Goal: Information Seeking & Learning: Learn about a topic

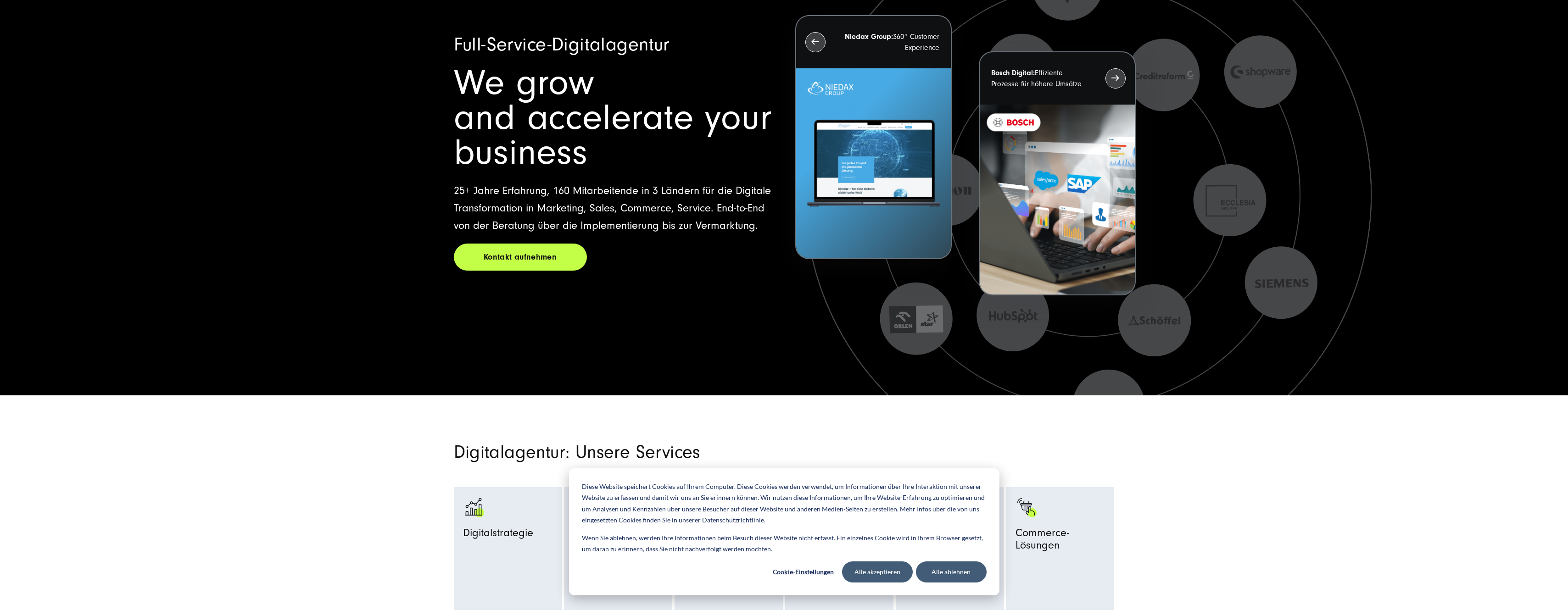
scroll to position [92, 0]
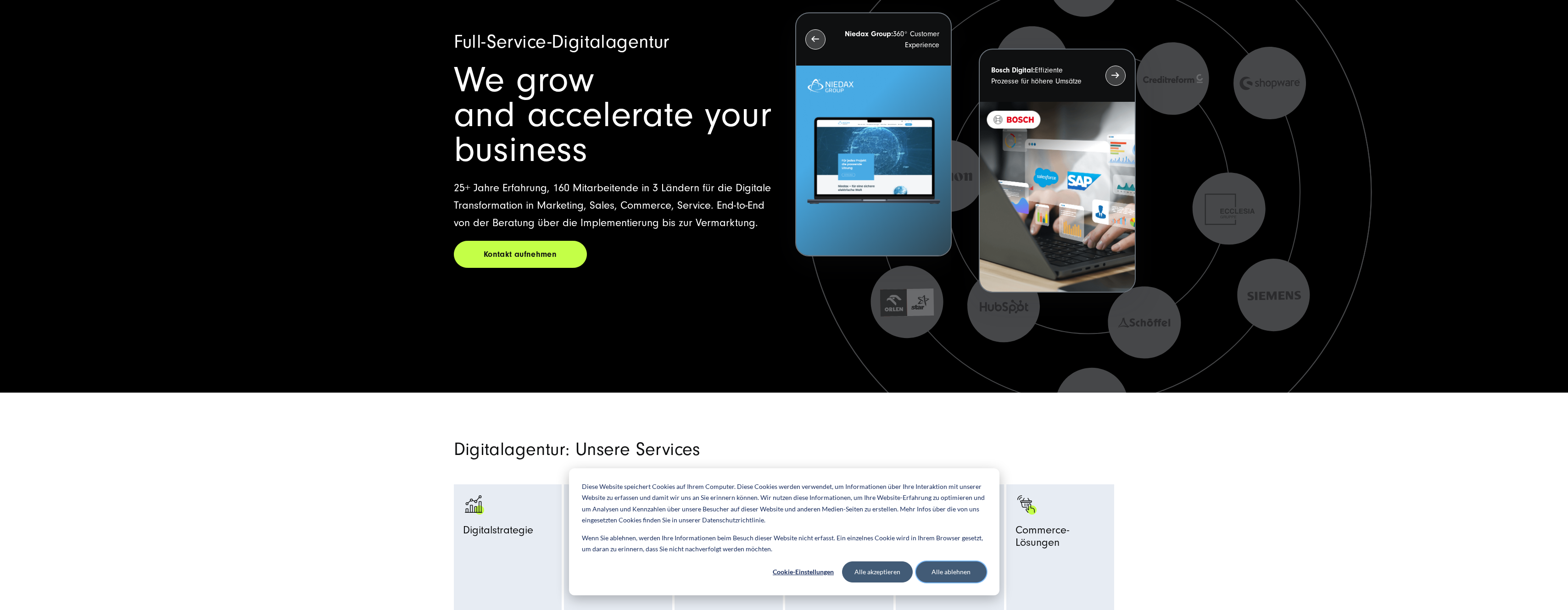
click at [983, 573] on button "Alle ablehnen" at bounding box center [951, 572] width 70 height 21
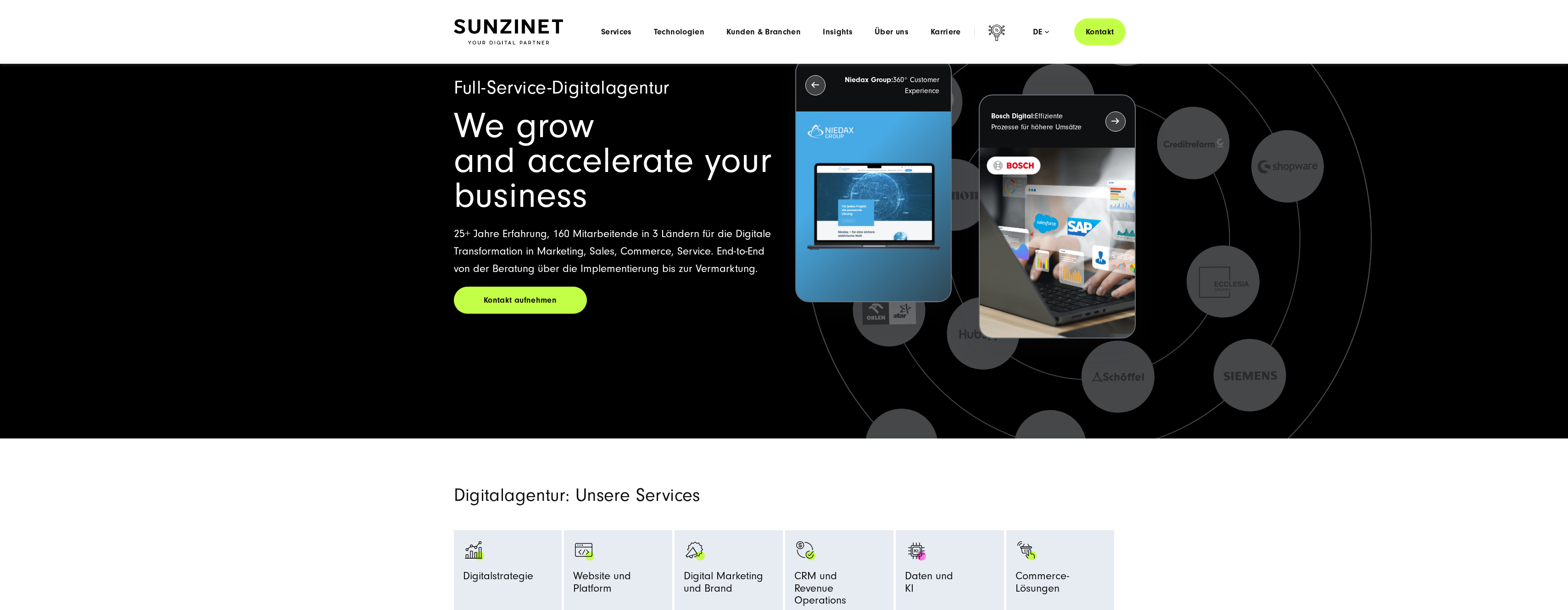
scroll to position [0, 0]
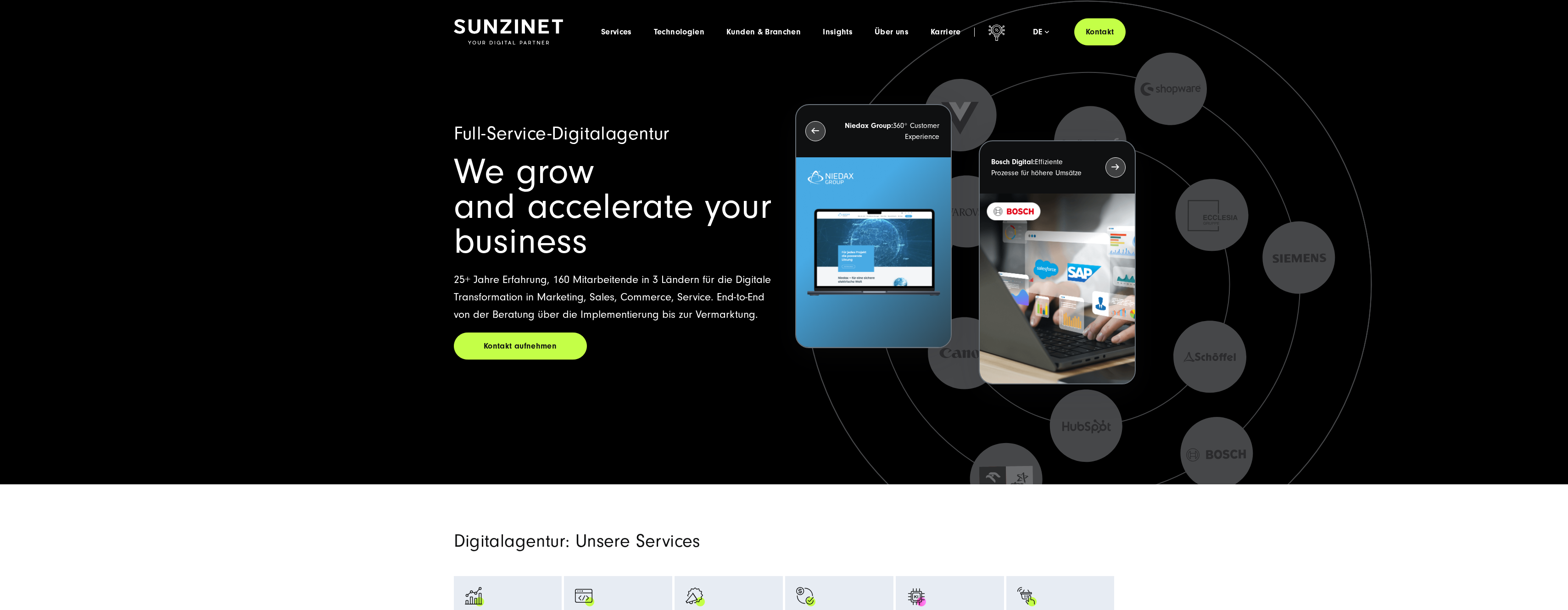
click at [329, 185] on div "Full-Service-Digitalagentur We grow and accelerate your business 25+ Jahre Erfa…" at bounding box center [784, 242] width 1568 height 485
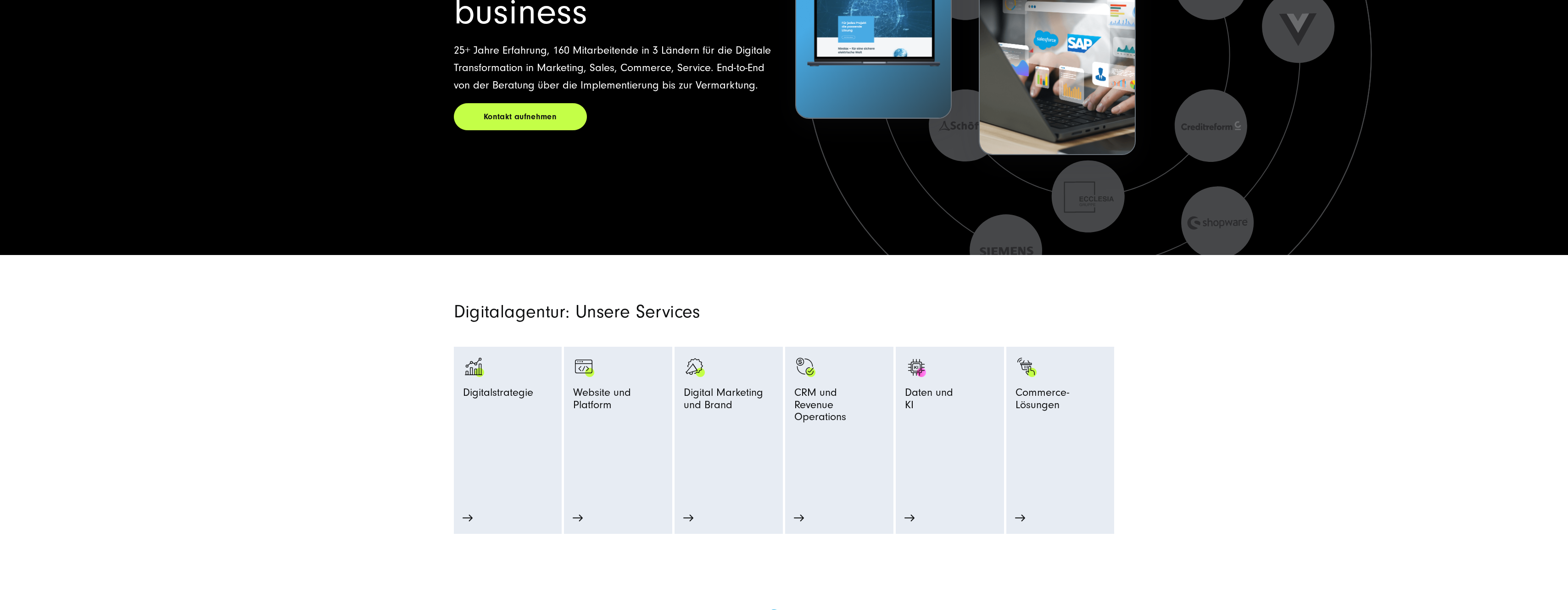
scroll to position [321, 0]
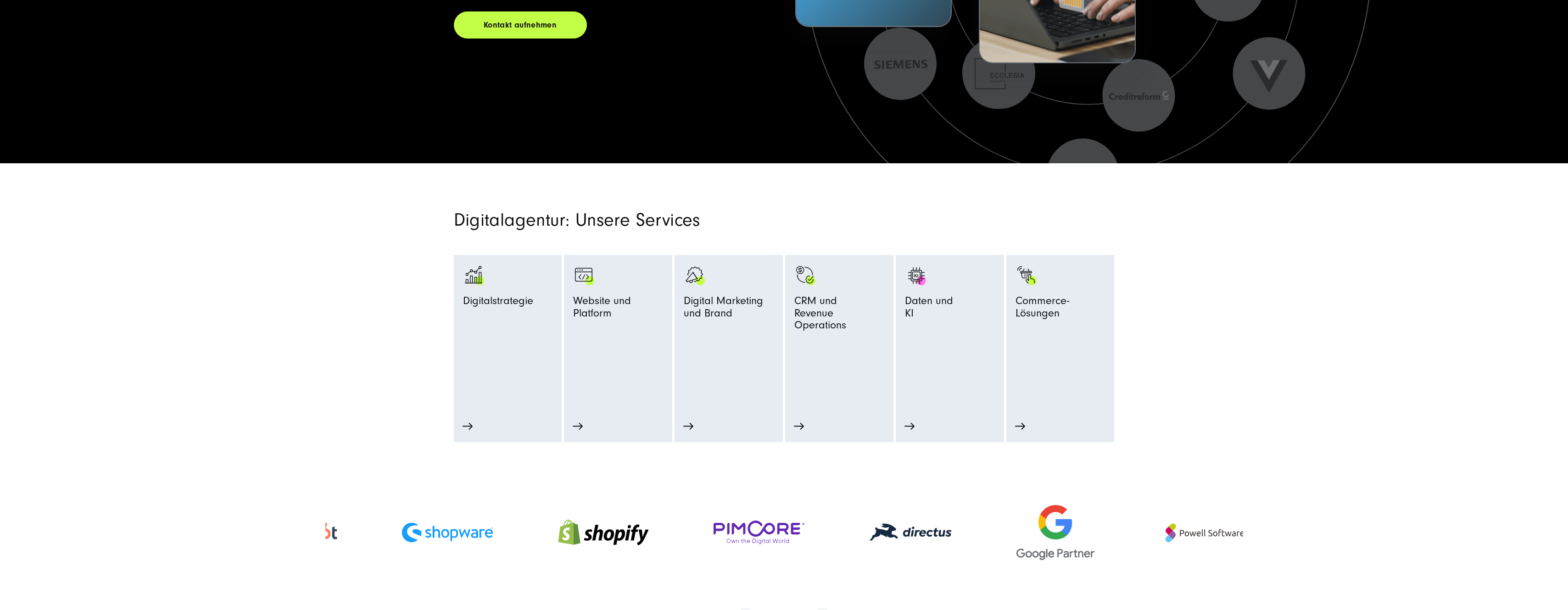
drag, startPoint x: 1132, startPoint y: 533, endPoint x: 526, endPoint y: 542, distance: 606.1
click at [526, 542] on div at bounding box center [604, 533] width 156 height 68
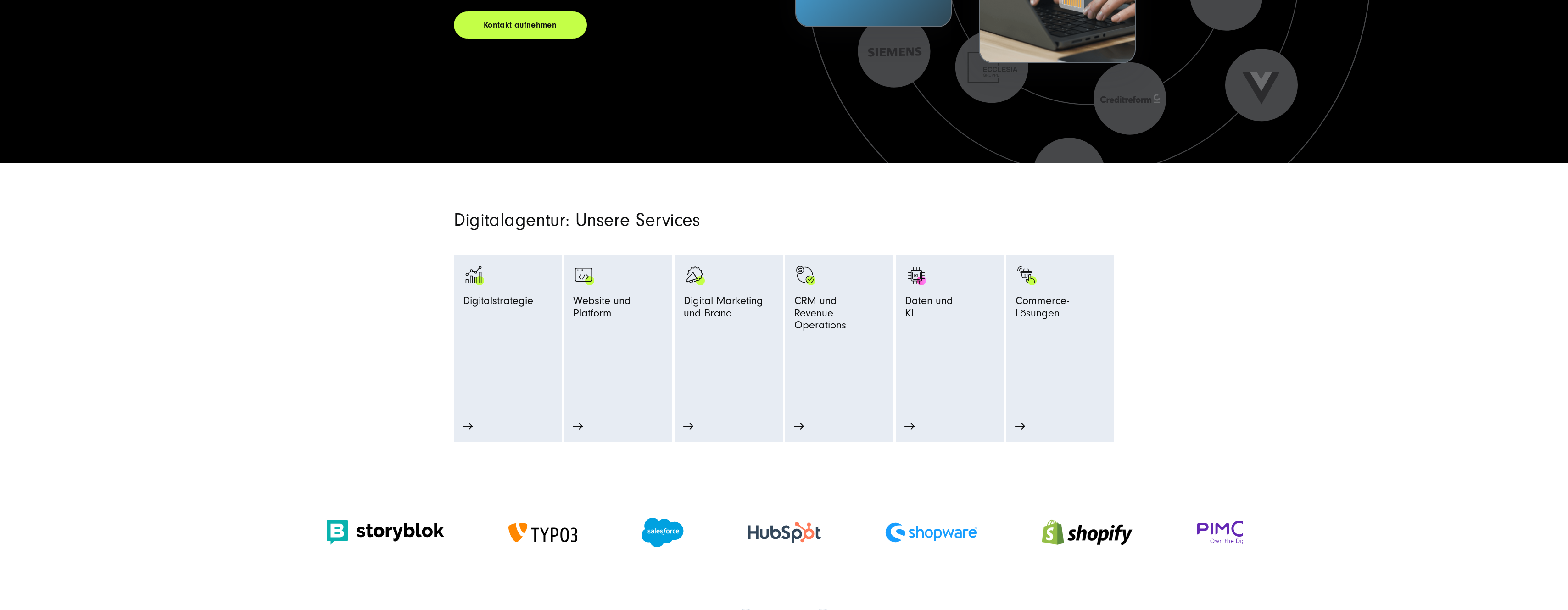
drag, startPoint x: 794, startPoint y: 540, endPoint x: 601, endPoint y: 538, distance: 193.0
click at [886, 538] on img at bounding box center [931, 532] width 92 height 20
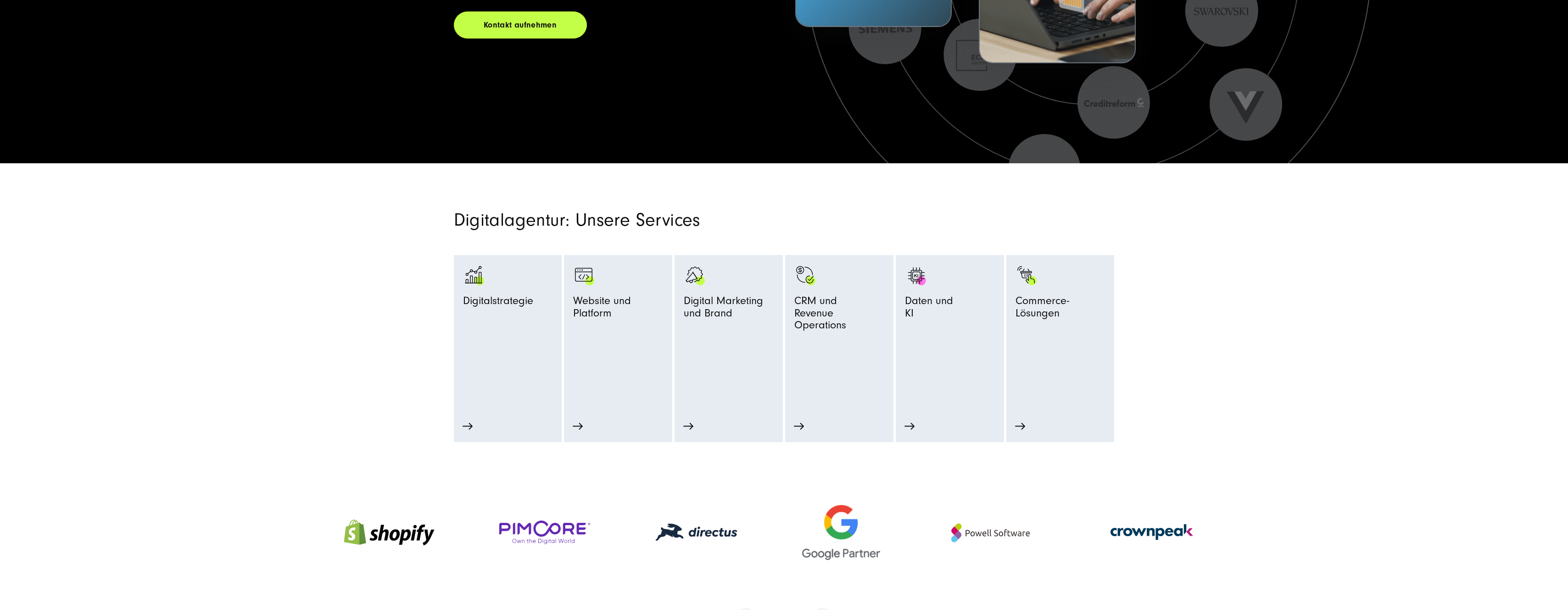
drag, startPoint x: 1091, startPoint y: 535, endPoint x: 624, endPoint y: 534, distance: 467.0
click at [624, 534] on div at bounding box center [697, 533] width 147 height 36
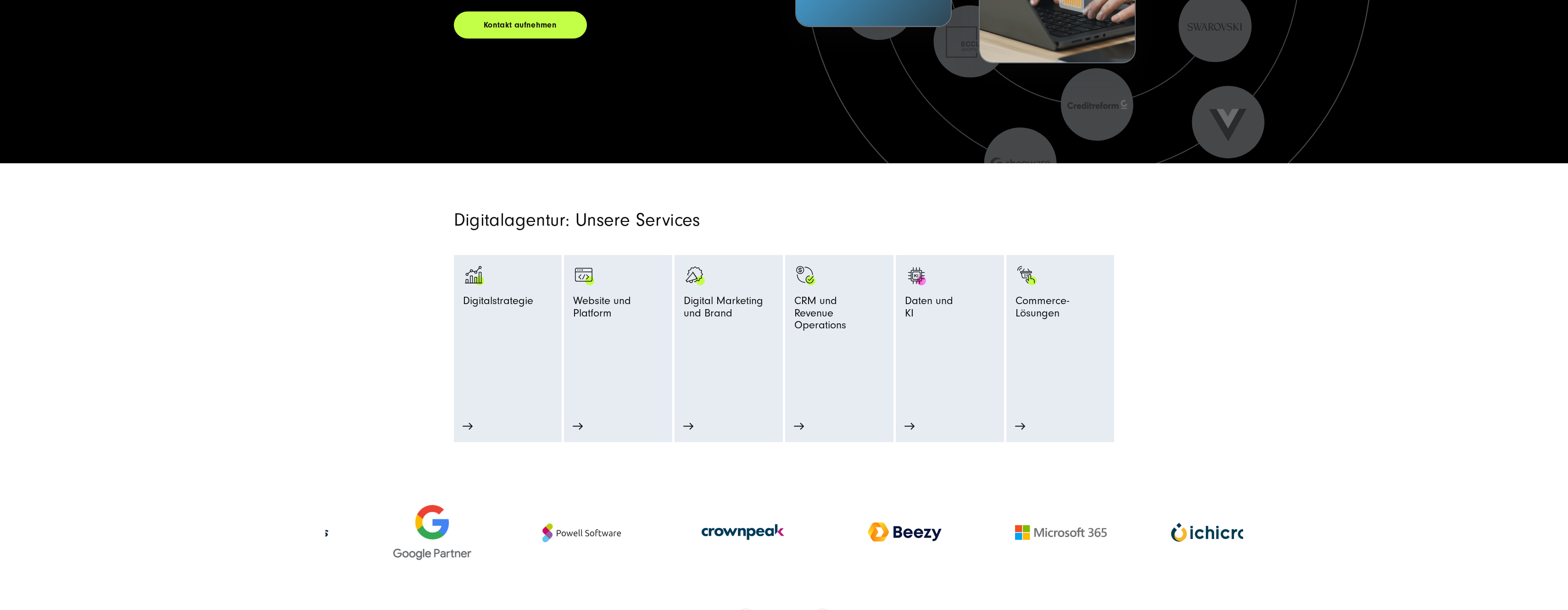
drag, startPoint x: 1118, startPoint y: 535, endPoint x: 337, endPoint y: 528, distance: 781.0
click at [338, 528] on div at bounding box center [288, 533] width 147 height 36
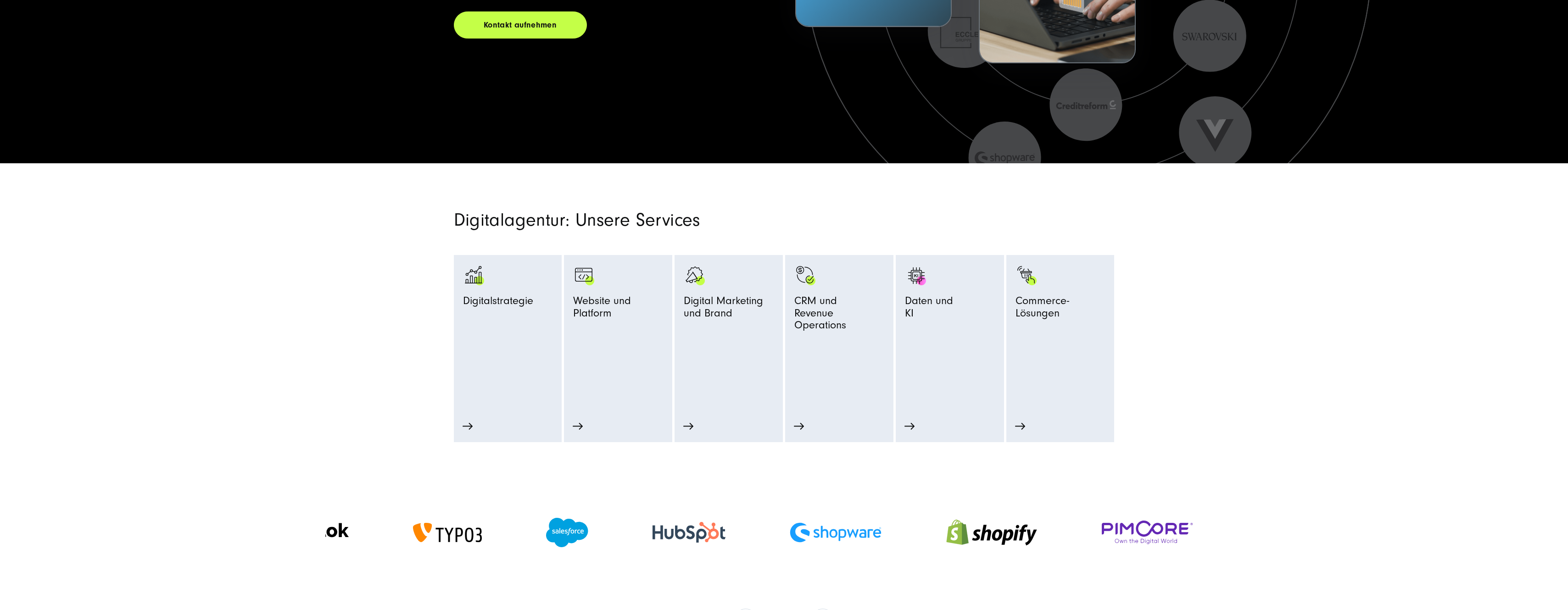
drag, startPoint x: 605, startPoint y: 530, endPoint x: 989, endPoint y: 528, distance: 384.0
click at [982, 528] on div at bounding box center [992, 533] width 156 height 68
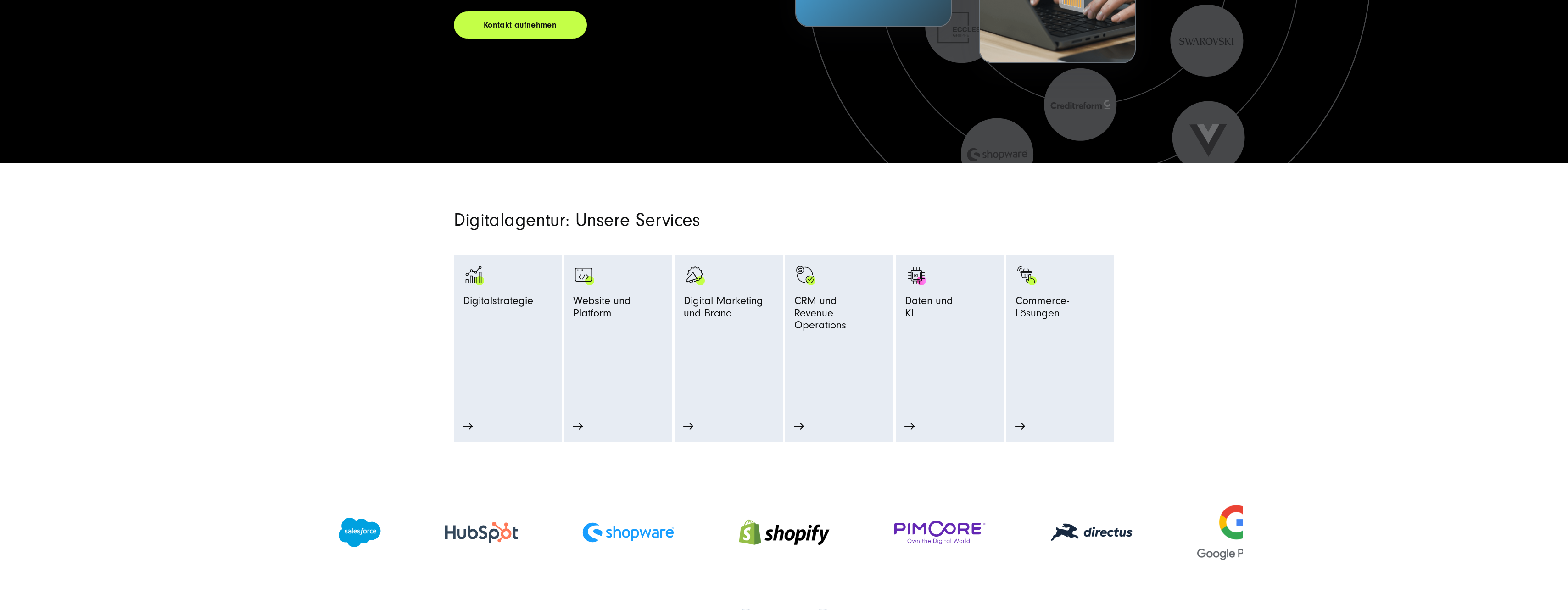
drag, startPoint x: 811, startPoint y: 535, endPoint x: 1114, endPoint y: 534, distance: 303.0
click at [706, 532] on div at bounding box center [629, 532] width 156 height 38
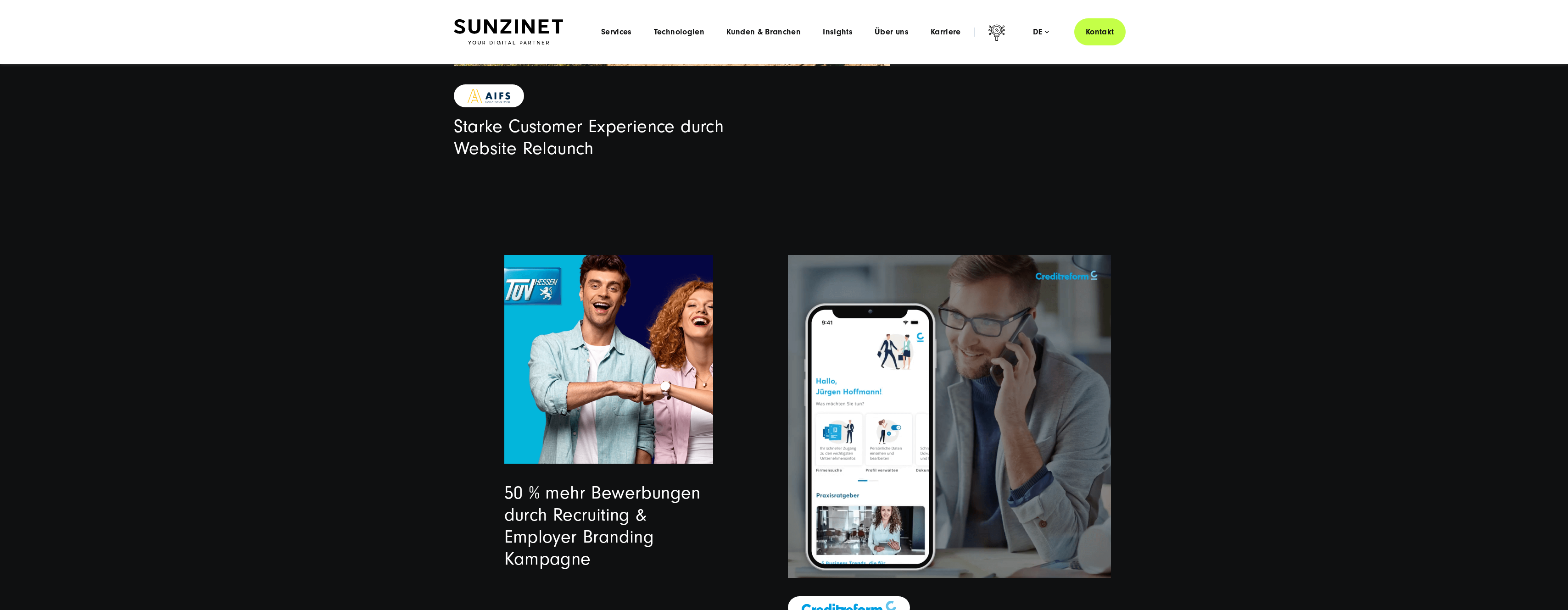
scroll to position [2385, 0]
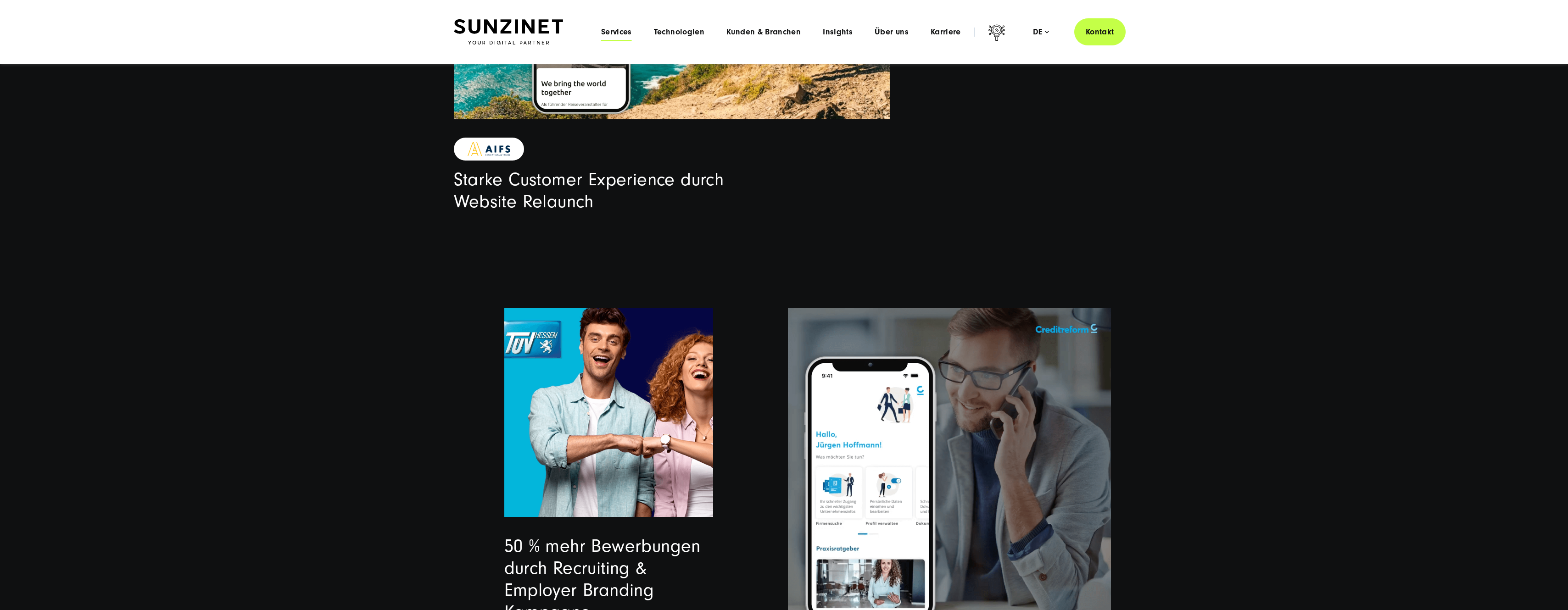
click at [627, 35] on span "Services" at bounding box center [616, 31] width 31 height 9
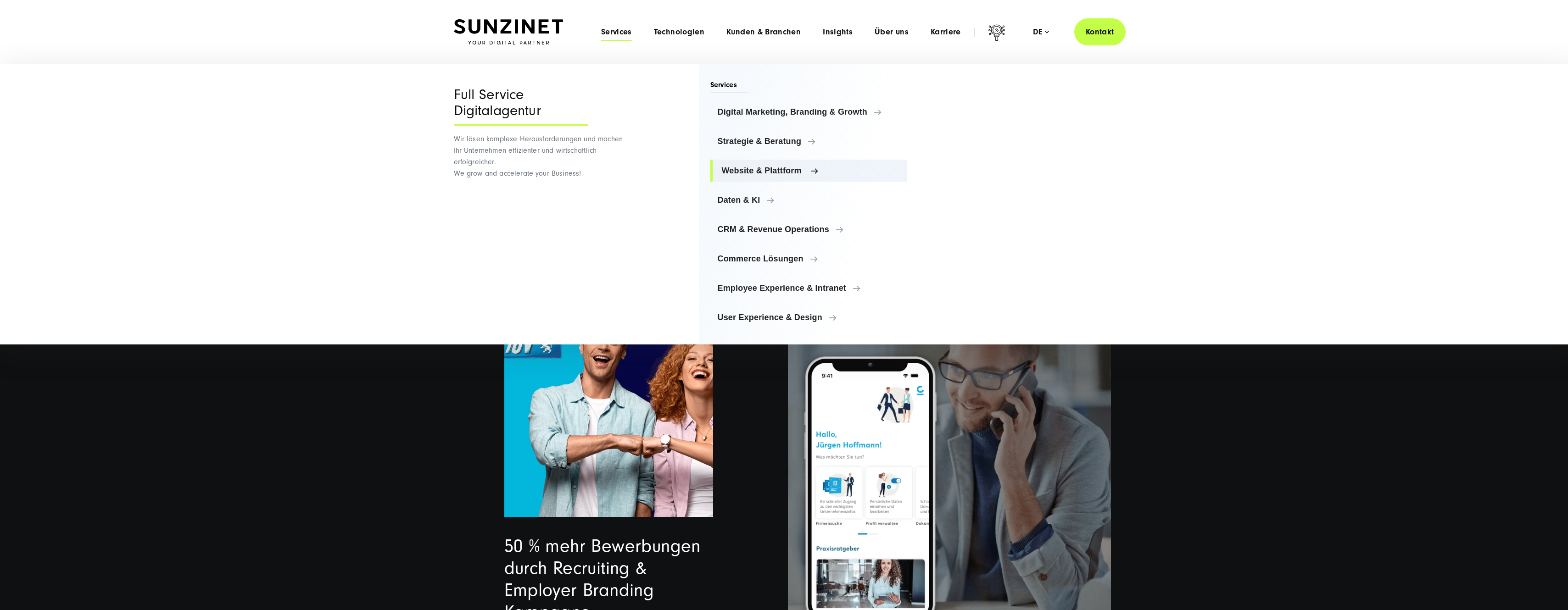
click at [773, 167] on span "Website & Plattform" at bounding box center [811, 170] width 178 height 9
click at [768, 315] on span "User Experience & Design" at bounding box center [811, 317] width 178 height 9
click at [765, 112] on span "Digital Marketing, Branding & Growth" at bounding box center [811, 112] width 178 height 9
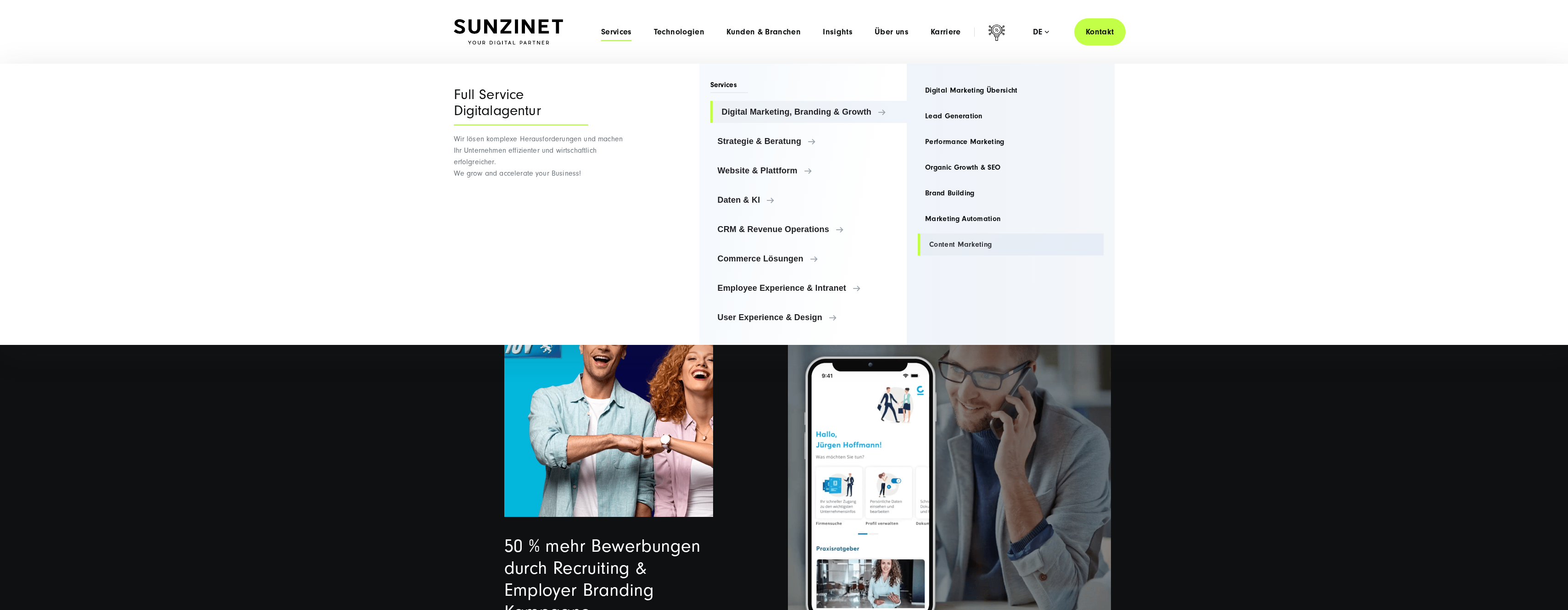
click at [949, 246] on link "Content Marketing" at bounding box center [1011, 244] width 186 height 22
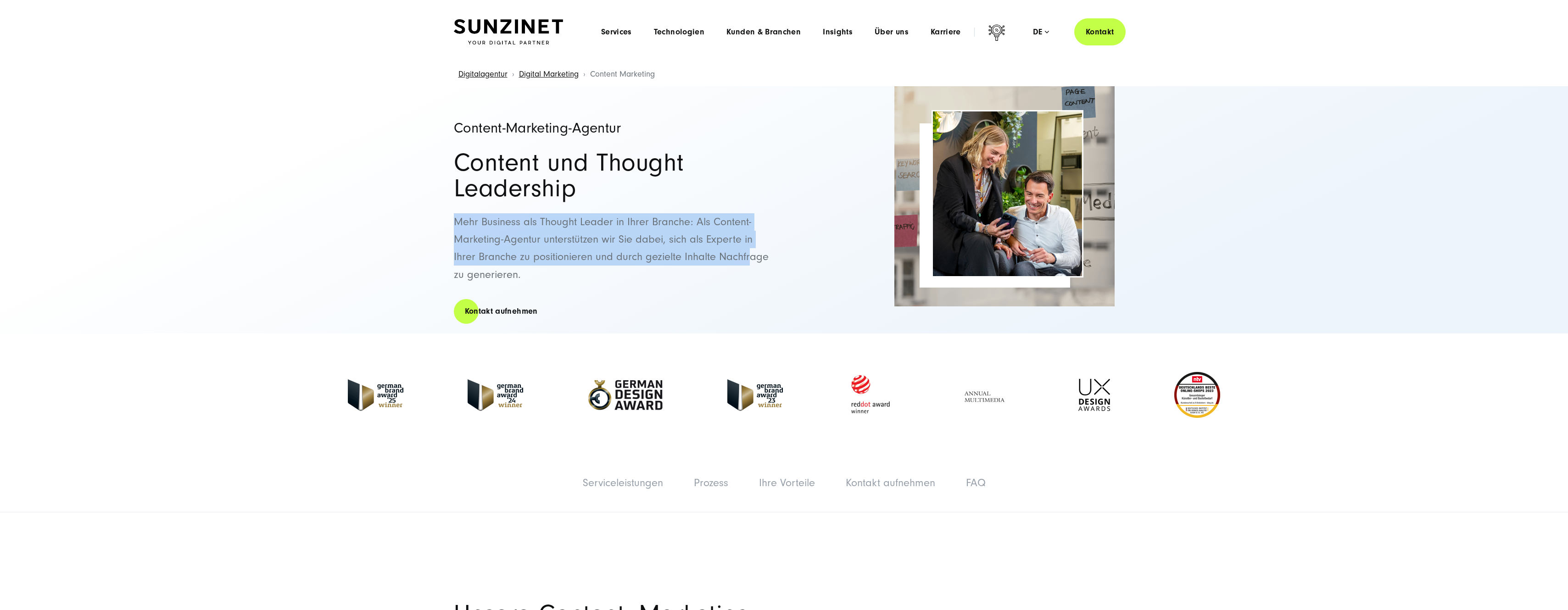
drag, startPoint x: 455, startPoint y: 222, endPoint x: 752, endPoint y: 256, distance: 298.9
click at [752, 256] on span "Mehr Business als Thought Leader in Ihrer Branche: Als Content-Marketing-Agentu…" at bounding box center [611, 248] width 315 height 65
drag, startPoint x: 752, startPoint y: 256, endPoint x: 744, endPoint y: 259, distance: 8.5
click at [744, 259] on span "Mehr Business als Thought Leader in Ihrer Branche: Als Content-Marketing-Agentu…" at bounding box center [611, 248] width 315 height 65
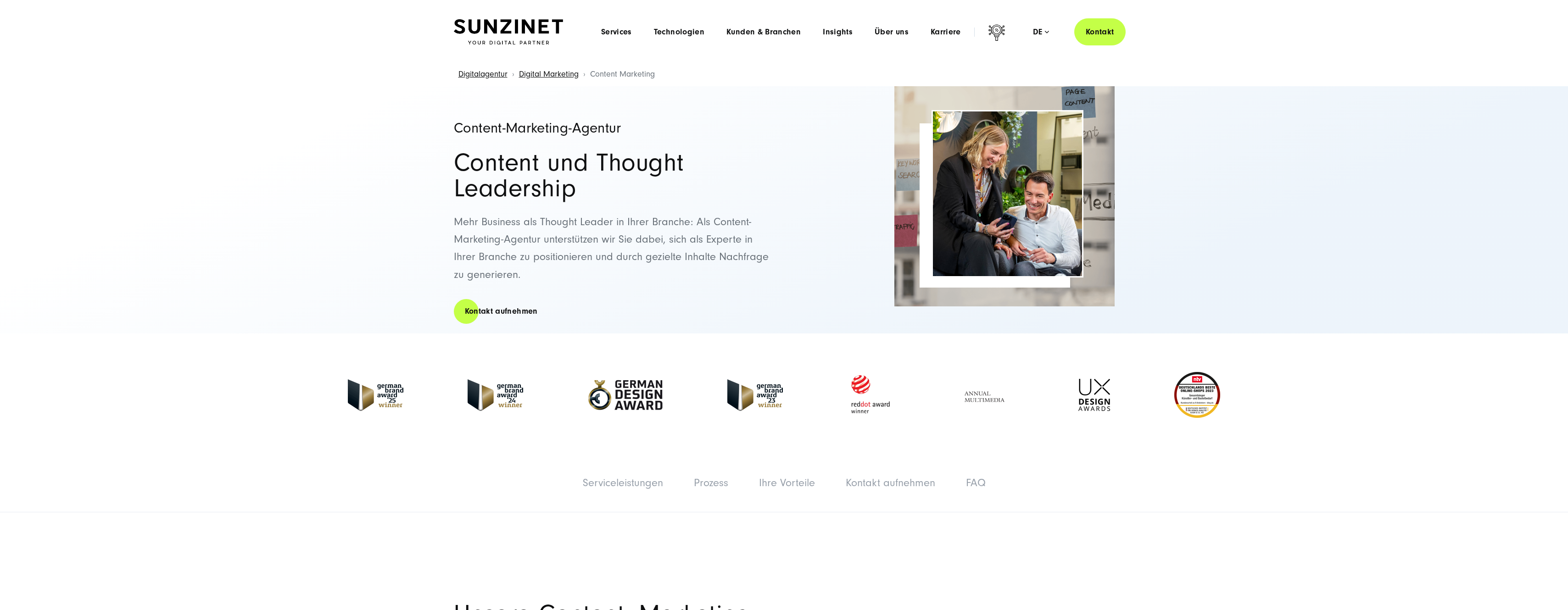
click at [852, 258] on div "Content-Marketing-Agentur Content und Thought Leadership Mehr Business als Thou…" at bounding box center [784, 210] width 661 height 248
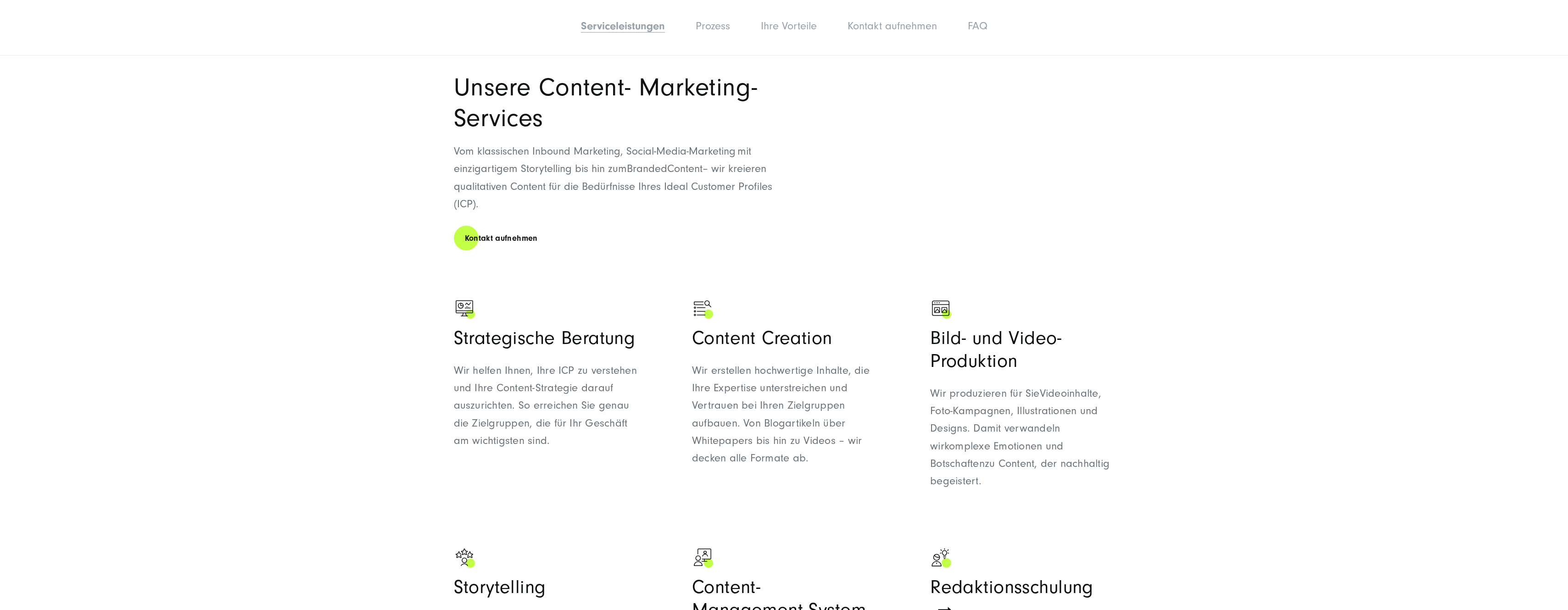
scroll to position [550, 0]
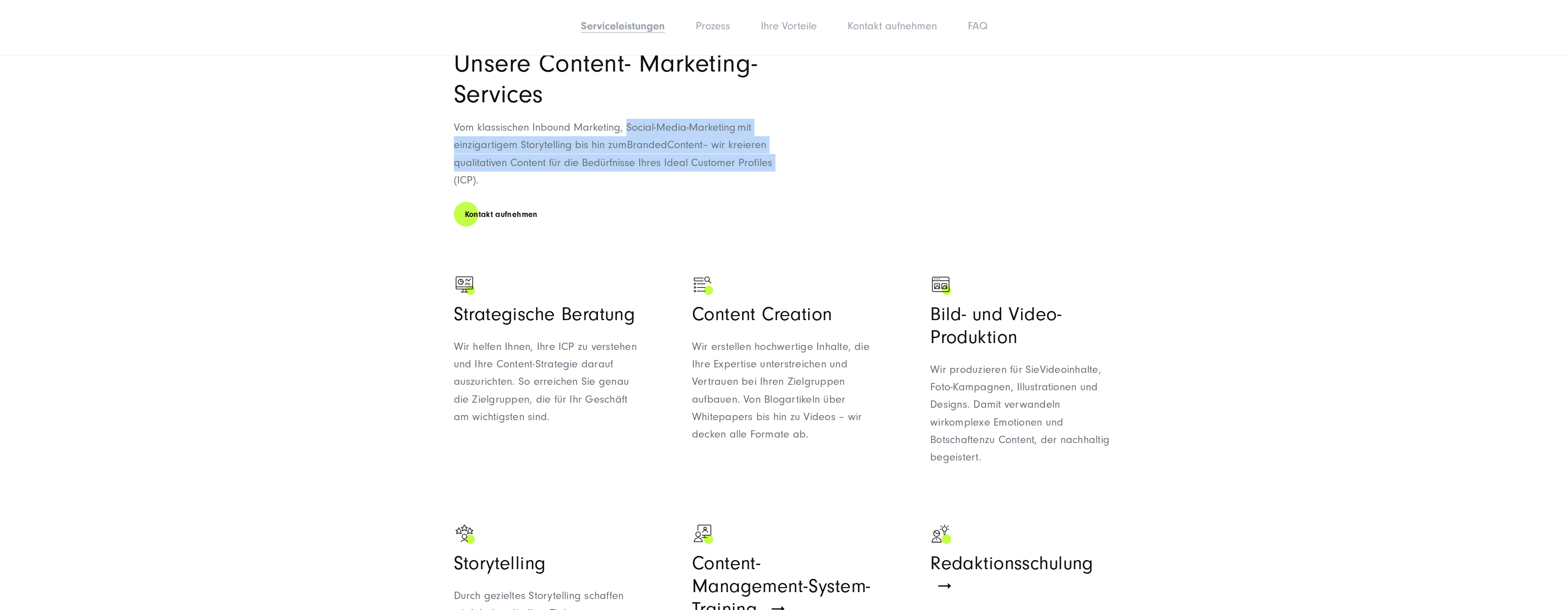
drag, startPoint x: 628, startPoint y: 125, endPoint x: 796, endPoint y: 164, distance: 172.5
click at [796, 164] on div "Unsere Content- Marketing-Services Vom klassischen Inbound Marketing, Social- M…" at bounding box center [784, 390] width 697 height 685
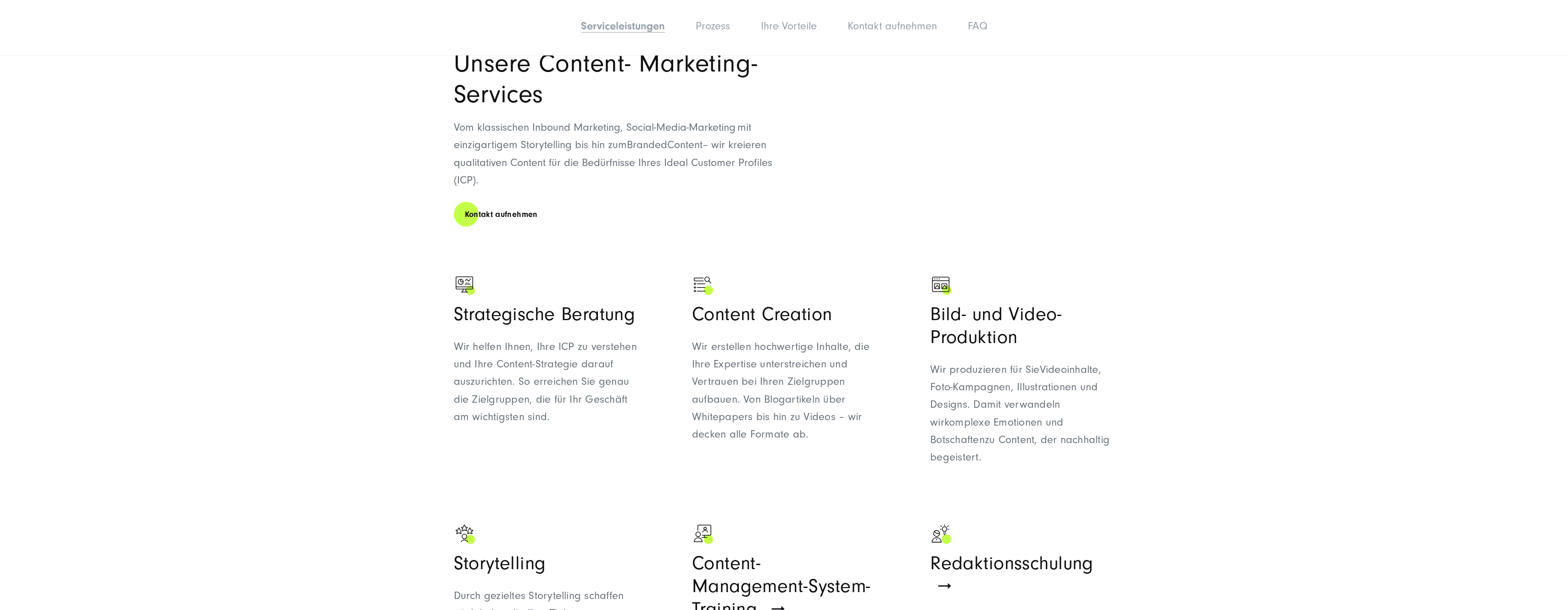
drag, startPoint x: 796, startPoint y: 164, endPoint x: 714, endPoint y: 172, distance: 82.4
click at [714, 172] on p "Vom klassischen Inbound Marketing, Social- Media-Marketi ng   mit einzigartigem…" at bounding box center [619, 153] width 331 height 70
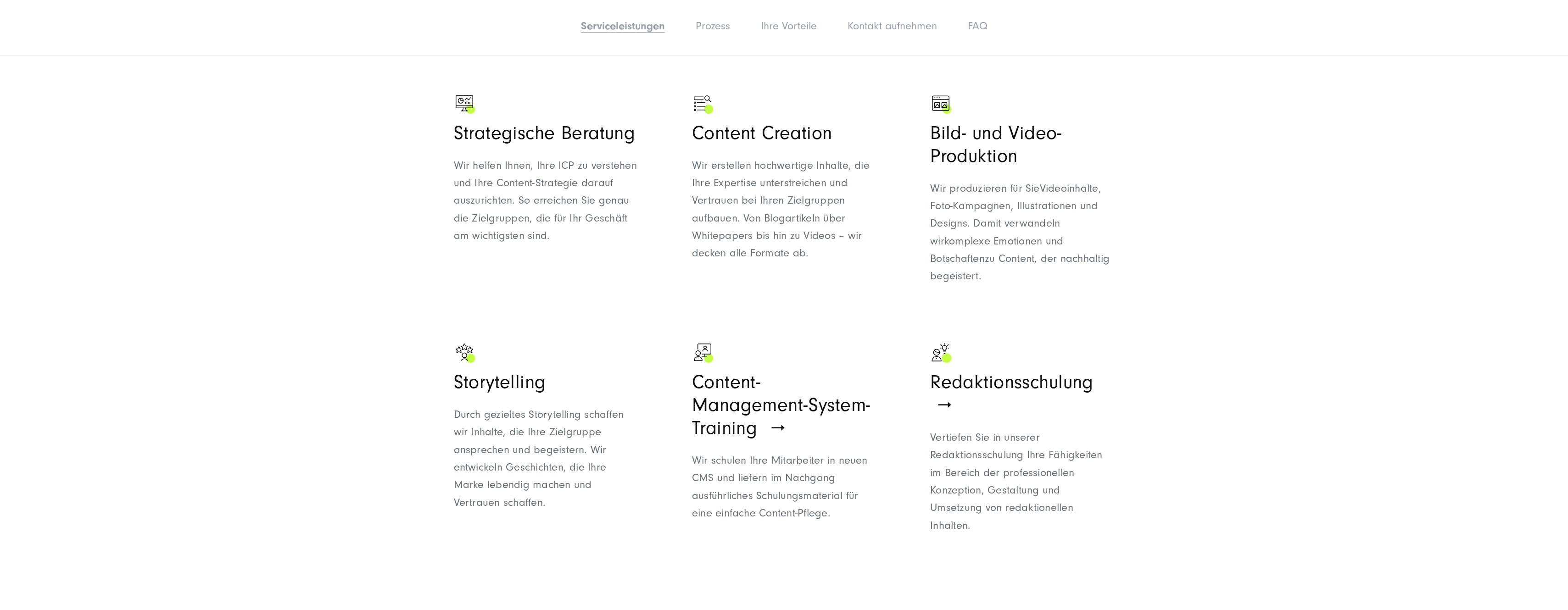
scroll to position [734, 0]
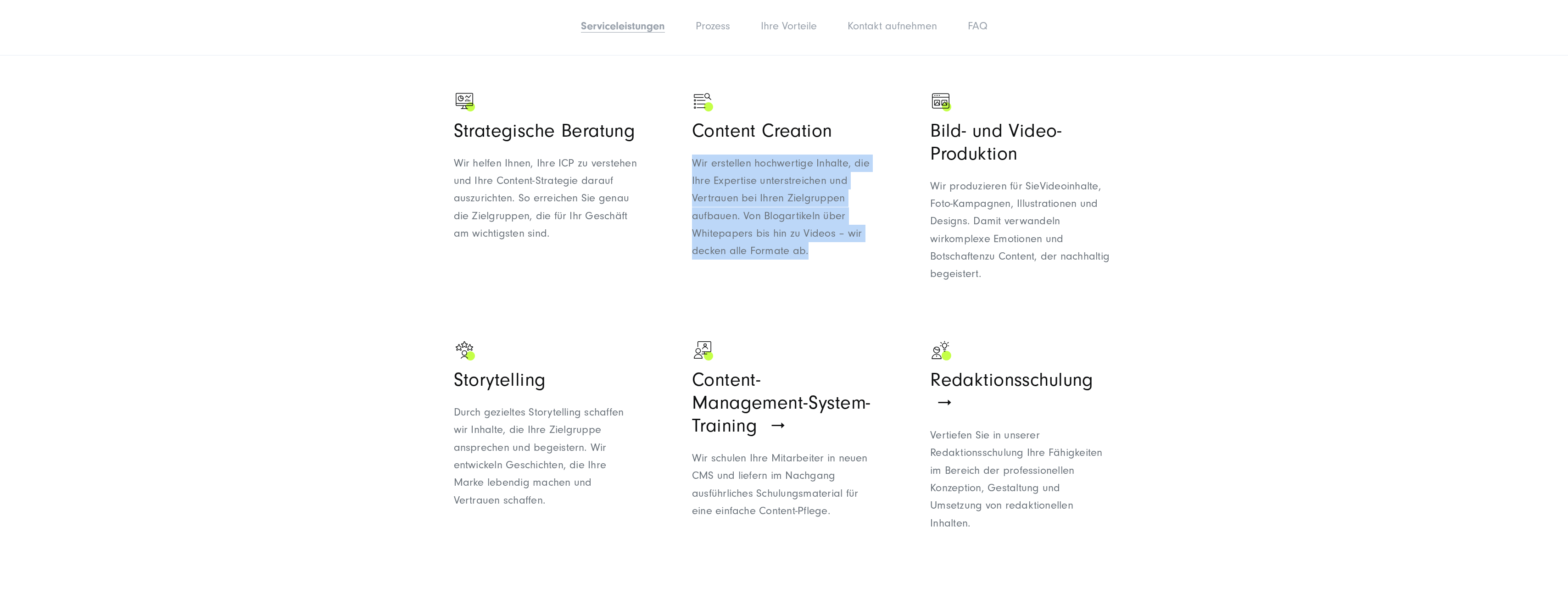
drag, startPoint x: 692, startPoint y: 164, endPoint x: 813, endPoint y: 255, distance: 151.4
click at [813, 255] on p "Wir erstellen hochwertige Inhalte, die Ihre Expertise unterstreichen und Vertra…" at bounding box center [784, 207] width 184 height 105
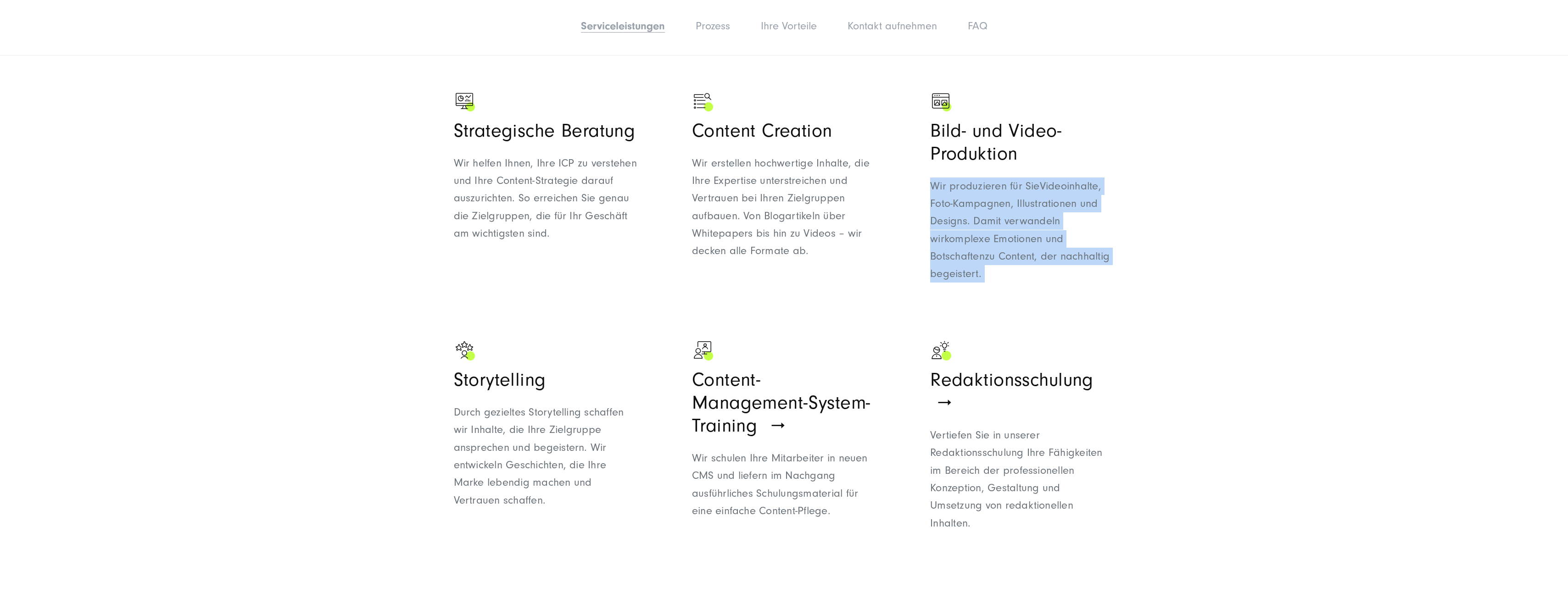
drag, startPoint x: 934, startPoint y: 186, endPoint x: 1127, endPoint y: 278, distance: 213.8
click at [1127, 278] on div "Unsere Content- Marketing-Services Vom klassischen Inbound Marketing, Social- M…" at bounding box center [784, 207] width 697 height 685
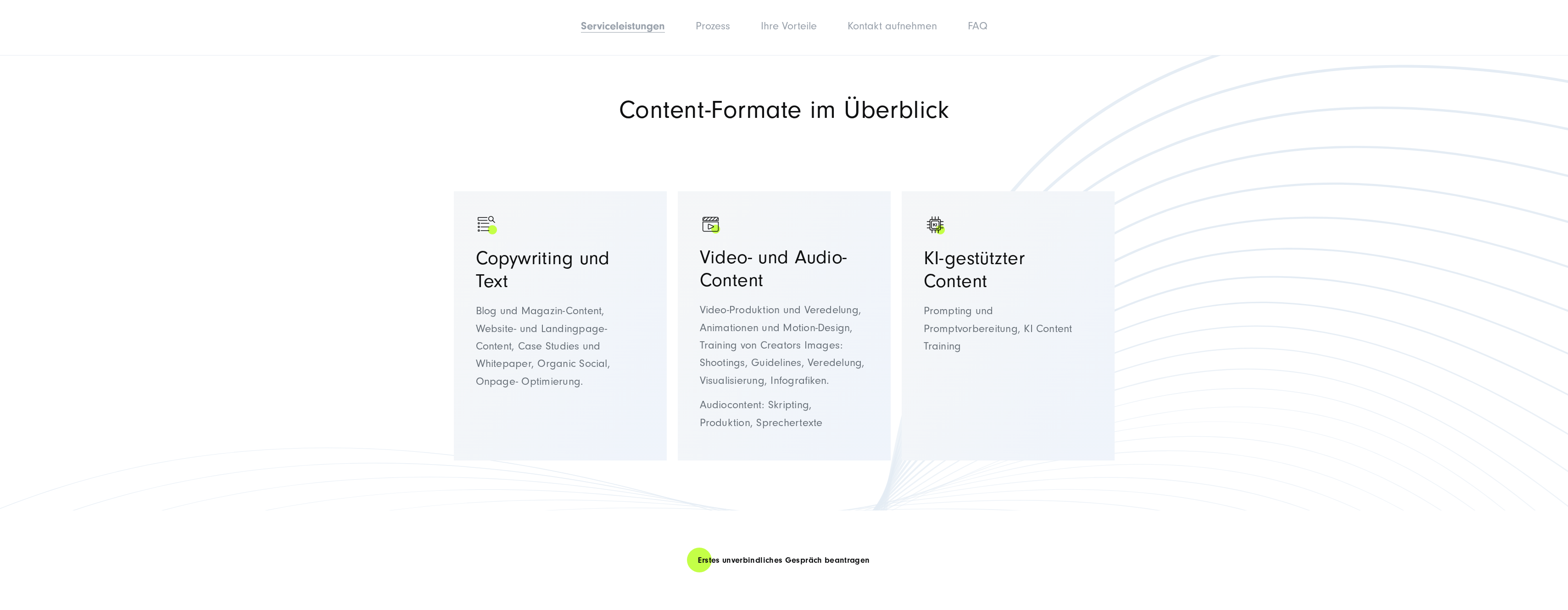
scroll to position [1605, 0]
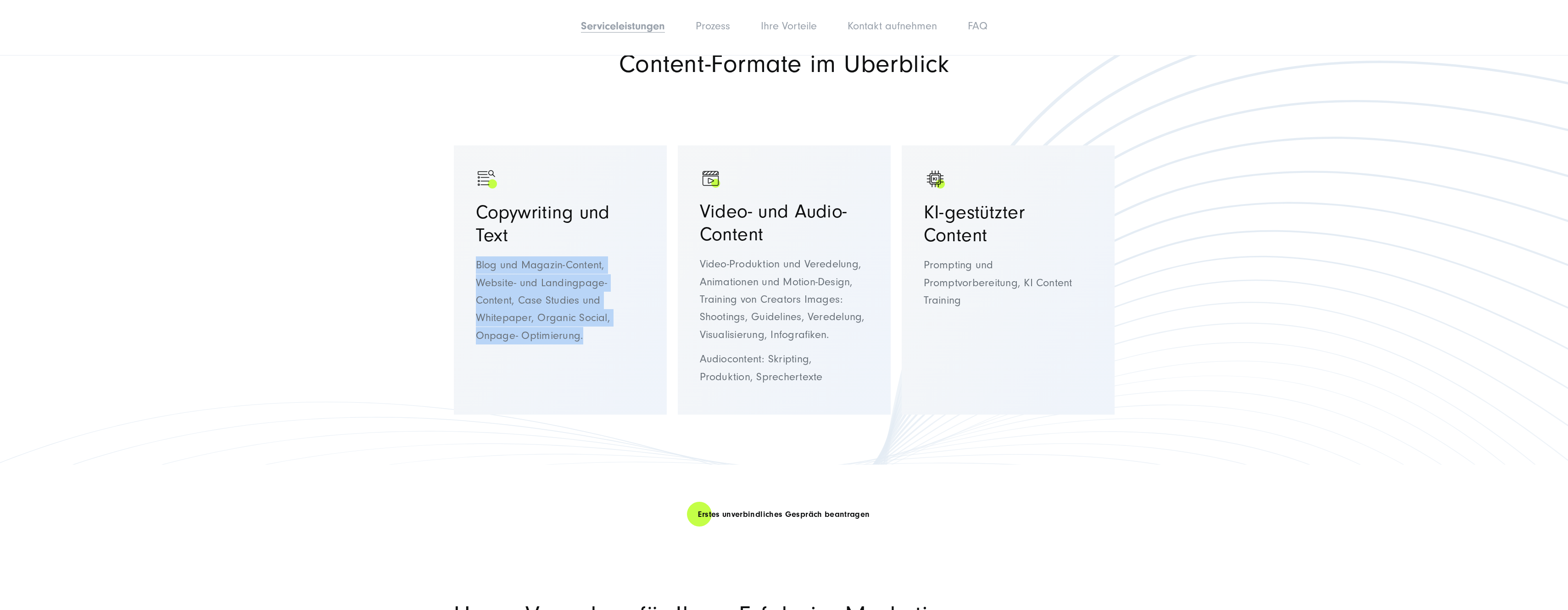
drag, startPoint x: 478, startPoint y: 266, endPoint x: 599, endPoint y: 339, distance: 141.3
click at [599, 339] on p "Blog und Magazin-Content, Website- und Landingpage-Content, Case Studies und Wh…" at bounding box center [561, 300] width 169 height 88
drag, startPoint x: 599, startPoint y: 339, endPoint x: 581, endPoint y: 344, distance: 18.7
click at [581, 344] on p "Blog und Magazin-Content, Website- und Landingpage-Content, Case Studies und Wh…" at bounding box center [561, 300] width 169 height 88
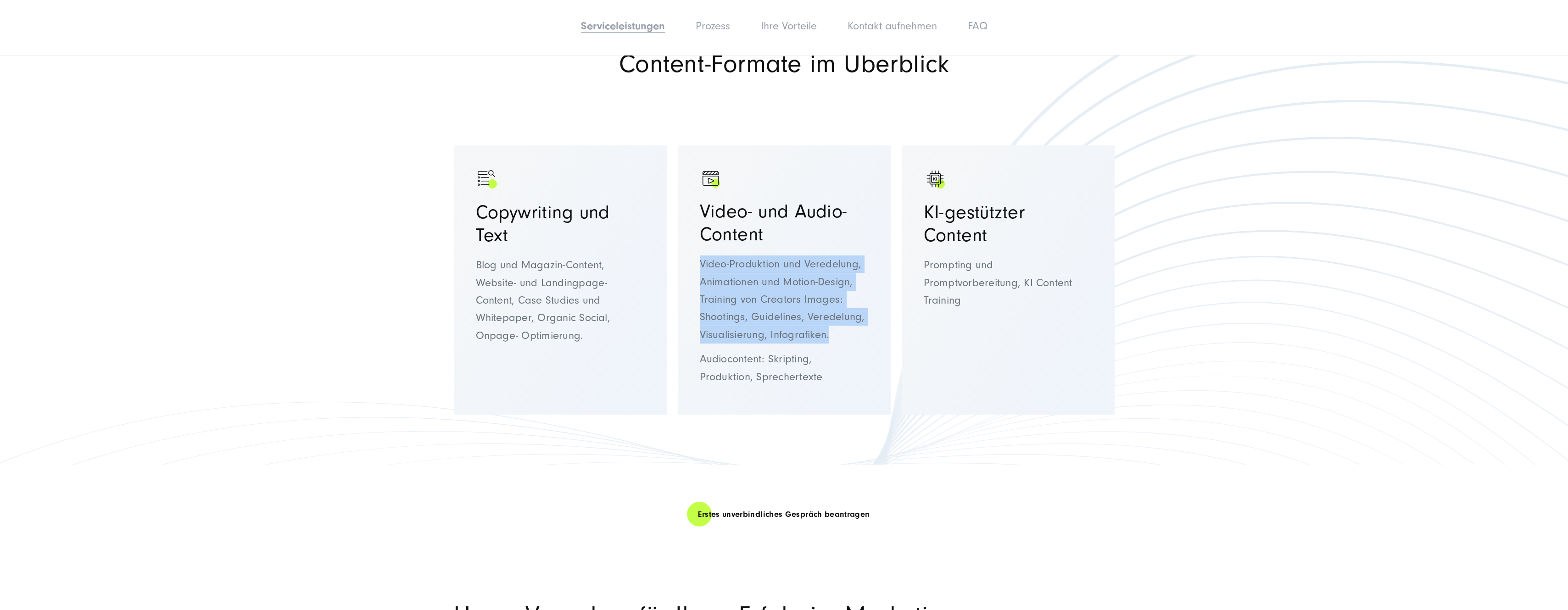
drag, startPoint x: 701, startPoint y: 262, endPoint x: 857, endPoint y: 329, distance: 169.8
click at [857, 329] on p "Video-Produktion und Veredelung, Animationen und Motion-Design, Training von Cr…" at bounding box center [784, 299] width 169 height 88
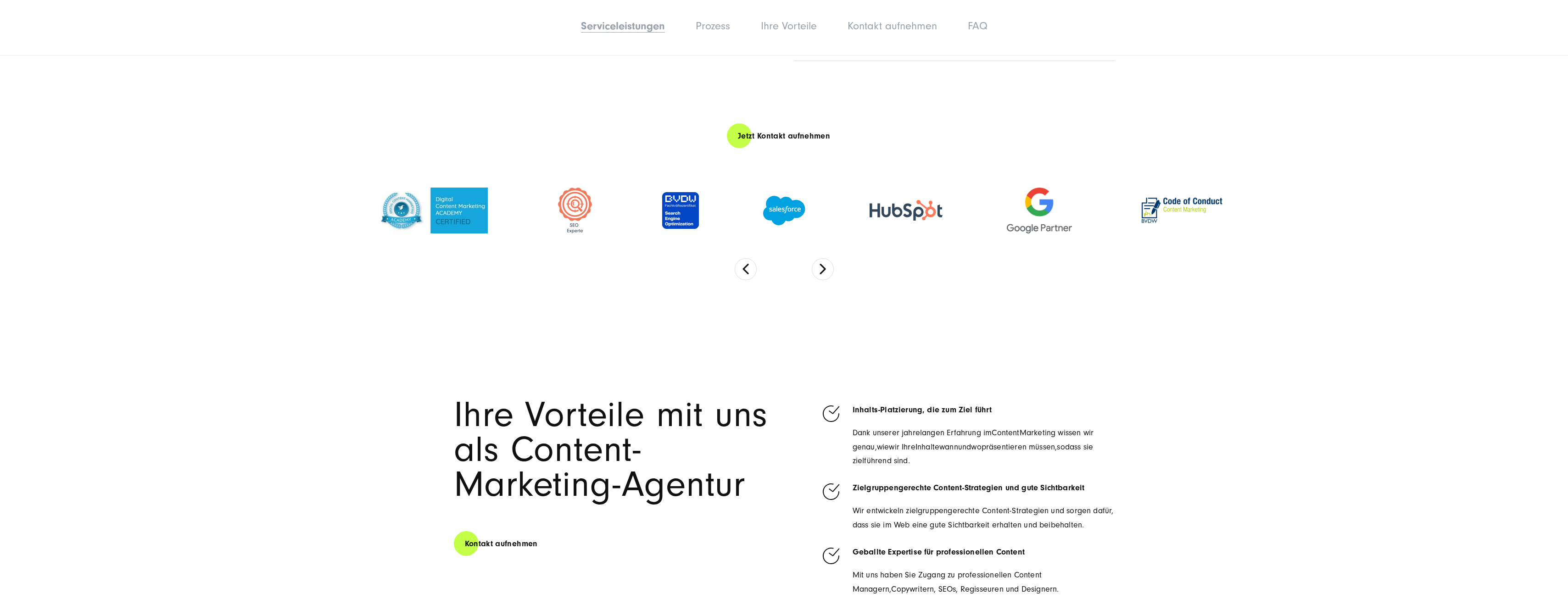
scroll to position [2615, 0]
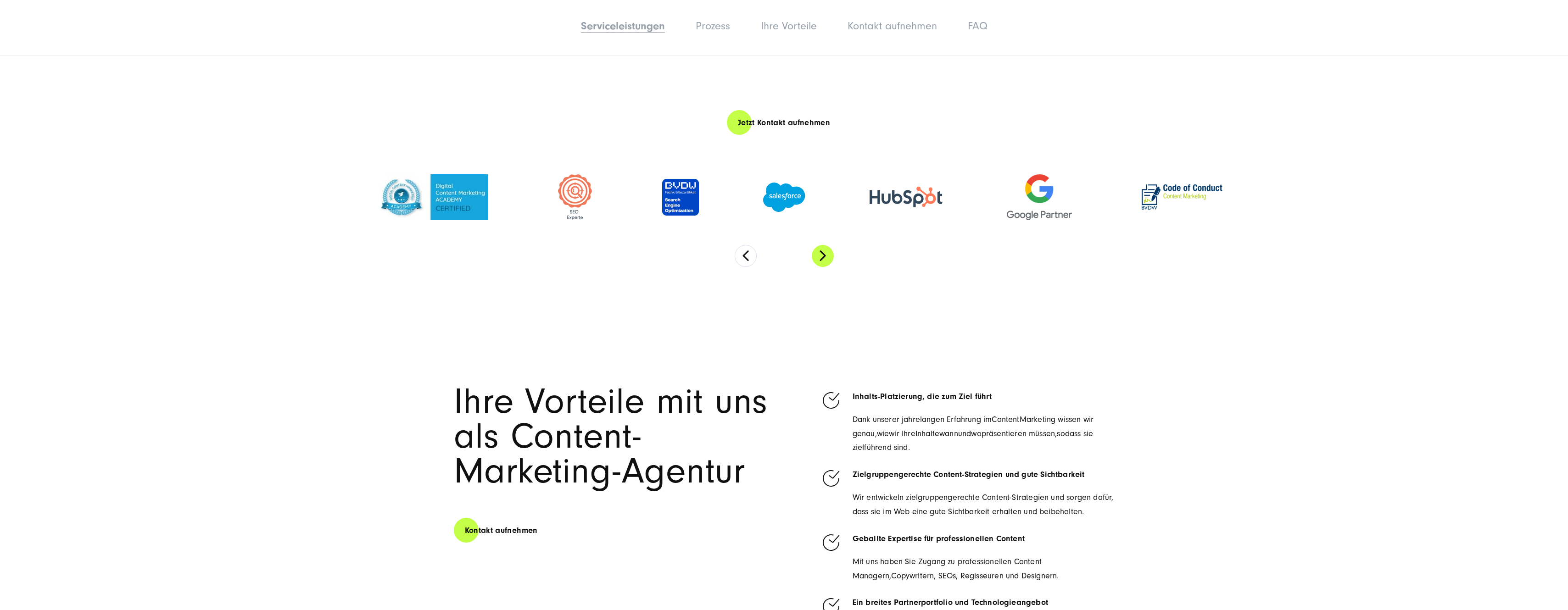
click at [827, 259] on button "Next" at bounding box center [823, 256] width 22 height 22
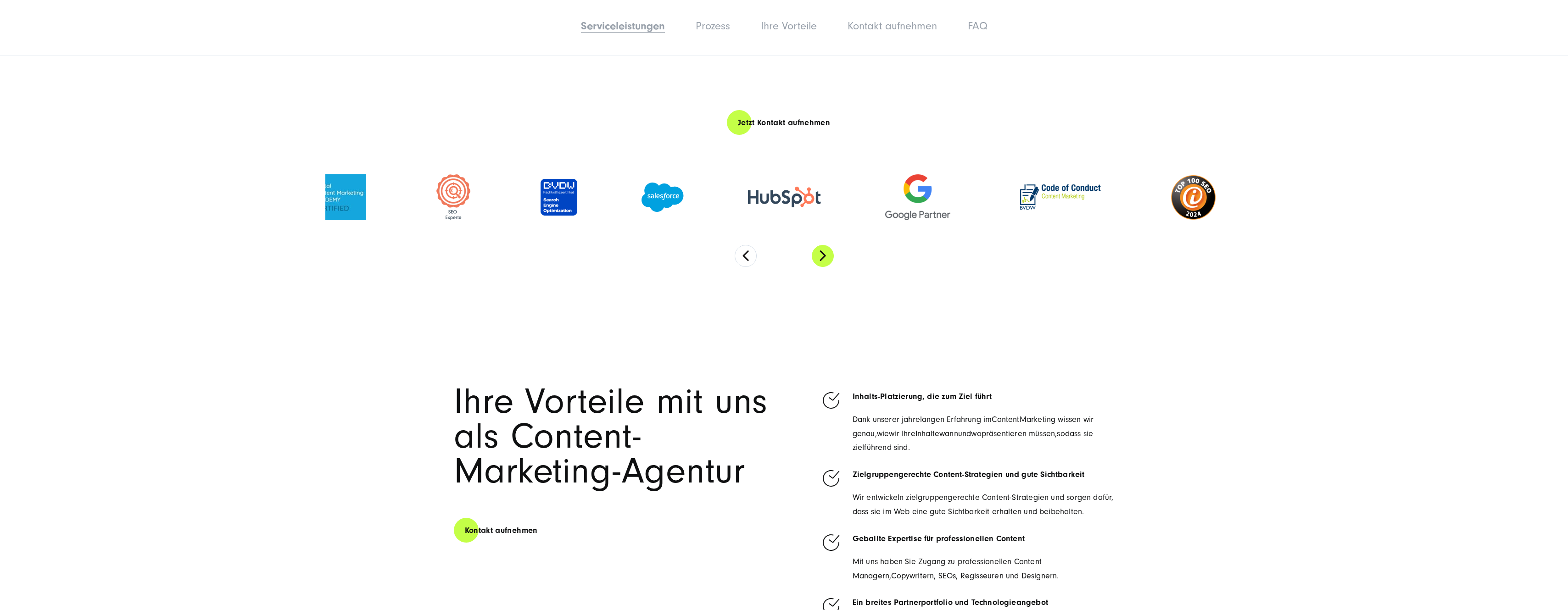
click at [827, 259] on button "Next" at bounding box center [823, 256] width 22 height 22
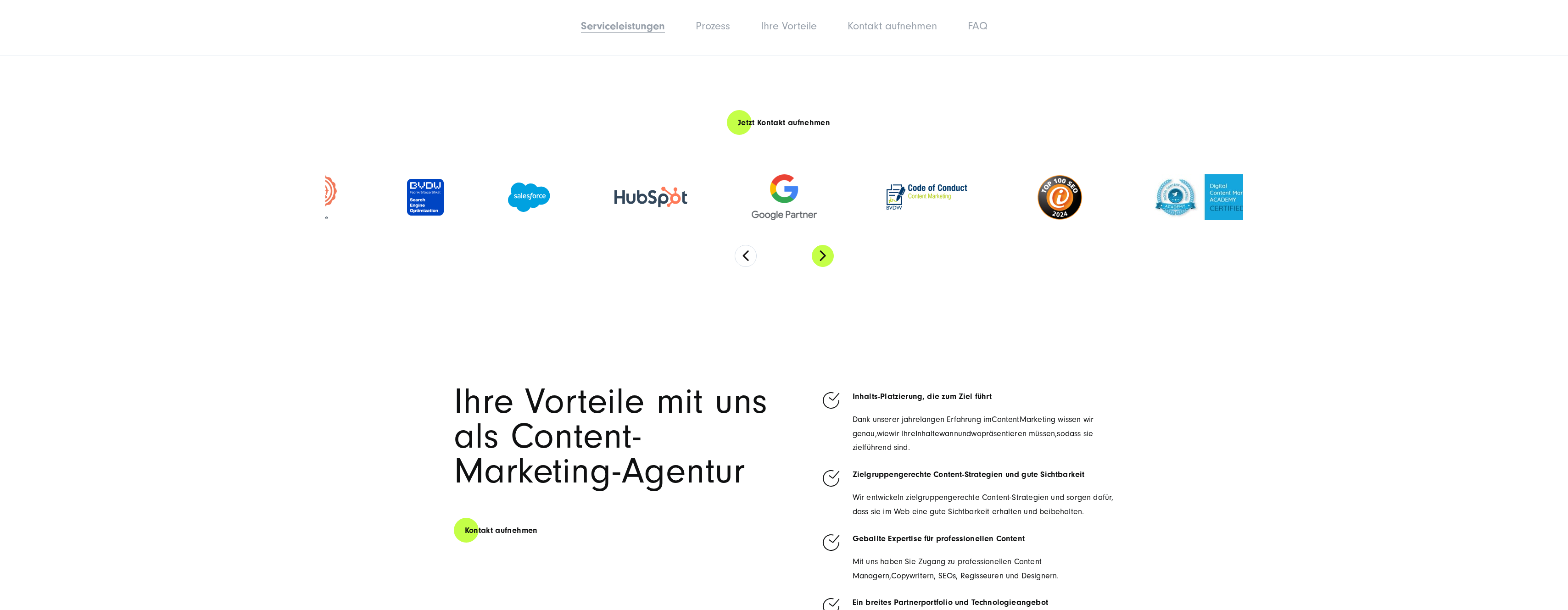
click at [827, 259] on button "Next" at bounding box center [823, 256] width 22 height 22
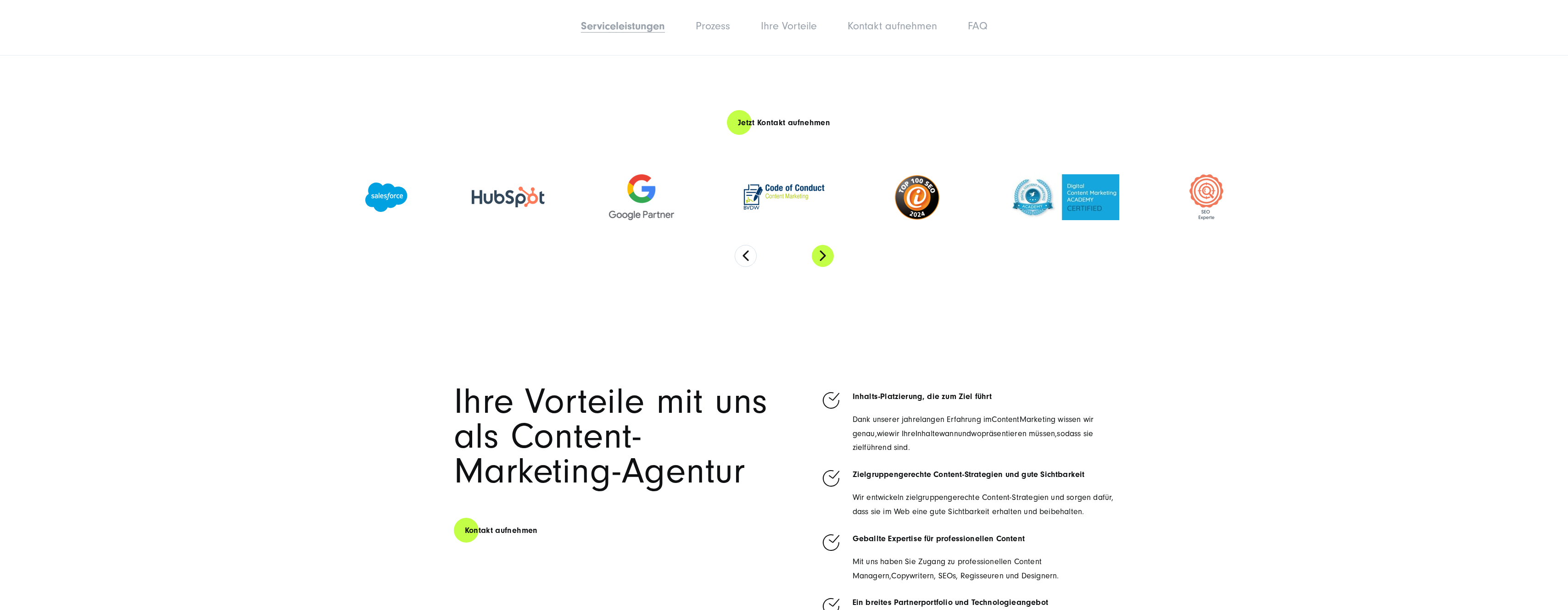
click at [827, 259] on button "Next" at bounding box center [823, 256] width 22 height 22
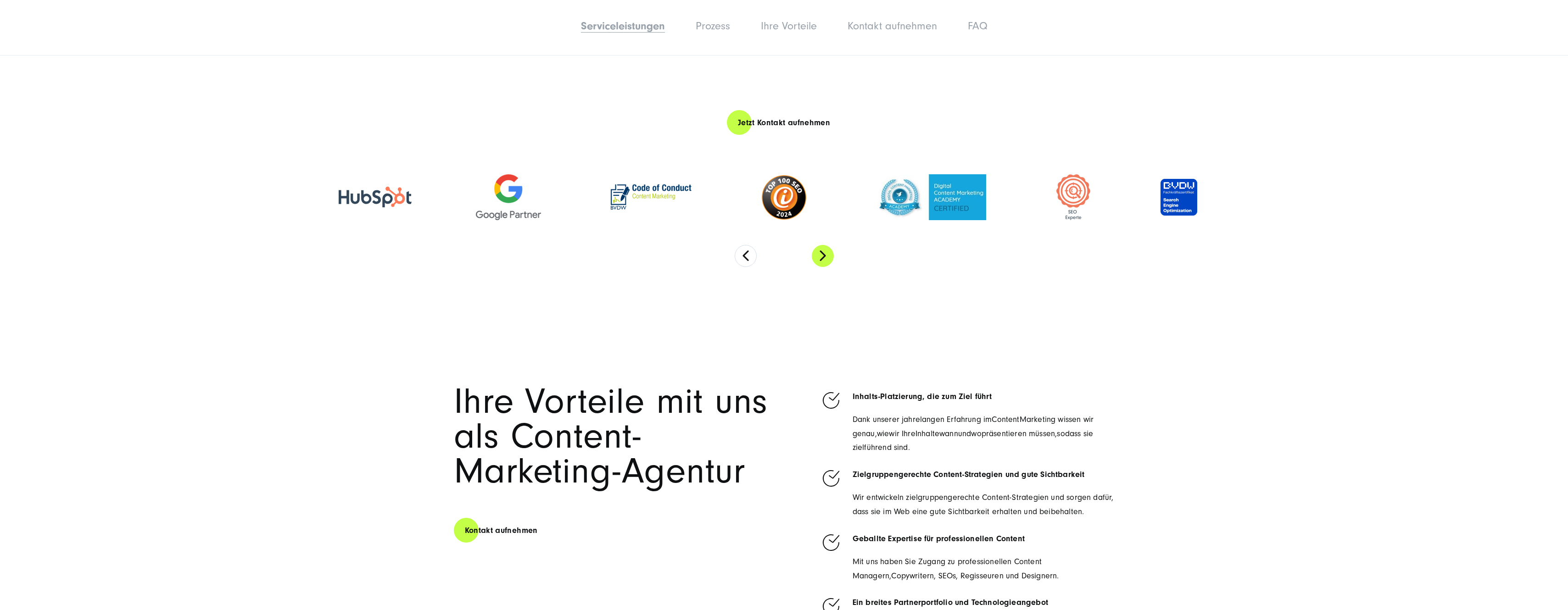
click at [827, 259] on button "Next" at bounding box center [823, 256] width 22 height 22
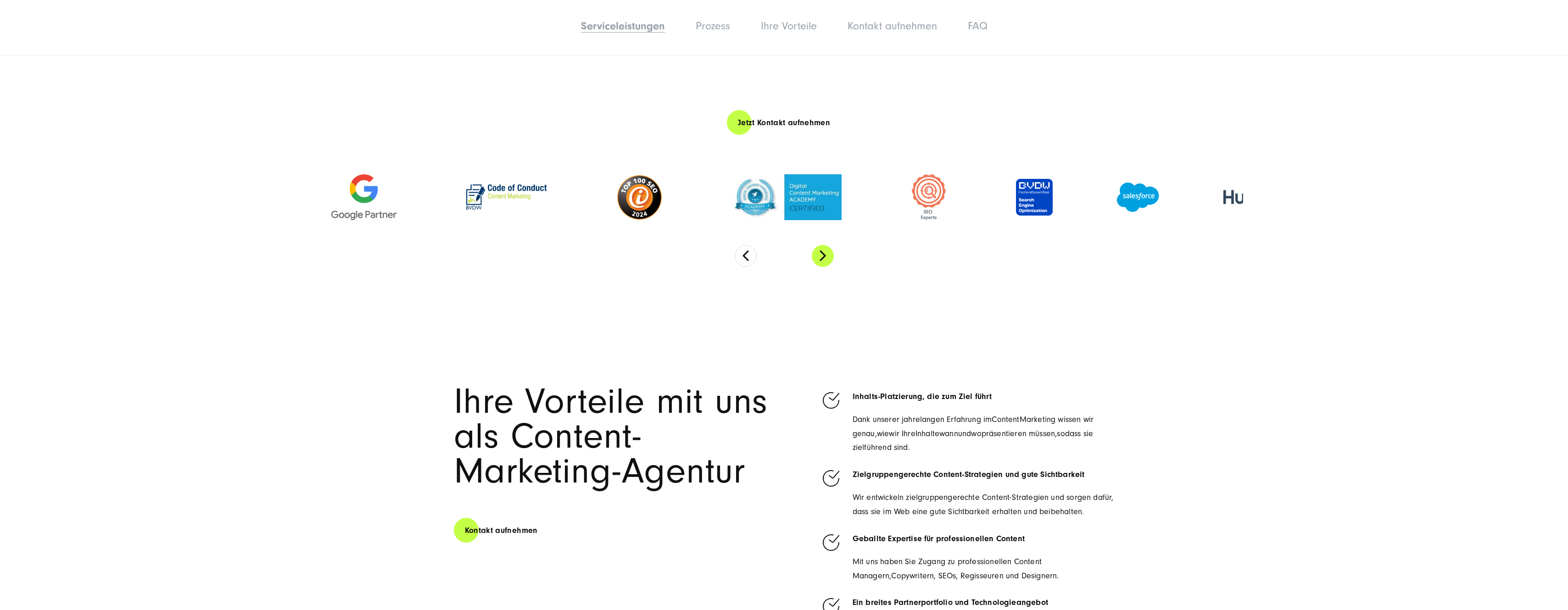
click at [827, 259] on button "Next" at bounding box center [823, 256] width 22 height 22
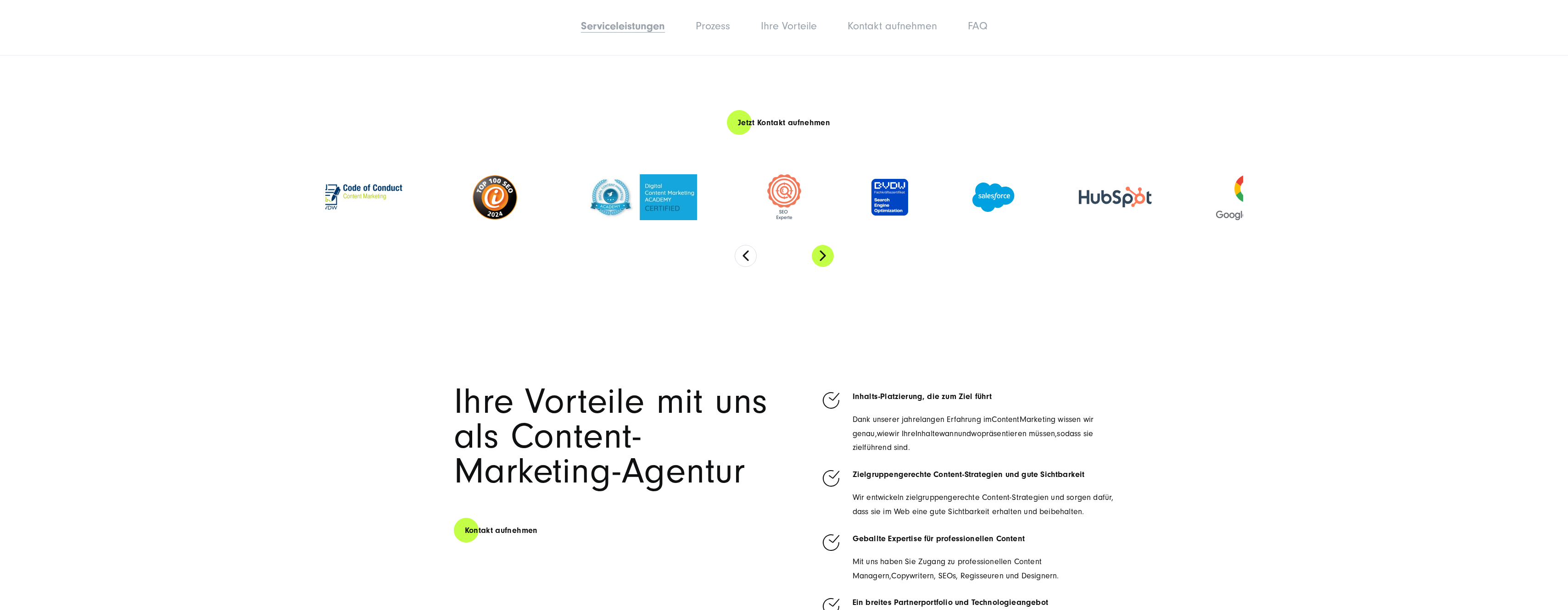
click at [827, 259] on button "Next" at bounding box center [823, 256] width 22 height 22
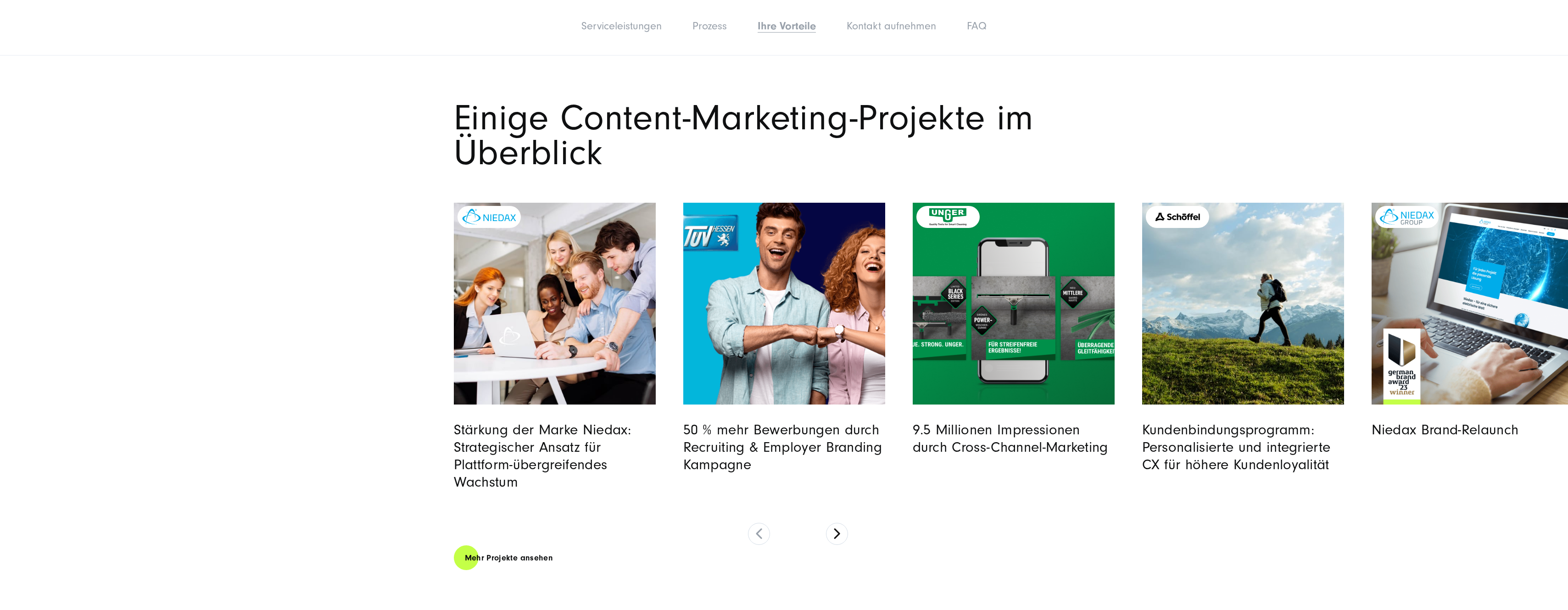
scroll to position [3854, 0]
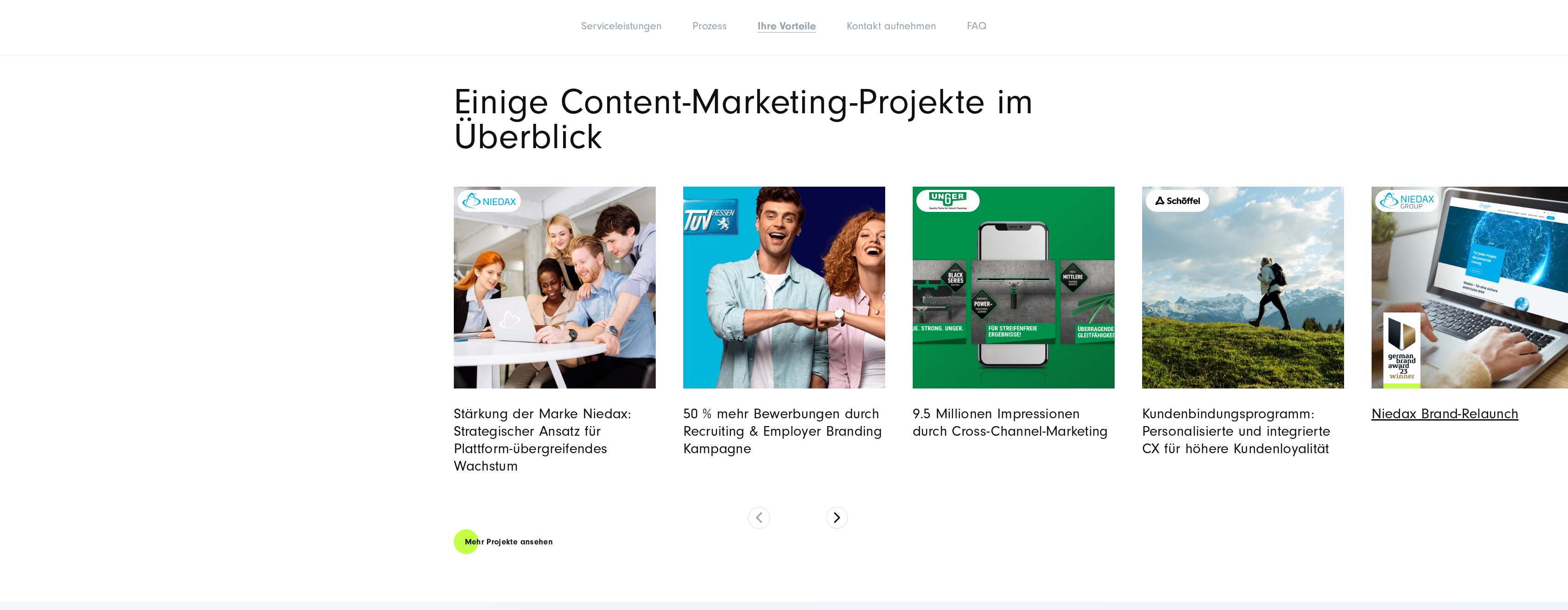
click at [1433, 413] on link "Niedax Brand-Relaunch" at bounding box center [1446, 414] width 148 height 17
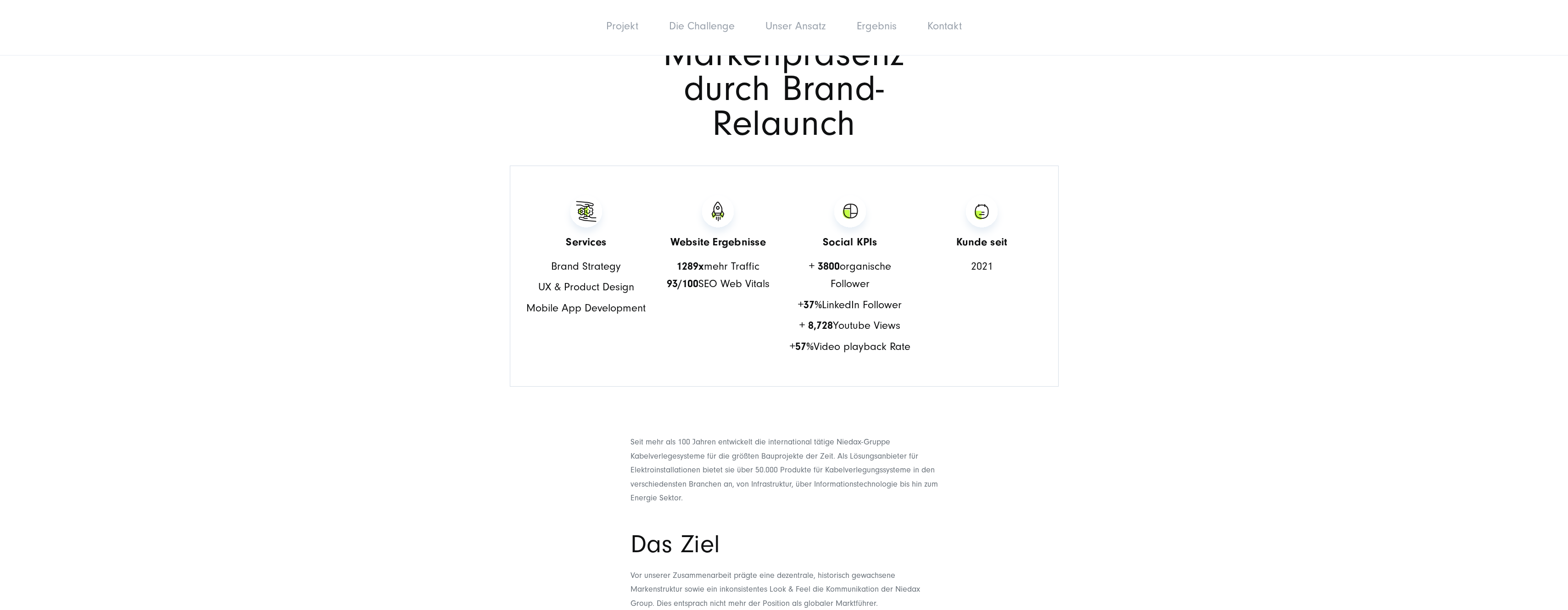
scroll to position [734, 0]
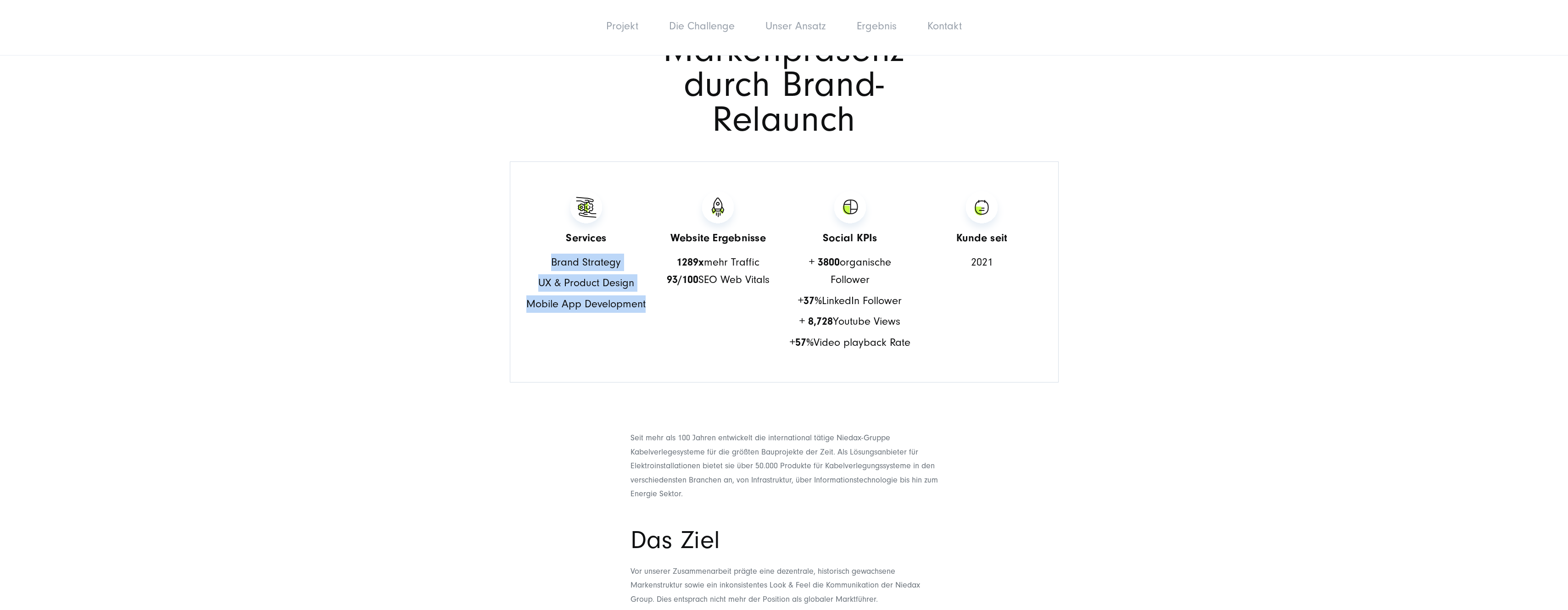
drag, startPoint x: 554, startPoint y: 260, endPoint x: 648, endPoint y: 307, distance: 105.1
click at [648, 307] on ul "Services Brand Strategy UX & Product Design Mobile App Development Website Erge…" at bounding box center [784, 272] width 549 height 221
drag, startPoint x: 648, startPoint y: 307, endPoint x: 641, endPoint y: 328, distance: 22.1
click at [641, 328] on li "Services Brand Strategy UX & Product Design Mobile App Development" at bounding box center [586, 272] width 123 height 166
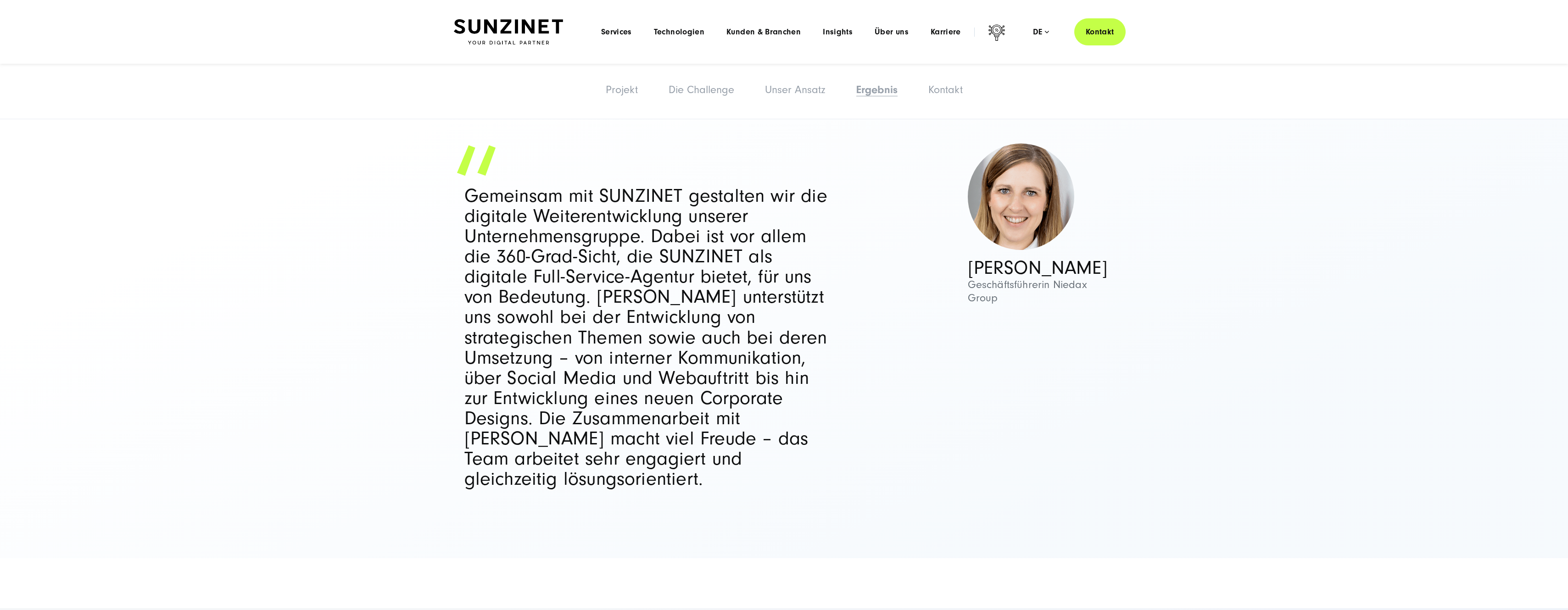
scroll to position [3212, 0]
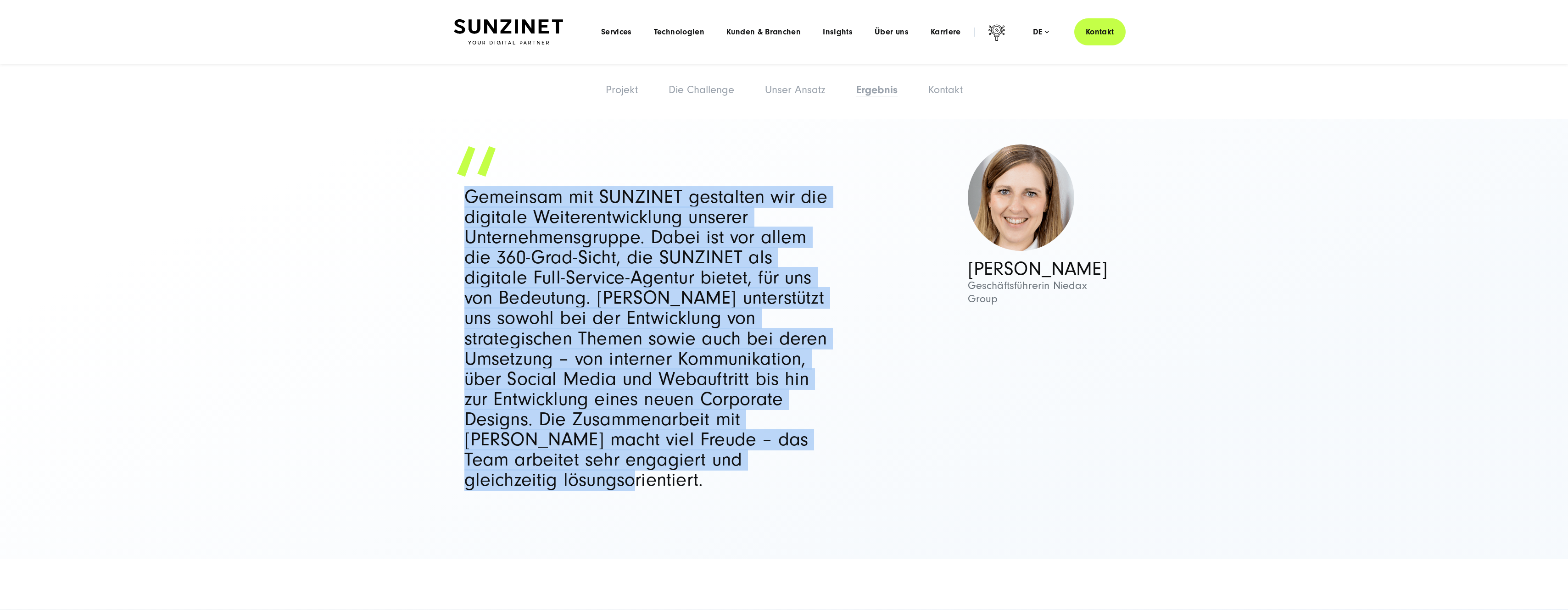
drag, startPoint x: 468, startPoint y: 227, endPoint x: 826, endPoint y: 486, distance: 441.9
click at [826, 486] on p "Gemeinsam mit SUNZINET gestalten wir die digitale Weiterentwicklung unserer Unt…" at bounding box center [648, 339] width 369 height 303
drag, startPoint x: 826, startPoint y: 486, endPoint x: 825, endPoint y: 361, distance: 125.0
click at [825, 361] on p "Gemeinsam mit SUNZINET gestalten wir die digitale Weiterentwicklung unserer Unt…" at bounding box center [648, 339] width 369 height 303
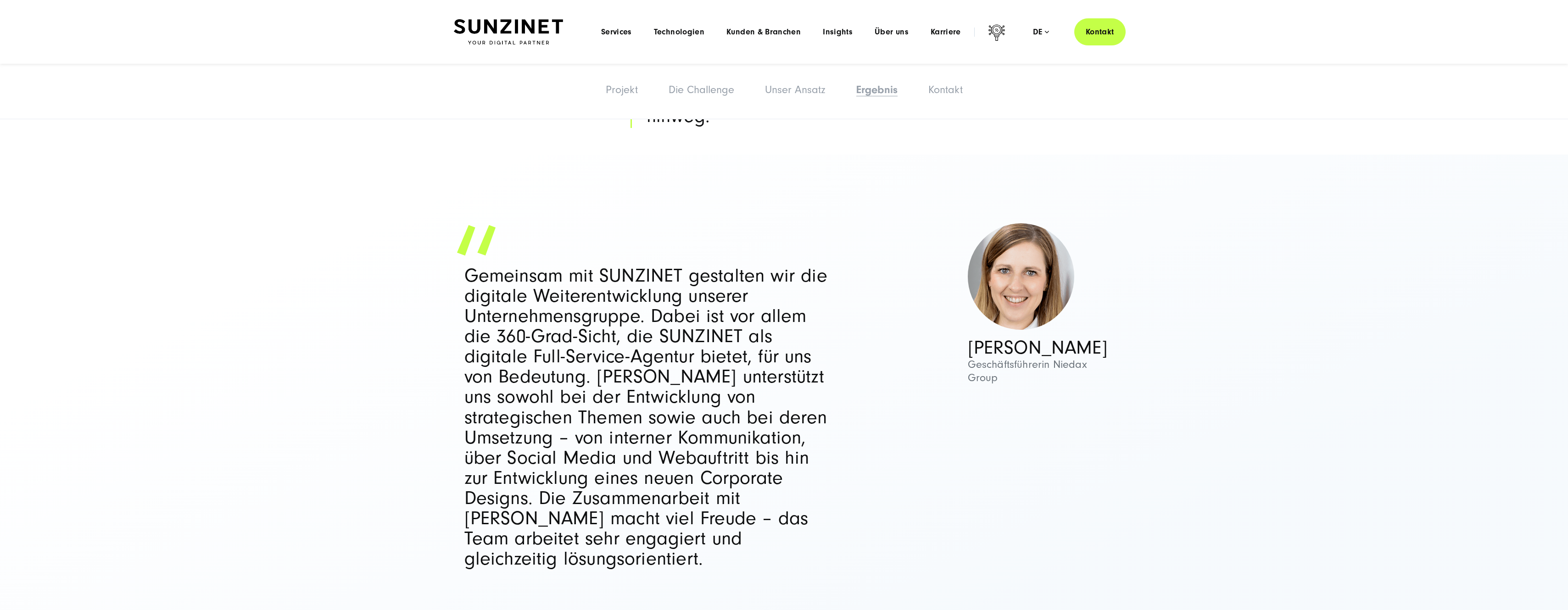
scroll to position [3120, 0]
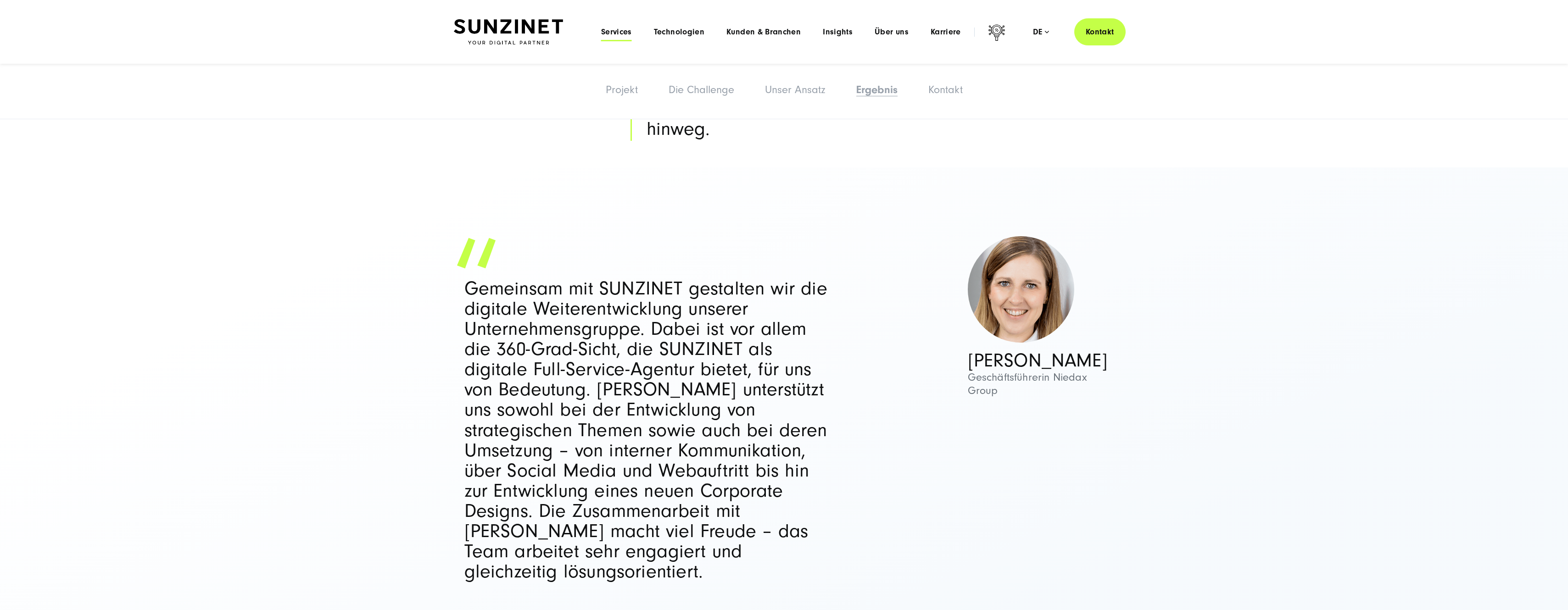
click at [619, 32] on span "Services" at bounding box center [616, 31] width 31 height 9
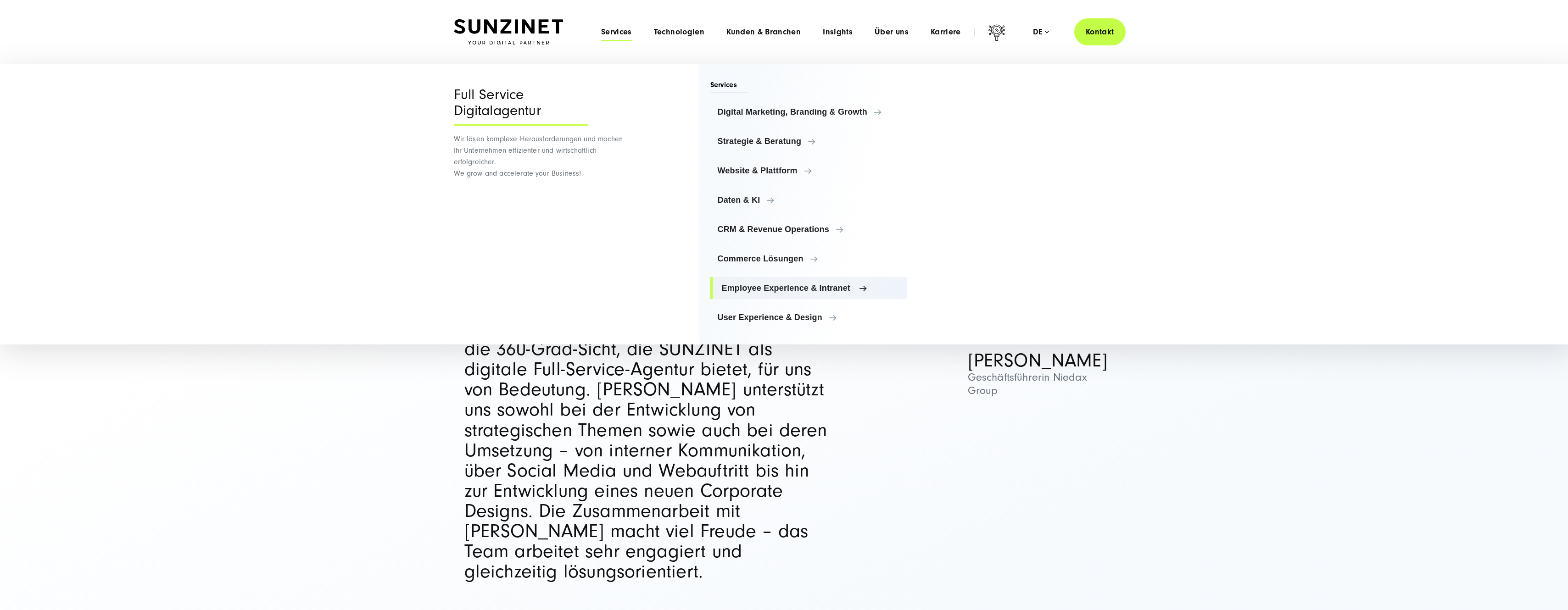
click at [766, 288] on span "Employee Experience & Intranet" at bounding box center [811, 288] width 178 height 9
click at [794, 165] on link "Website & Plattform" at bounding box center [808, 171] width 197 height 22
click at [774, 145] on span "Strategie & Beratung" at bounding box center [811, 141] width 178 height 9
click at [813, 114] on span "Digital Marketing, Branding & Growth" at bounding box center [811, 112] width 178 height 9
click at [745, 196] on span "Daten & KI" at bounding box center [811, 200] width 178 height 9
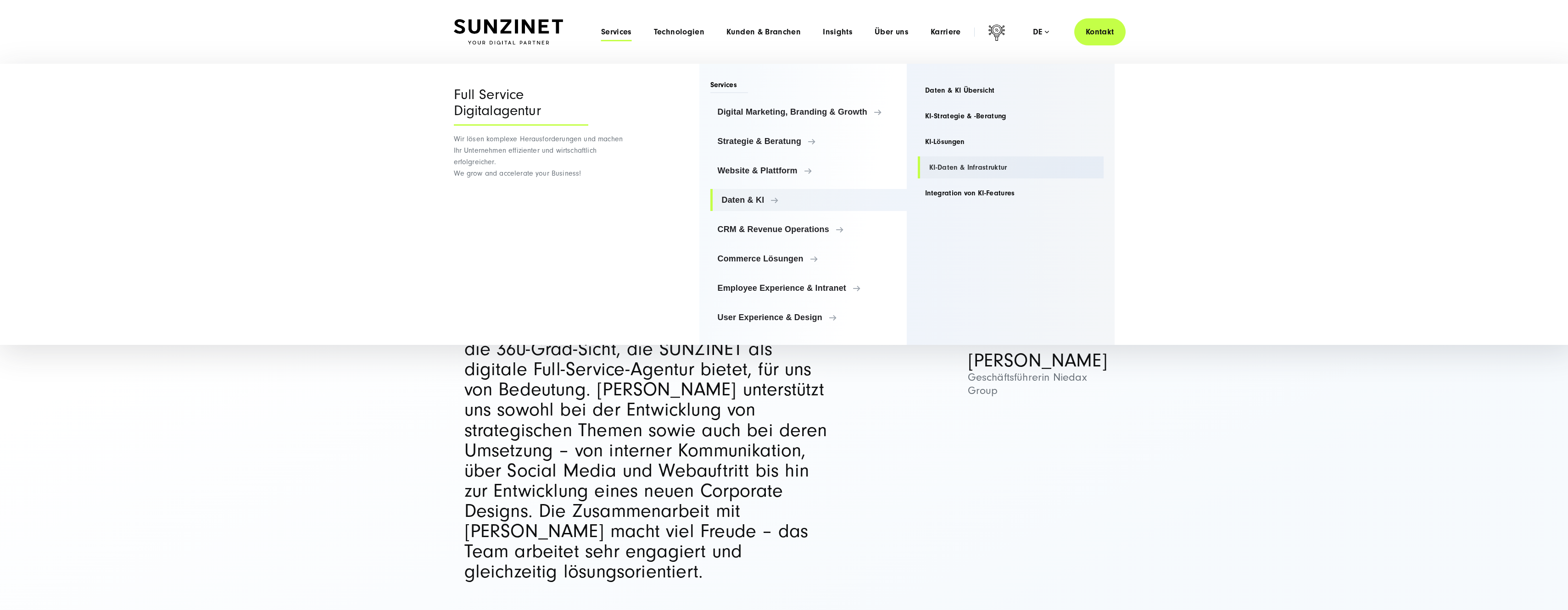
click at [955, 162] on link "KI-Daten & Infrastruktur" at bounding box center [1011, 167] width 186 height 22
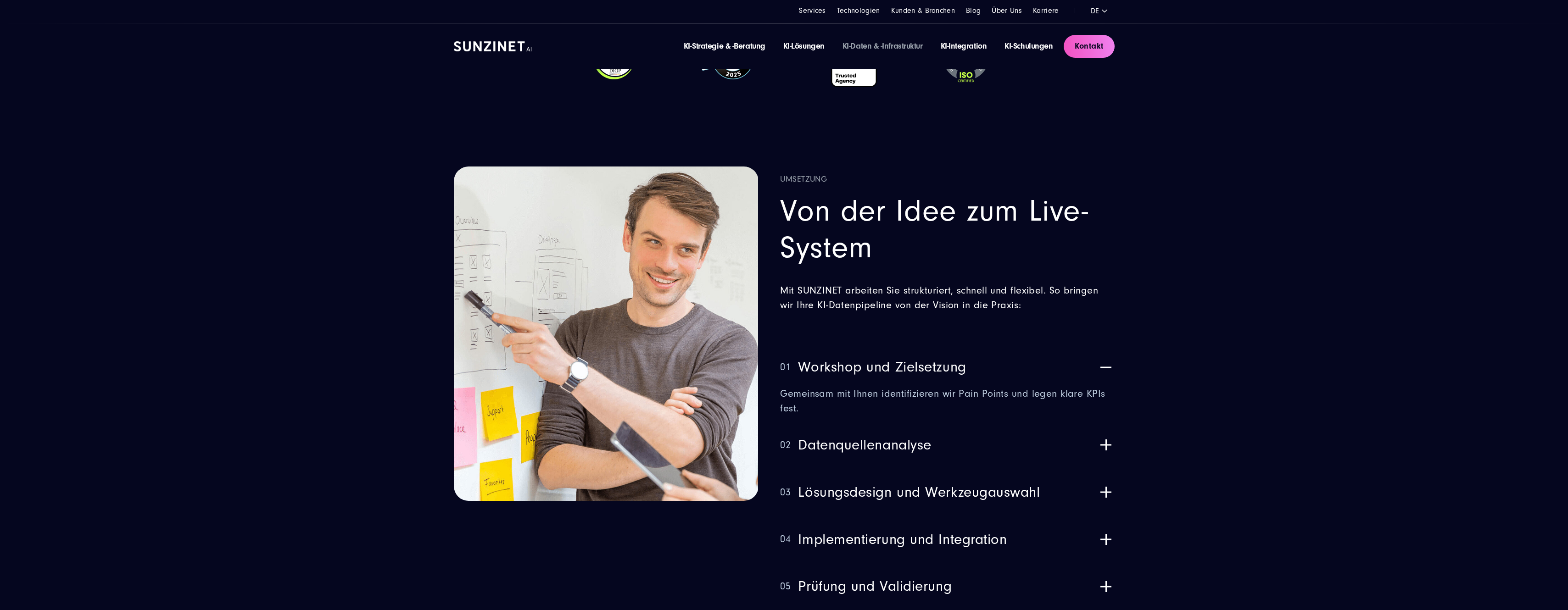
scroll to position [3762, 0]
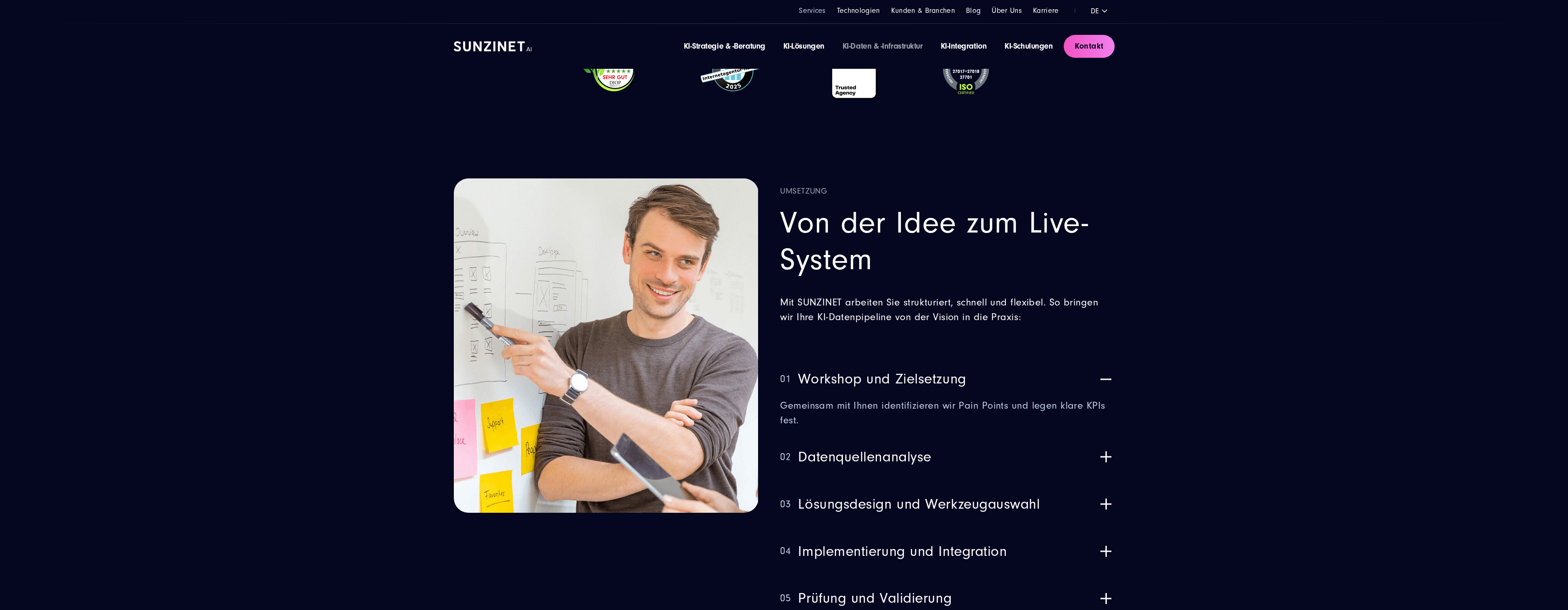
click at [821, 11] on link "Services" at bounding box center [813, 11] width 27 height 8
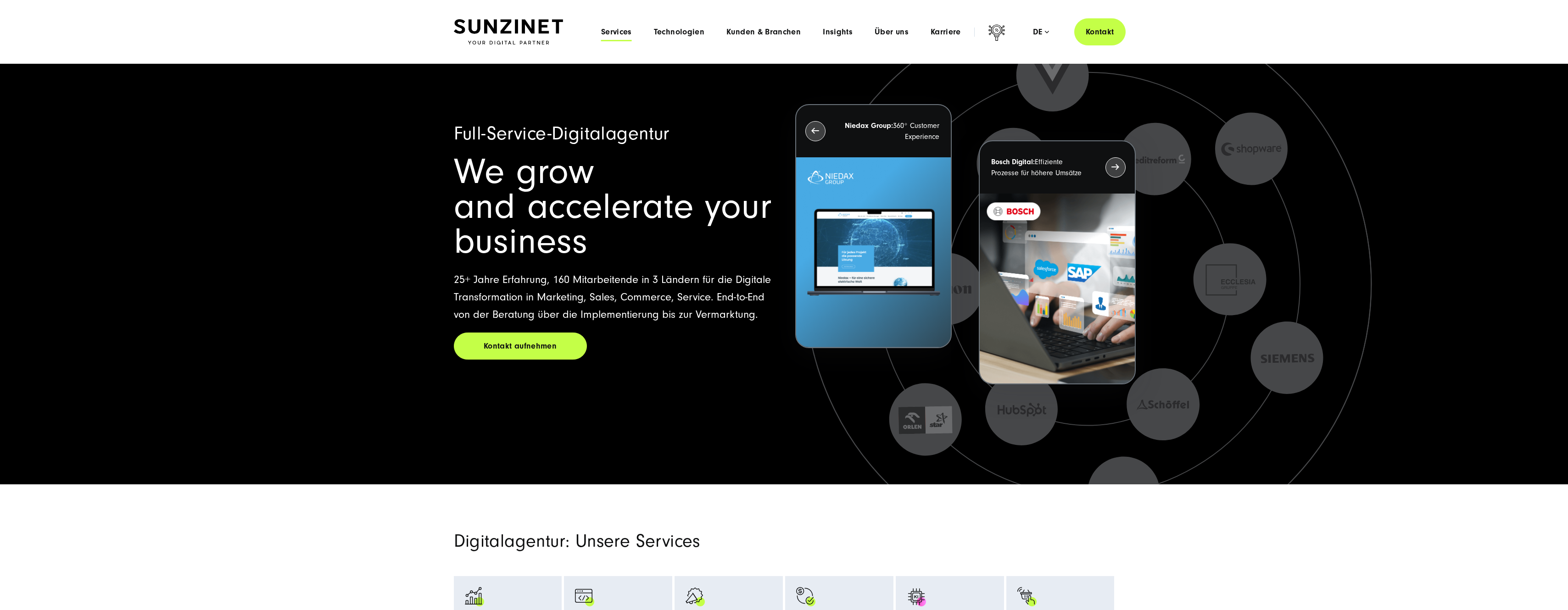
click at [627, 33] on span "Services" at bounding box center [616, 31] width 31 height 9
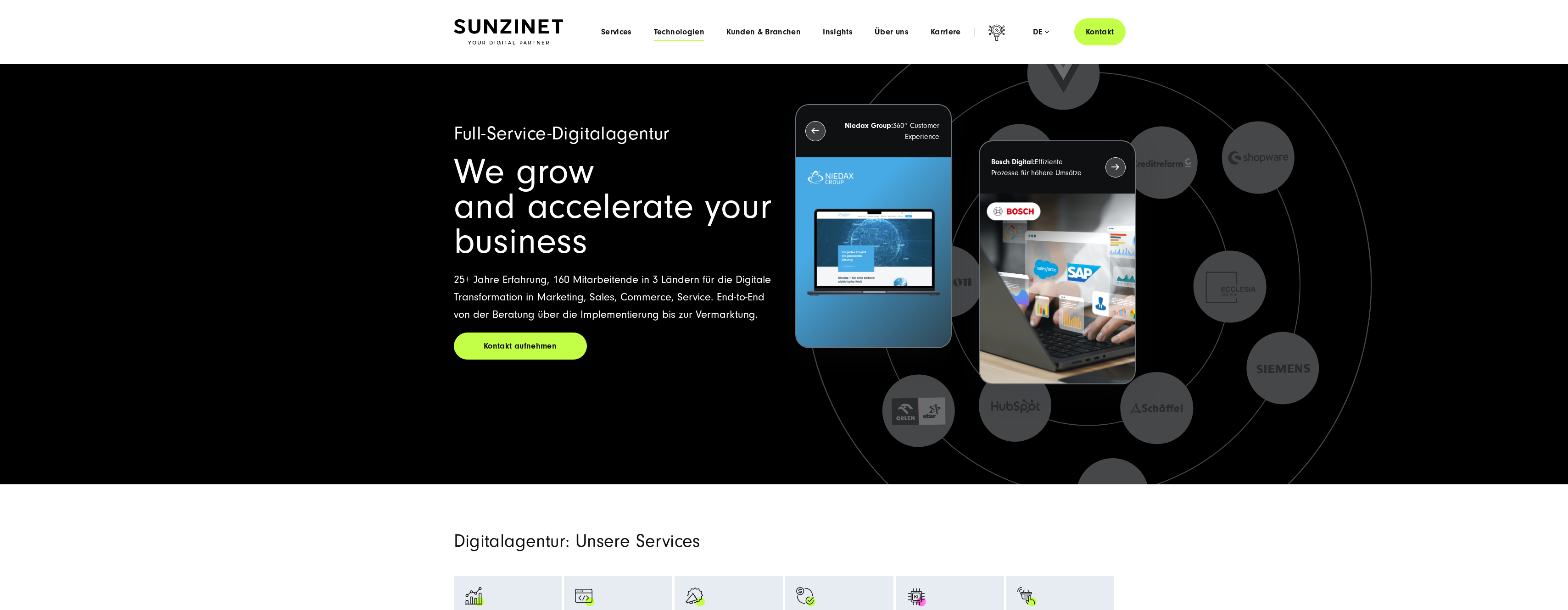
click at [692, 32] on span "Technologien" at bounding box center [679, 31] width 51 height 9
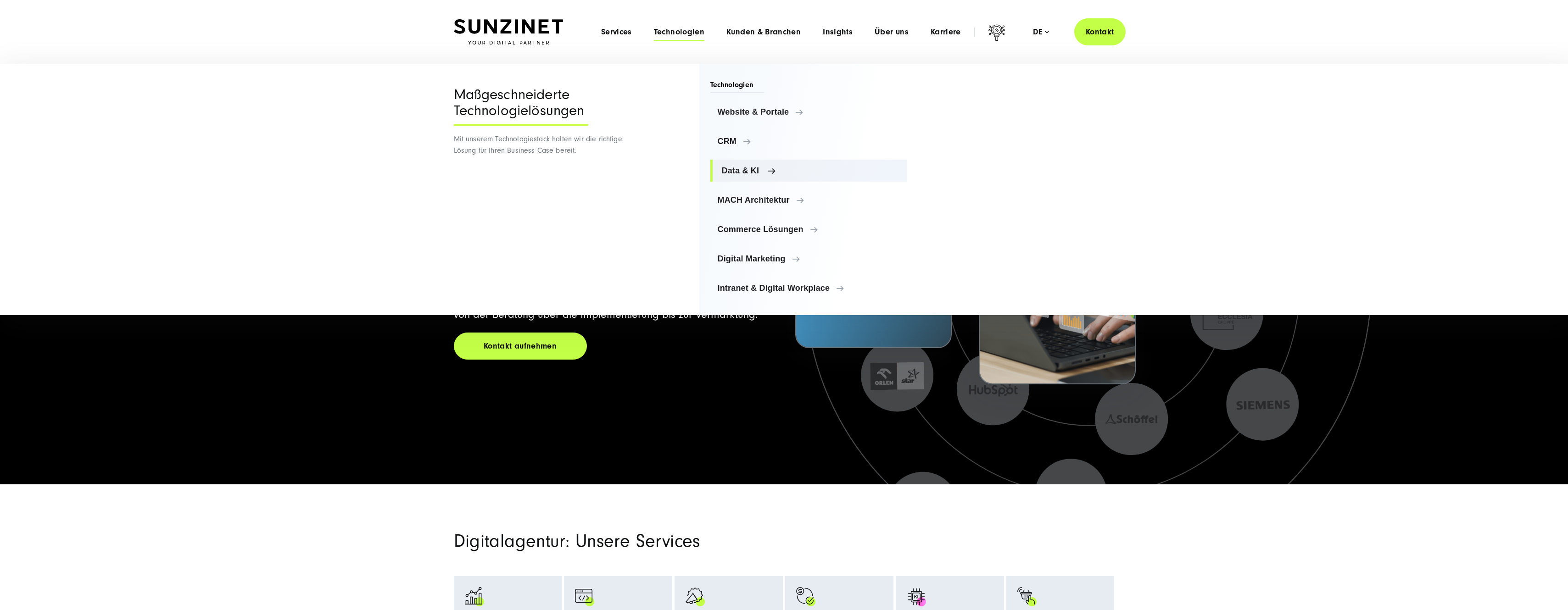
click at [759, 169] on span "Data & KI" at bounding box center [811, 170] width 178 height 9
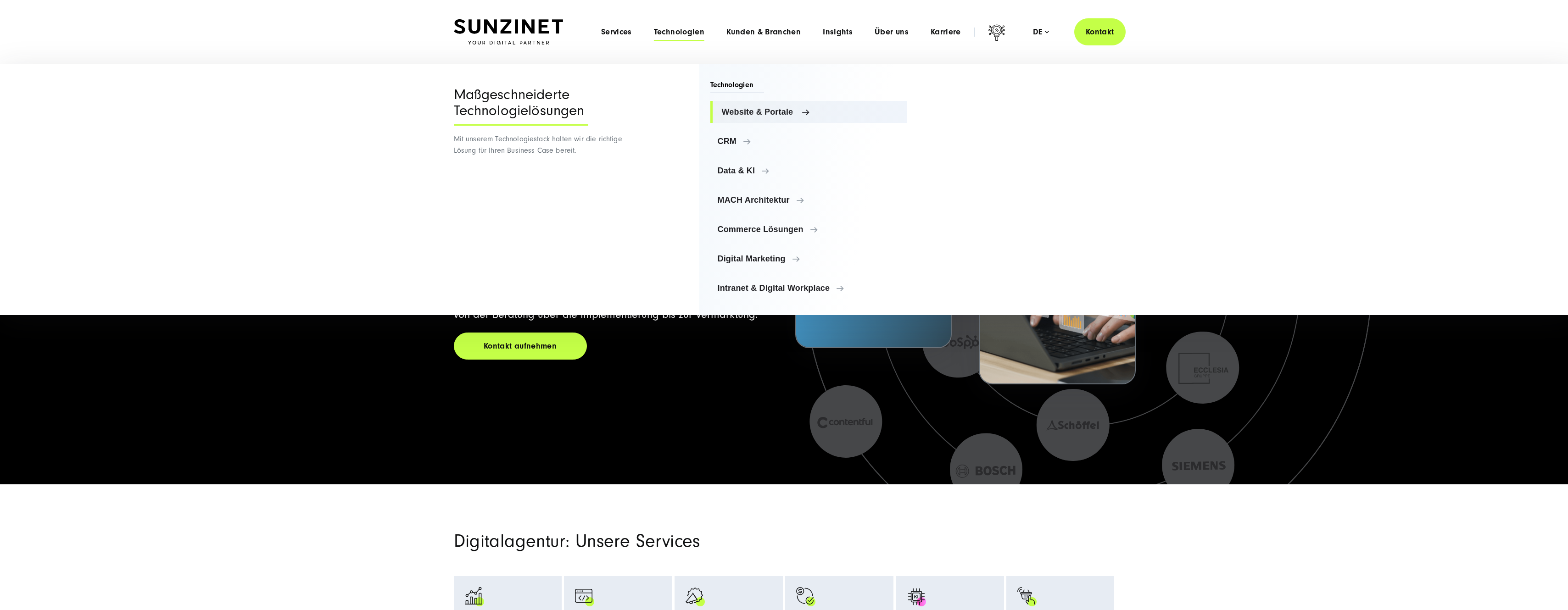
click at [746, 109] on span "Website & Portale" at bounding box center [811, 112] width 178 height 9
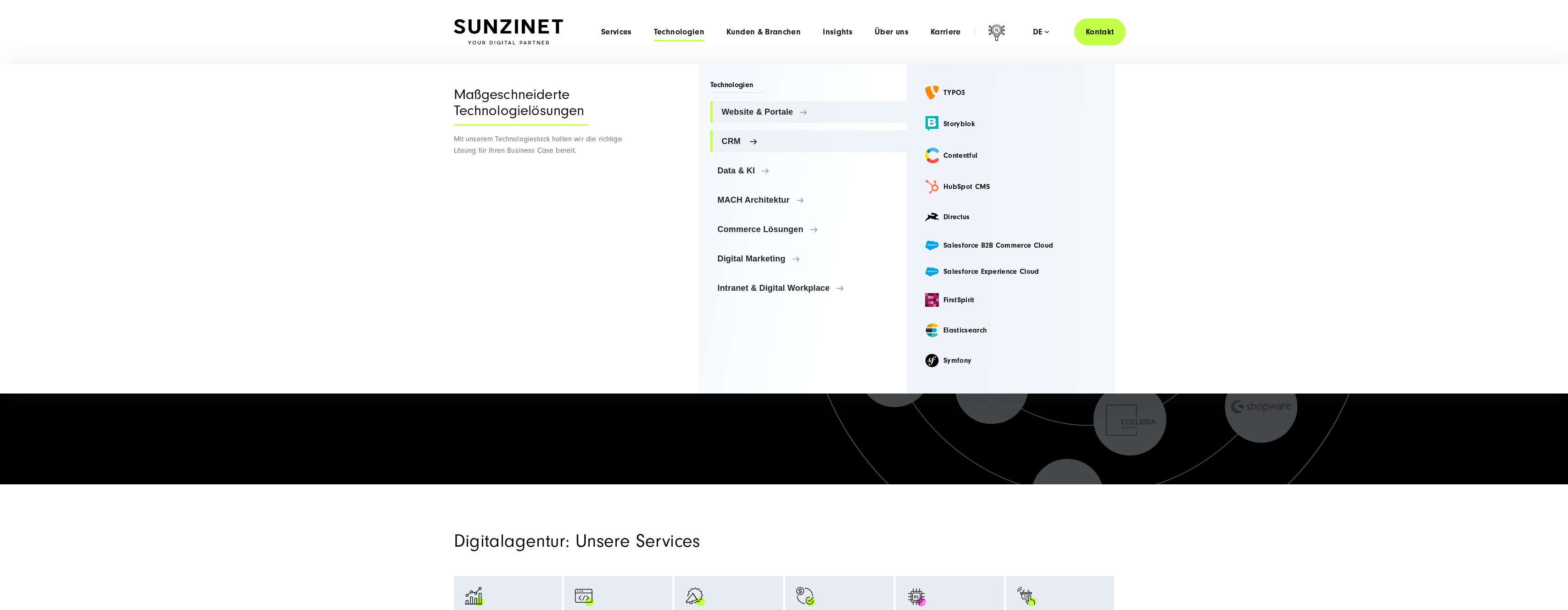
click at [744, 139] on span "CRM" at bounding box center [811, 141] width 178 height 9
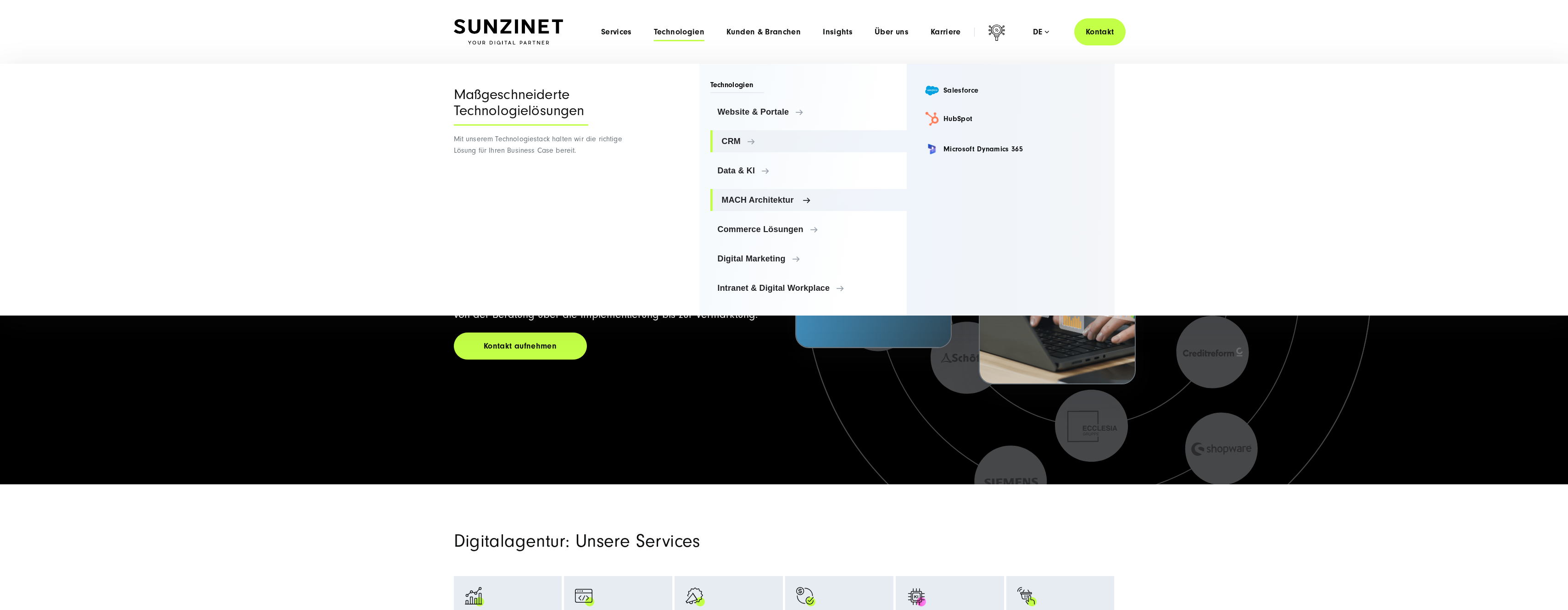
click at [774, 201] on span "MACH Architektur" at bounding box center [811, 200] width 178 height 9
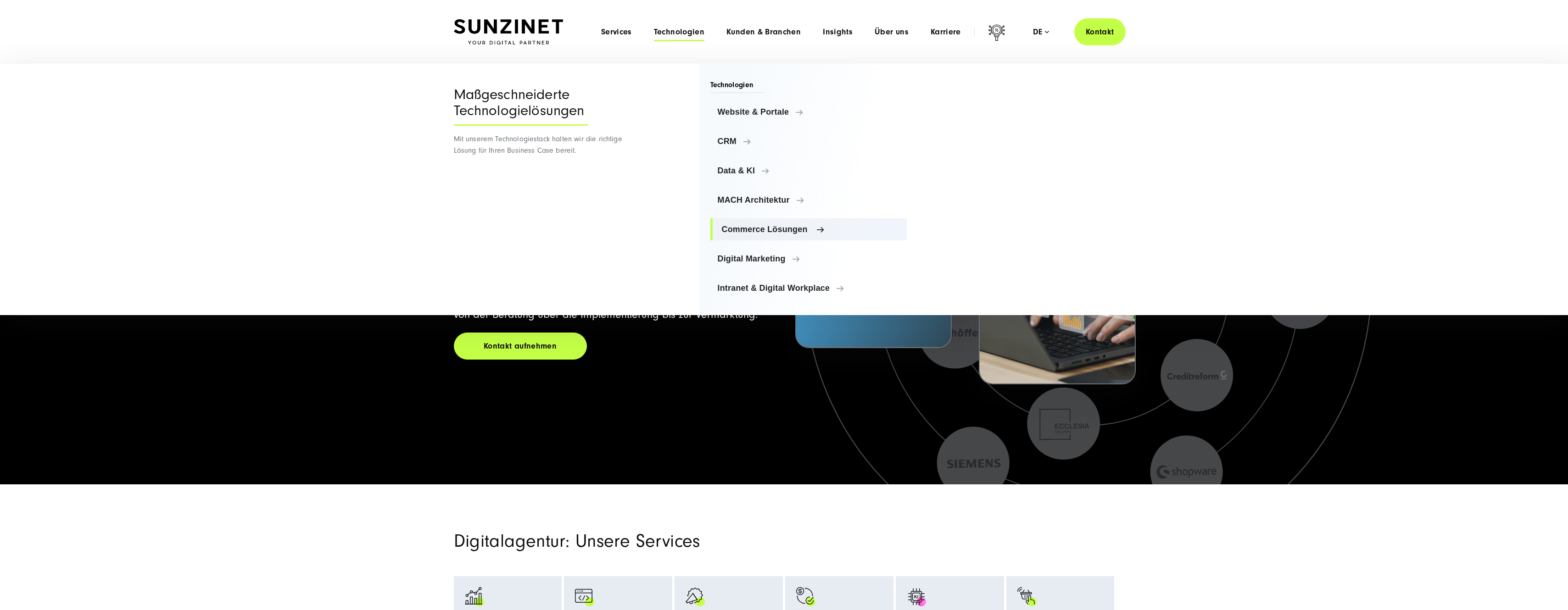
click at [778, 226] on span "Commerce Lösungen" at bounding box center [811, 229] width 178 height 9
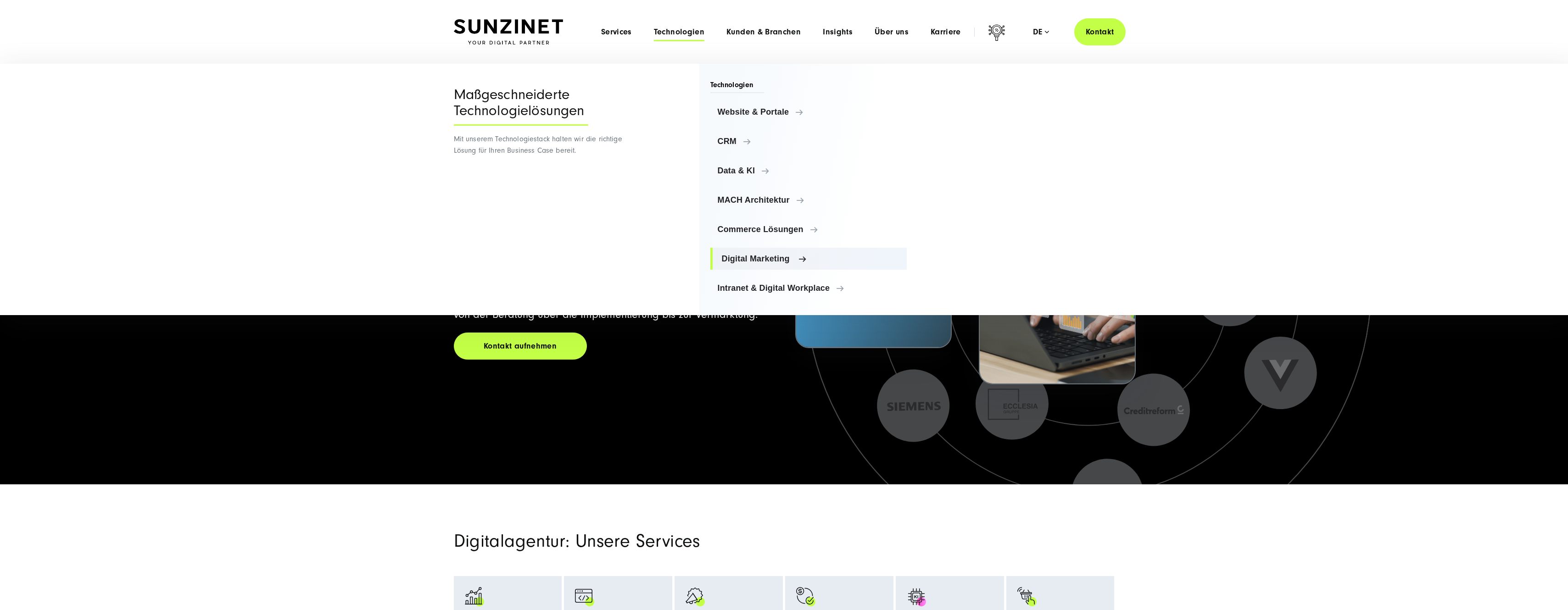
click at [766, 256] on span "Digital Marketing" at bounding box center [811, 259] width 178 height 9
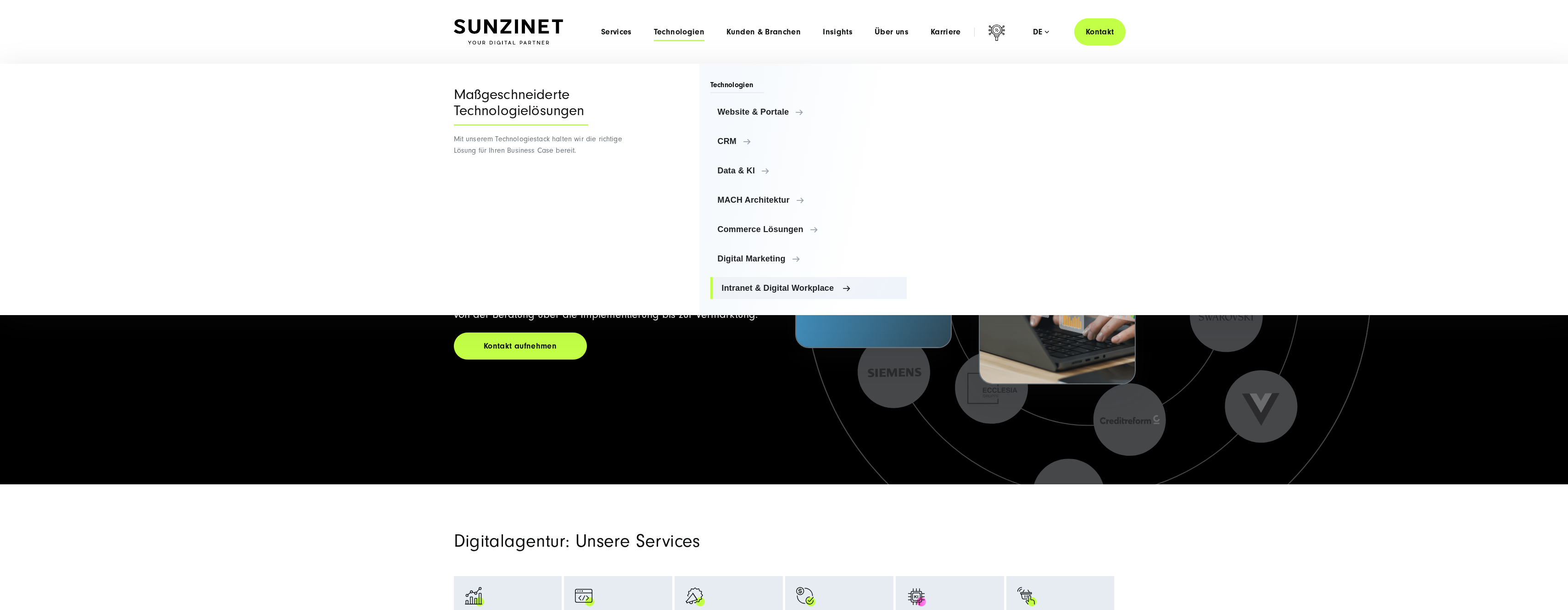
click at [781, 288] on span "Intranet & Digital Workplace" at bounding box center [811, 288] width 178 height 9
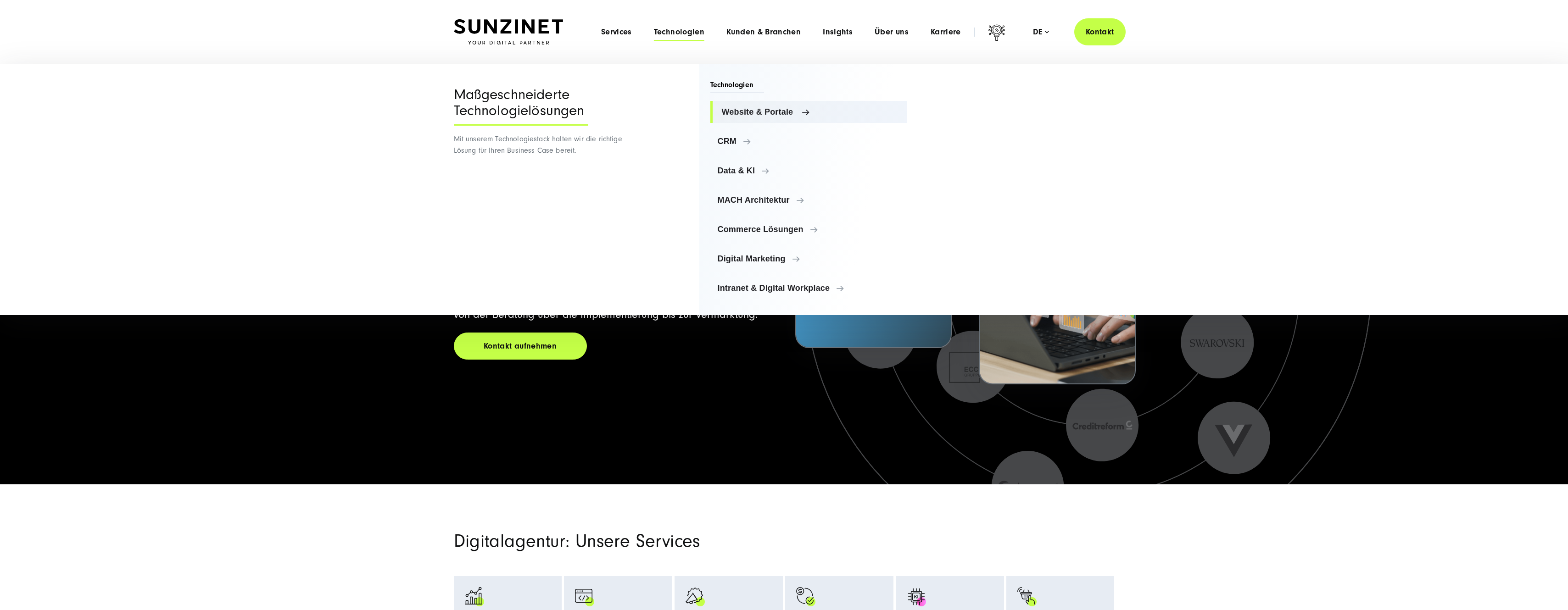
click at [768, 118] on link "Website & Portale" at bounding box center [808, 112] width 197 height 22
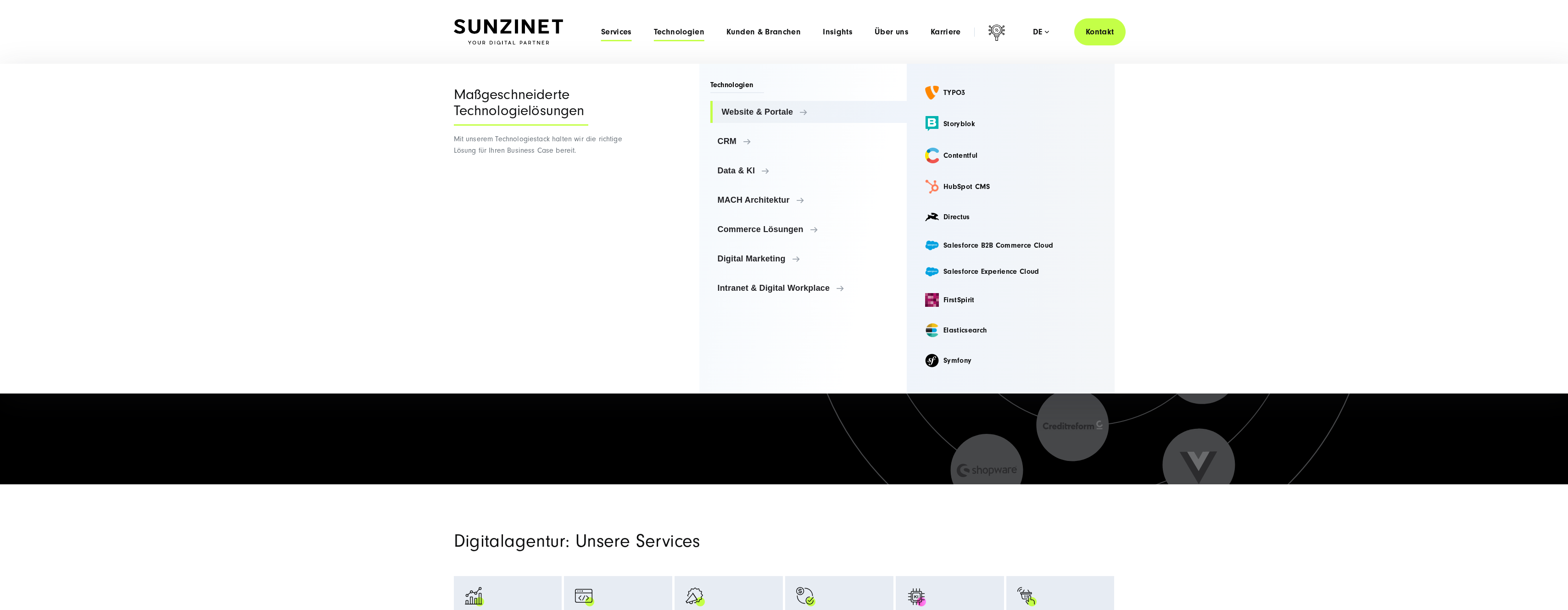
click at [621, 32] on span "Services" at bounding box center [616, 31] width 31 height 9
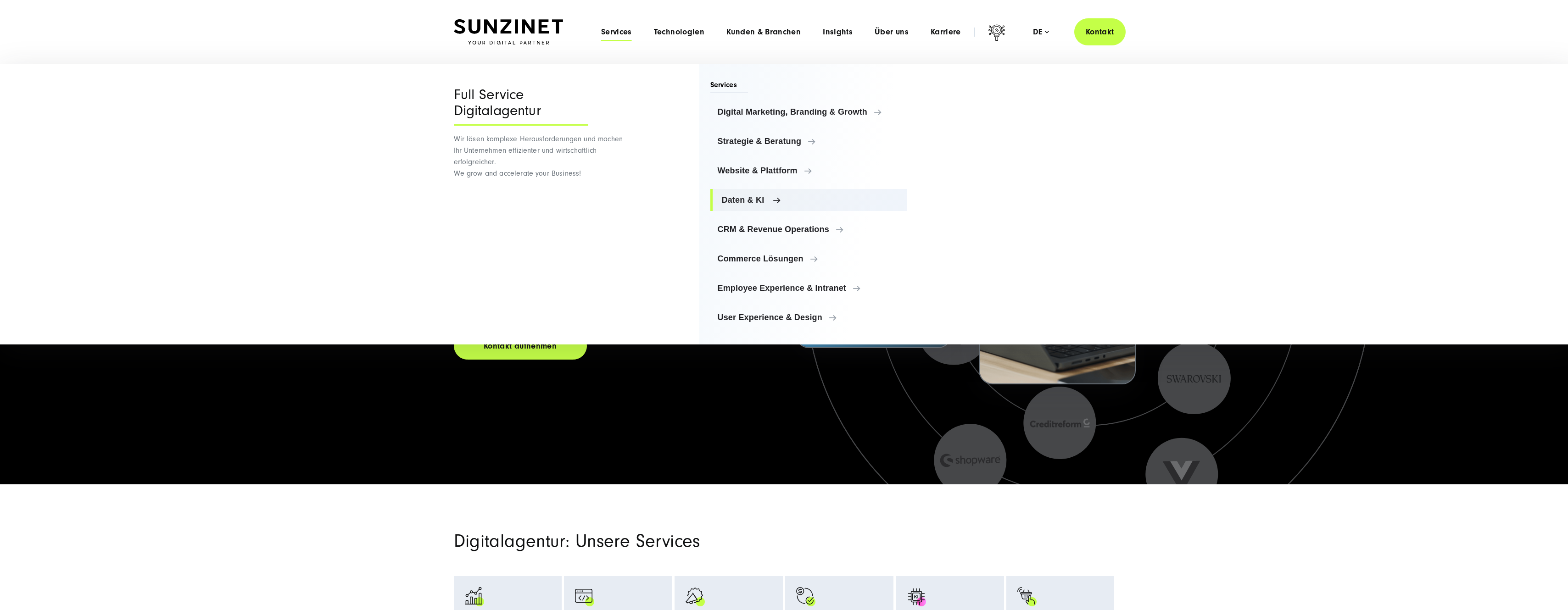
click at [743, 192] on link "Daten & KI" at bounding box center [808, 200] width 197 height 22
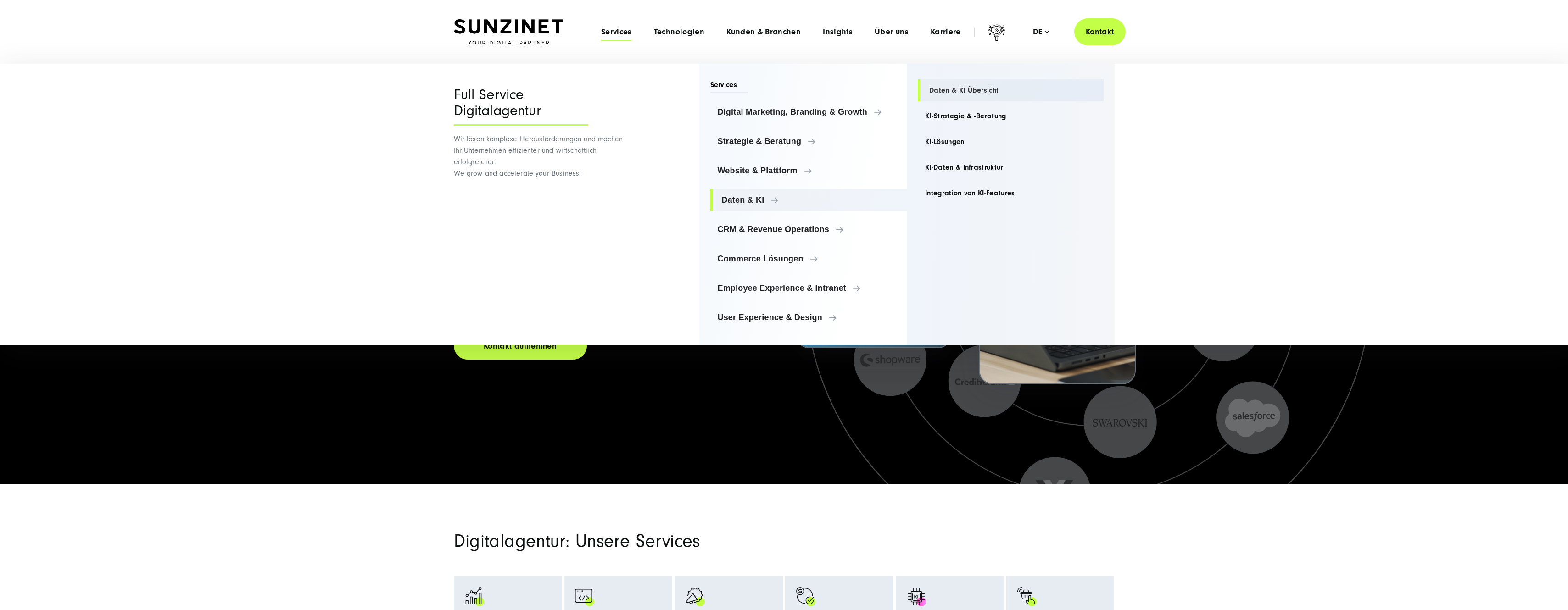
click at [968, 89] on link "Daten & KI Übersicht" at bounding box center [1011, 90] width 186 height 22
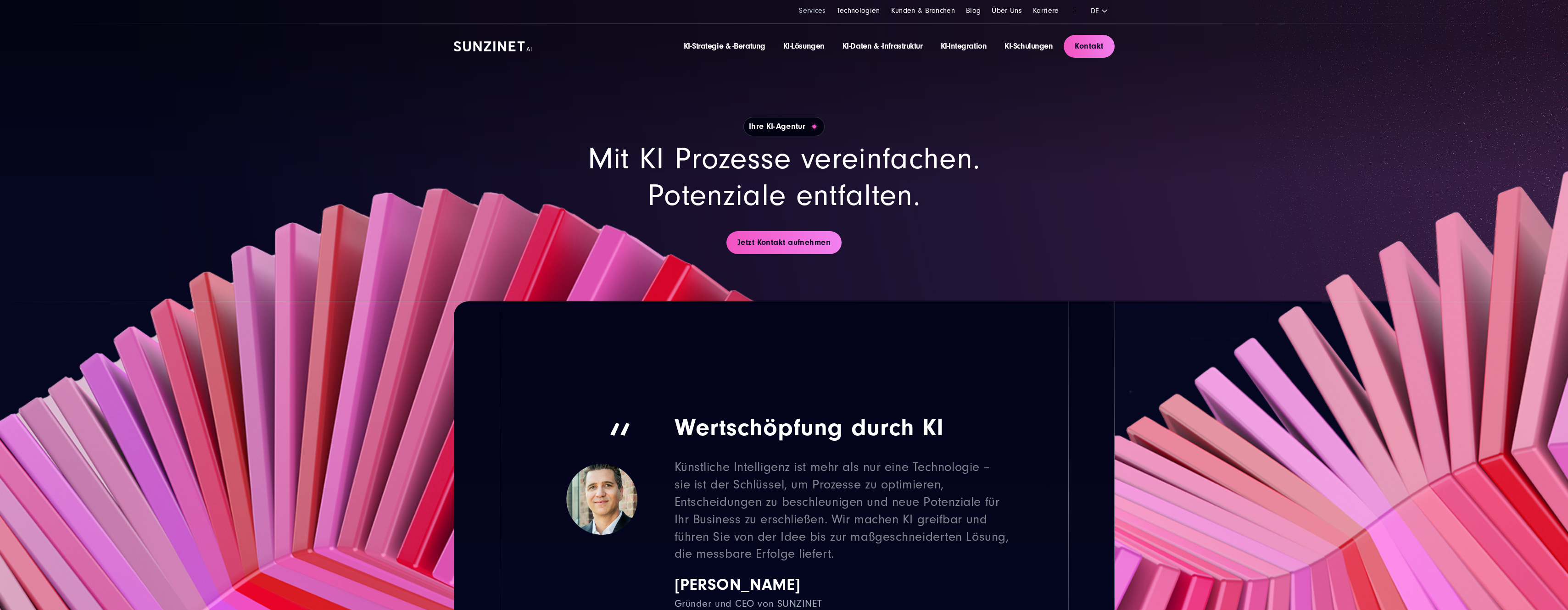
click at [819, 10] on link "Services" at bounding box center [813, 11] width 27 height 8
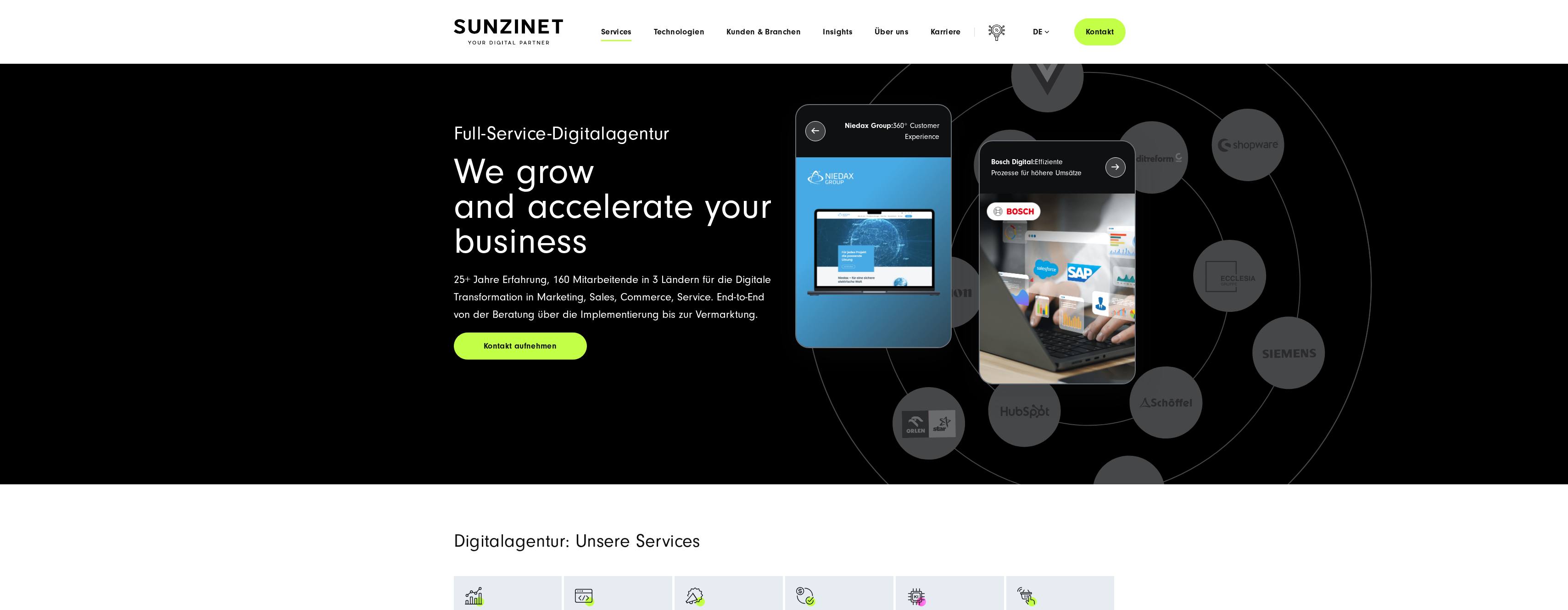
click at [621, 29] on span "Services" at bounding box center [616, 31] width 31 height 9
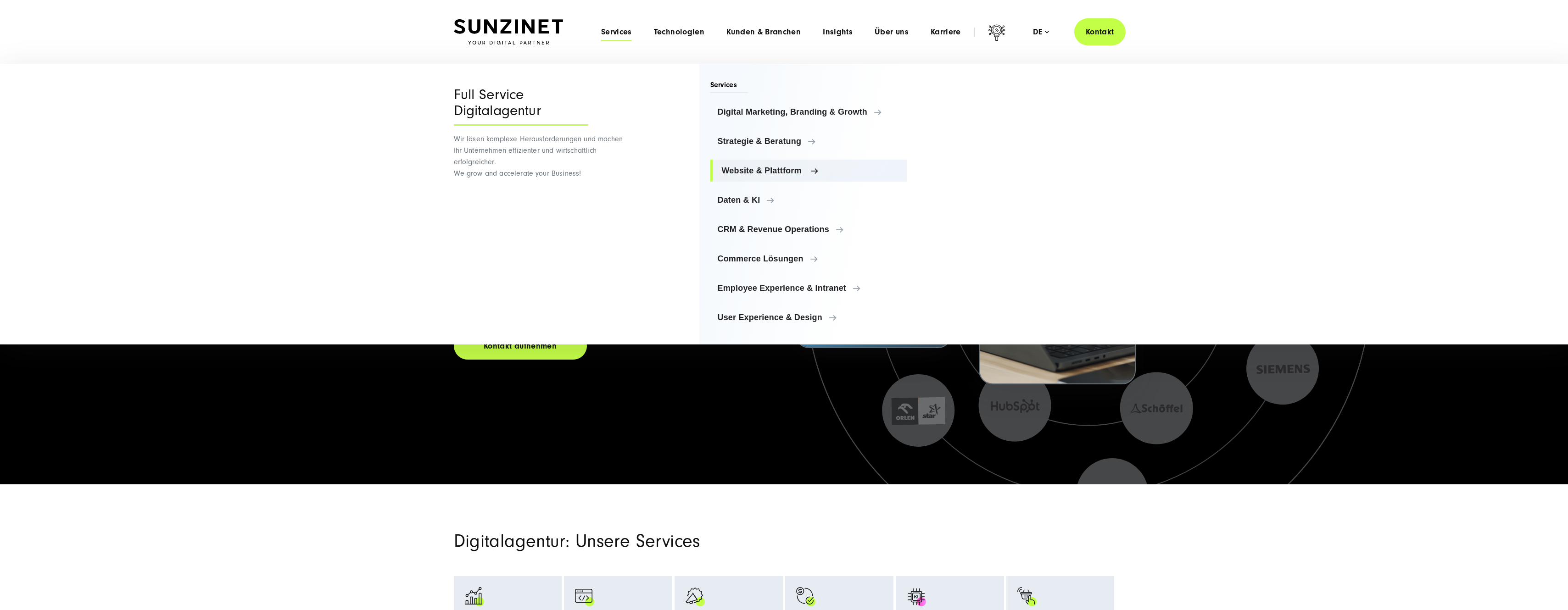
click at [750, 177] on link "Website & Plattform" at bounding box center [808, 171] width 197 height 22
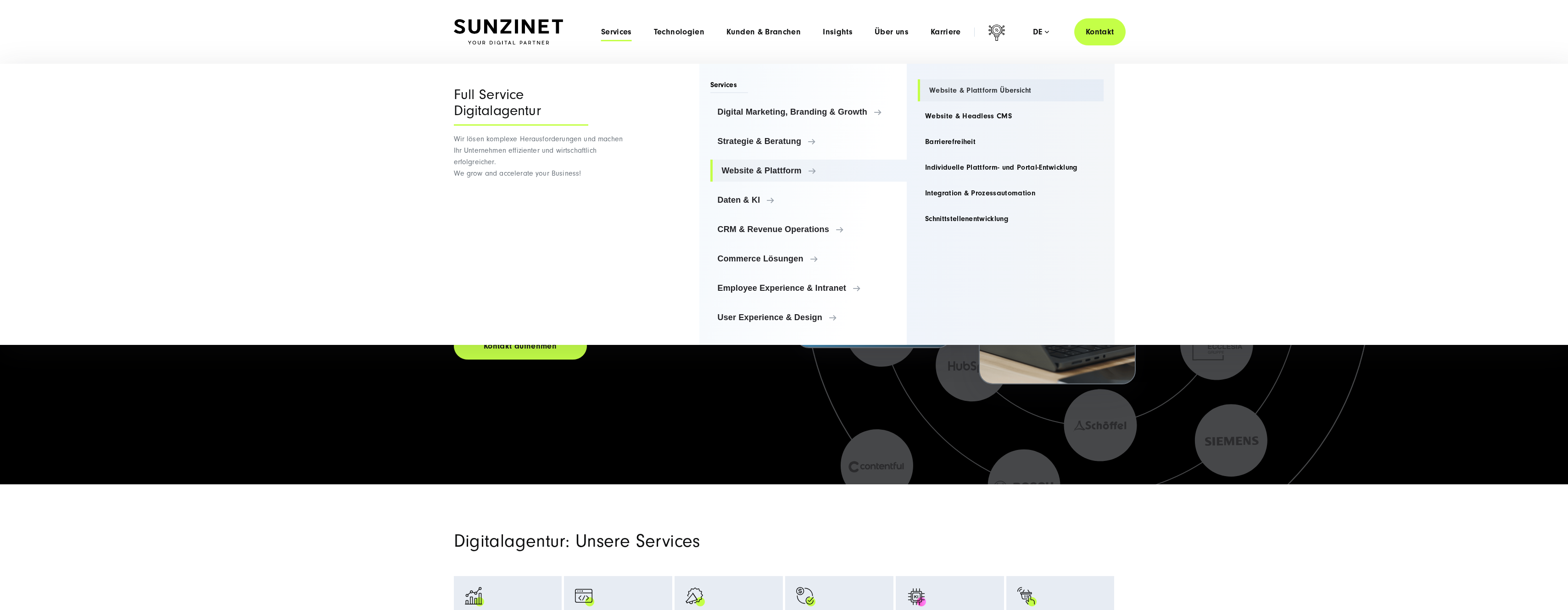
click at [972, 94] on link "Website & Plattform Übersicht" at bounding box center [1011, 90] width 186 height 22
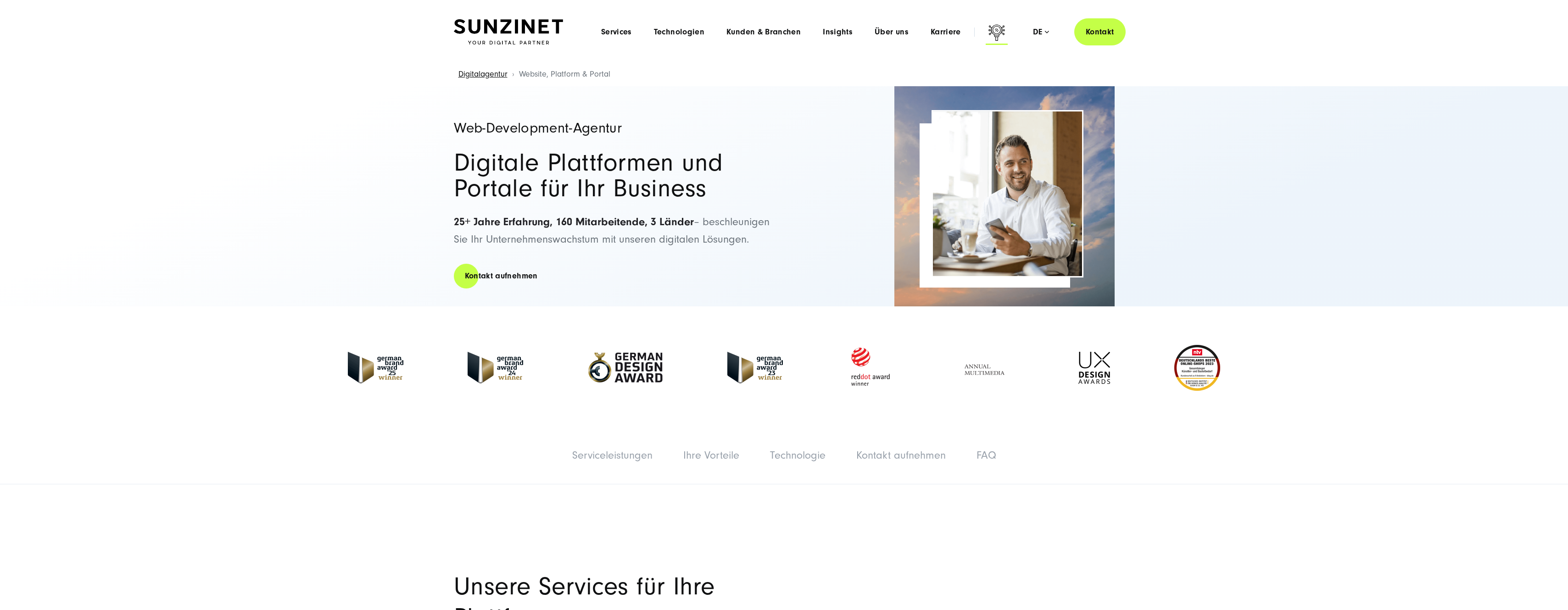
click at [999, 32] on icon at bounding box center [997, 34] width 22 height 22
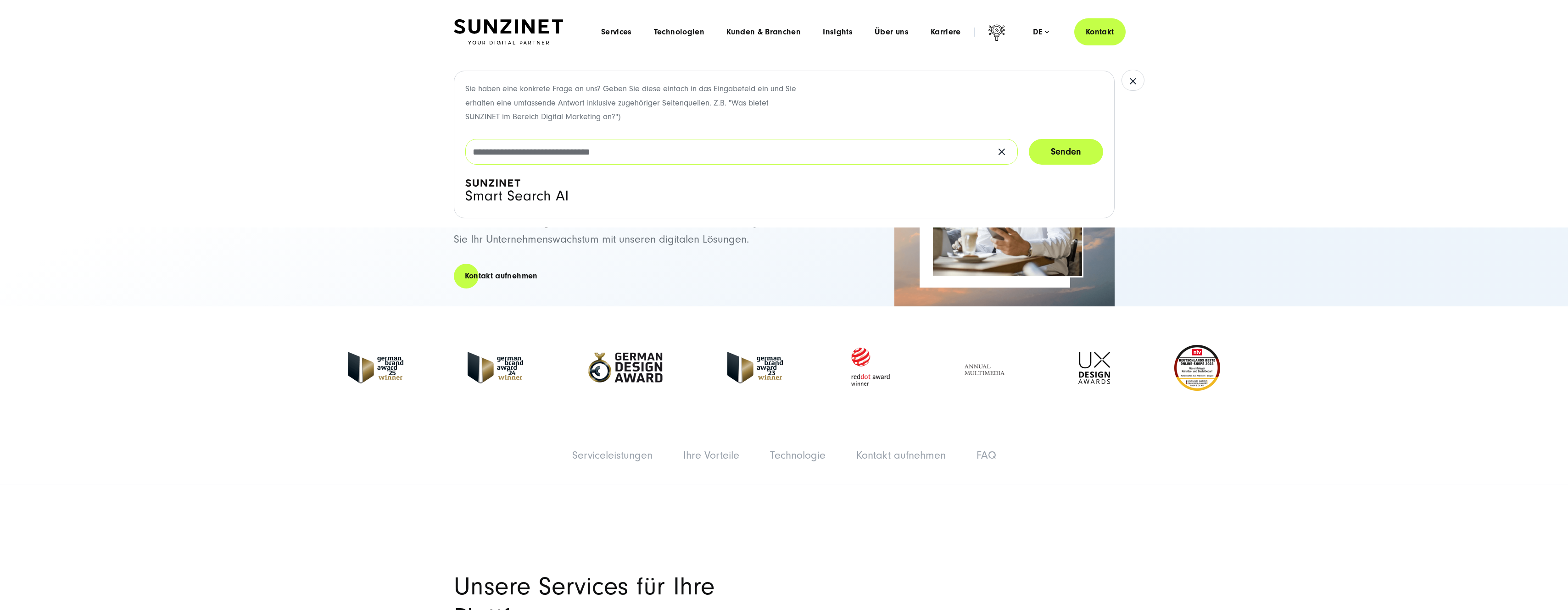
click at [692, 160] on input "text" at bounding box center [741, 152] width 552 height 26
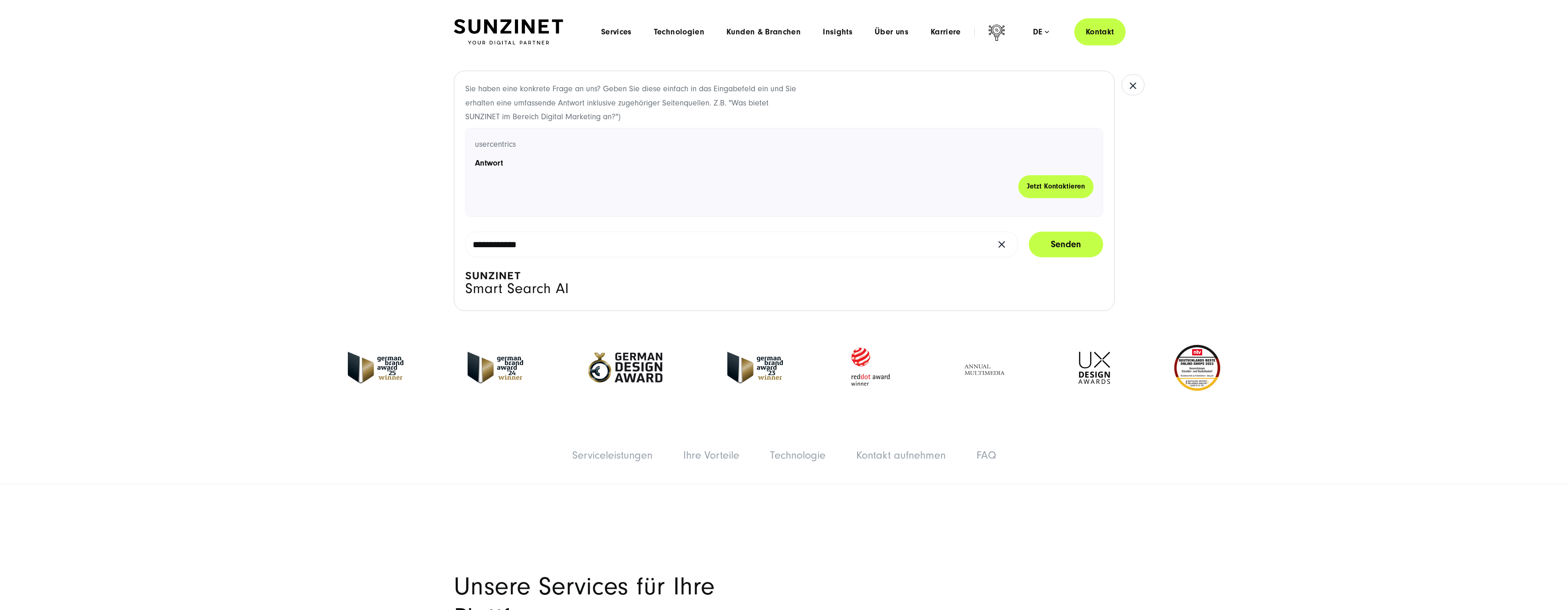
click at [491, 166] on h4 "Antwort" at bounding box center [784, 162] width 619 height 12
click at [586, 168] on h4 "Antwort" at bounding box center [784, 162] width 619 height 12
click at [550, 279] on icon at bounding box center [516, 285] width 102 height 27
click at [549, 292] on icon at bounding box center [517, 288] width 101 height 10
drag, startPoint x: 488, startPoint y: 186, endPoint x: 484, endPoint y: 177, distance: 9.8
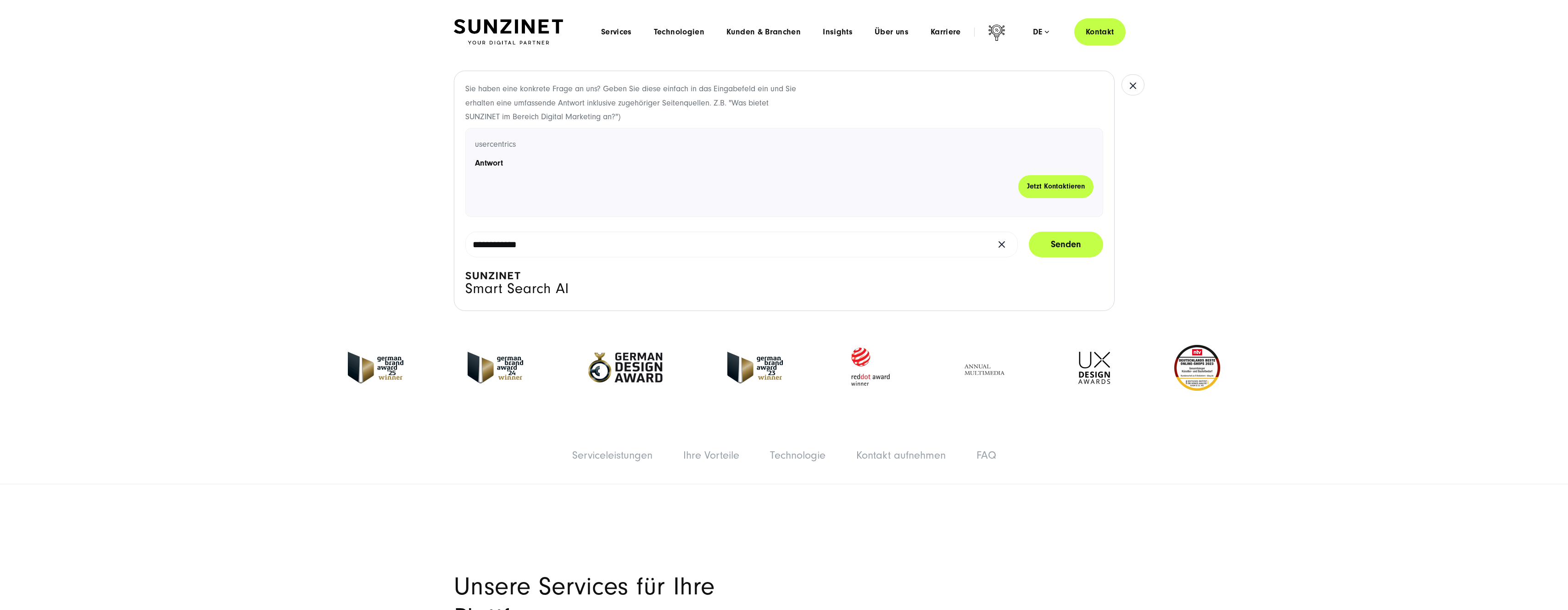
click at [487, 185] on li "Jetzt kontaktieren" at bounding box center [784, 186] width 619 height 22
drag, startPoint x: 477, startPoint y: 130, endPoint x: 548, endPoint y: 225, distance: 118.6
click at [548, 225] on div "**********" at bounding box center [784, 191] width 661 height 240
click at [758, 165] on h4 "Antwort" at bounding box center [784, 162] width 619 height 12
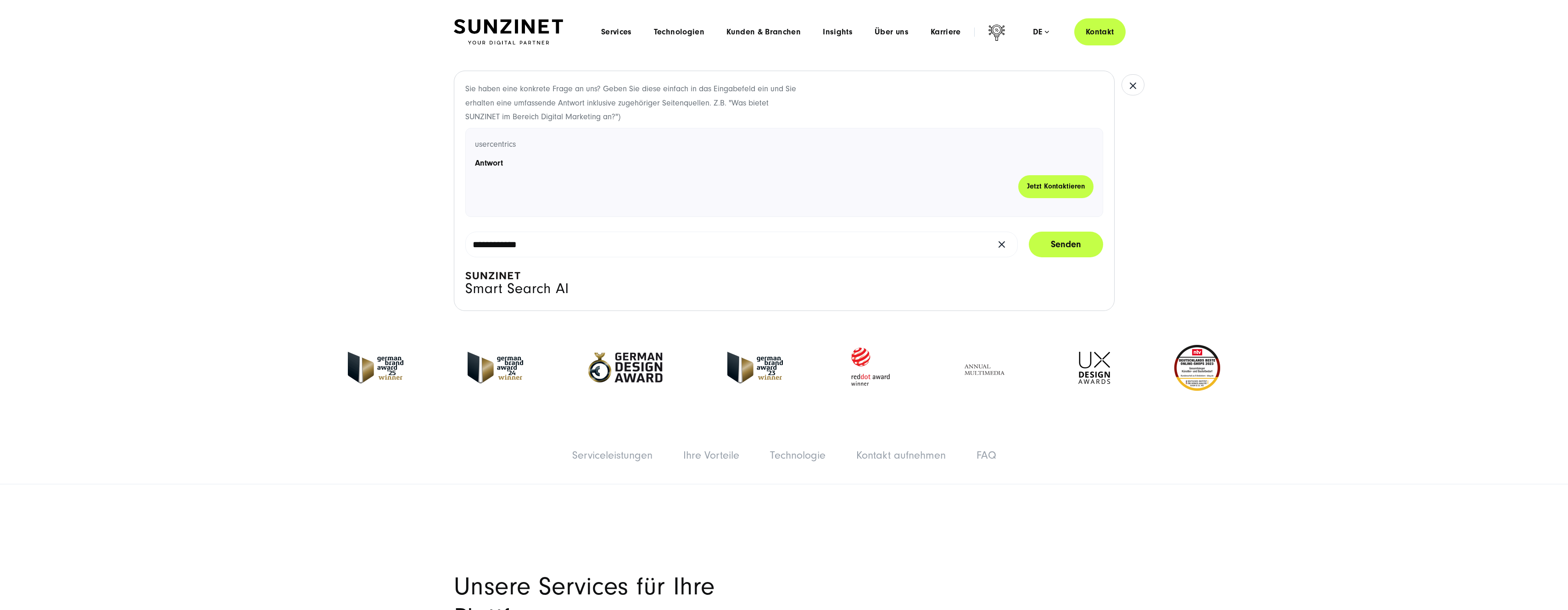
click at [1066, 230] on div "**********" at bounding box center [784, 191] width 661 height 240
click at [1070, 243] on button "Senden" at bounding box center [1066, 244] width 75 height 26
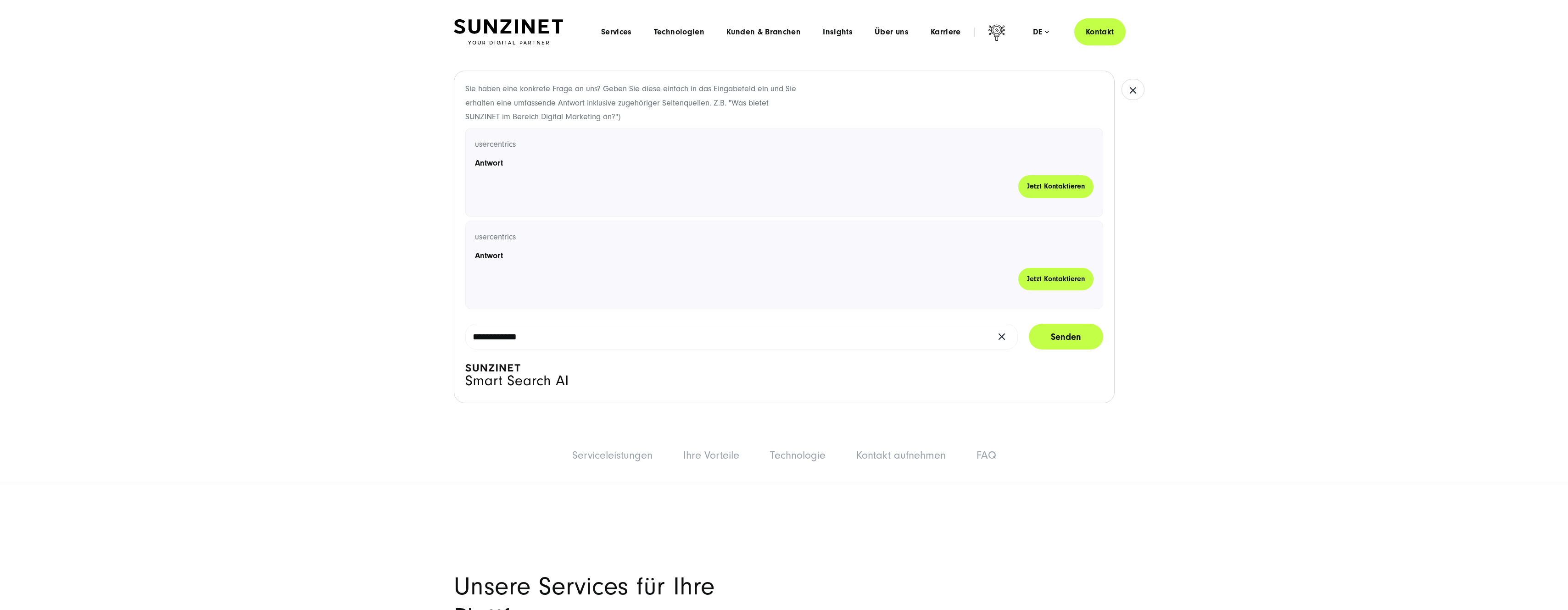
click at [473, 249] on div "usercentrics Antwort Jetzt kontaktieren" at bounding box center [784, 264] width 638 height 89
click at [487, 264] on div "usercentrics Antwort Jetzt kontaktieren" at bounding box center [784, 264] width 638 height 89
drag, startPoint x: 478, startPoint y: 249, endPoint x: 580, endPoint y: 356, distance: 147.8
click at [580, 356] on div "**********" at bounding box center [784, 236] width 661 height 332
drag, startPoint x: 580, startPoint y: 356, endPoint x: 597, endPoint y: 244, distance: 113.3
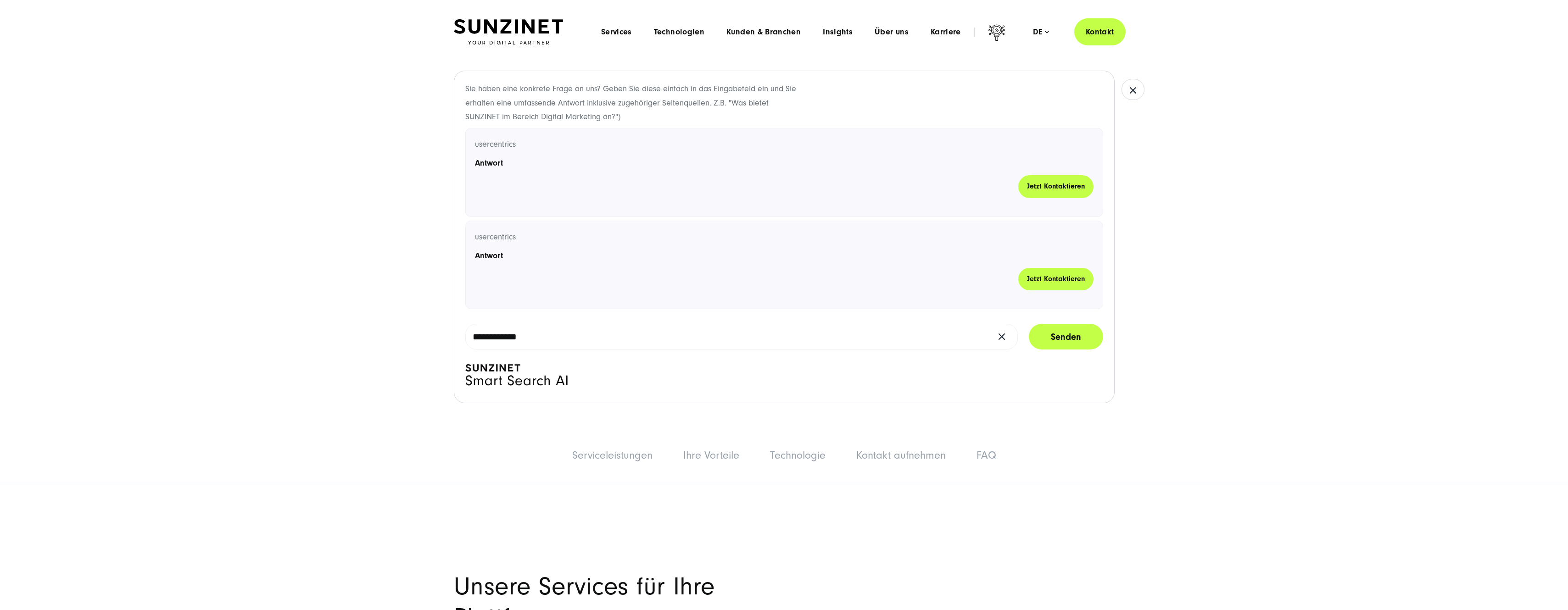
click at [597, 244] on p "usercentrics" at bounding box center [784, 237] width 619 height 14
click at [473, 338] on input "**********" at bounding box center [741, 336] width 552 height 26
type input "**********"
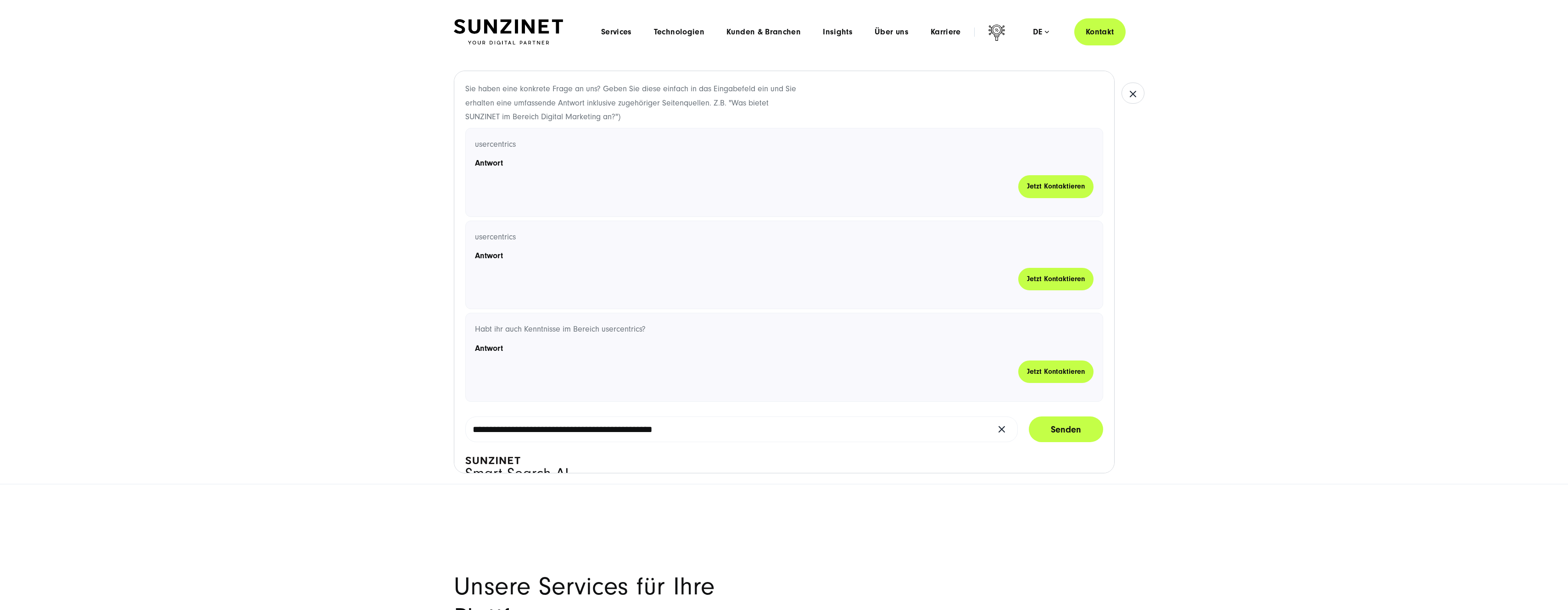
click at [492, 348] on h4 "Antwort" at bounding box center [784, 348] width 619 height 12
drag, startPoint x: 495, startPoint y: 369, endPoint x: 515, endPoint y: 397, distance: 34.4
click at [515, 397] on div "Habt ihr auch Kenntnisse im Bereich usercentrics? Antwort Jetzt kontaktieren" at bounding box center [784, 357] width 638 height 89
drag, startPoint x: 537, startPoint y: 383, endPoint x: 544, endPoint y: 380, distance: 7.6
click at [537, 382] on li "Jetzt kontaktieren" at bounding box center [784, 371] width 619 height 22
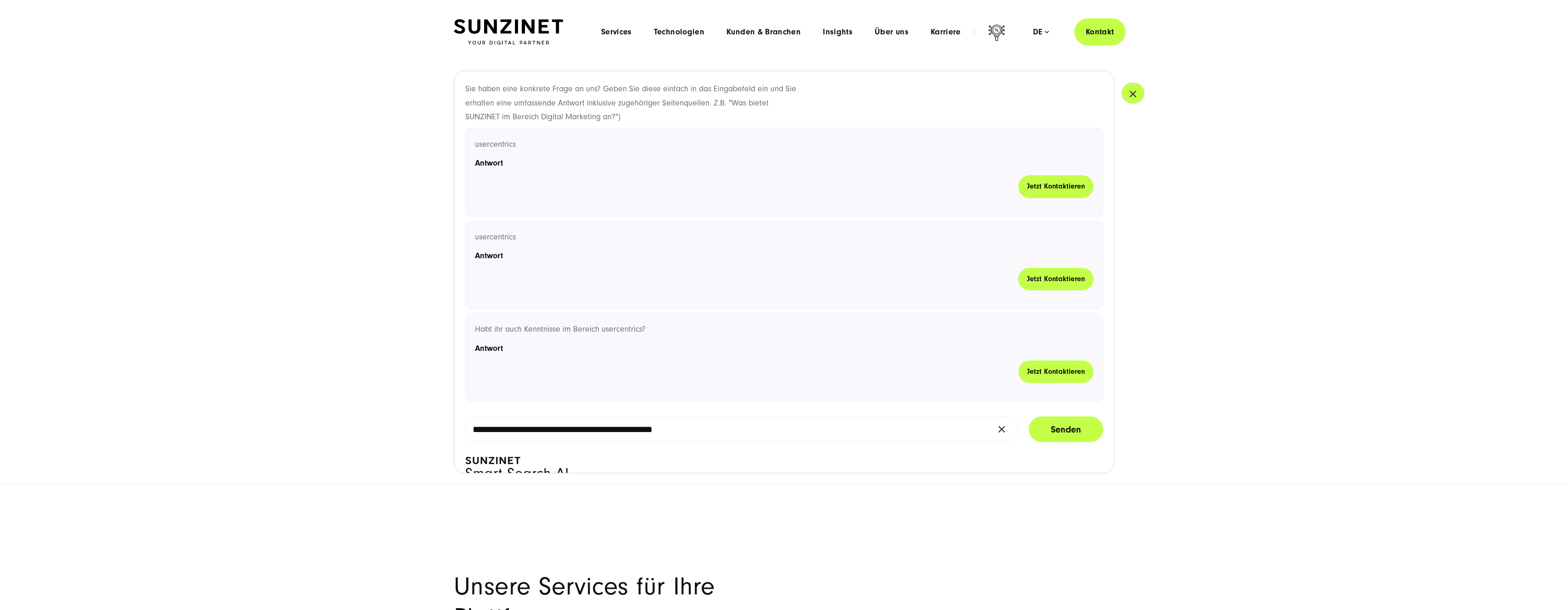
click at [1128, 90] on icon "button" at bounding box center [1133, 94] width 11 height 11
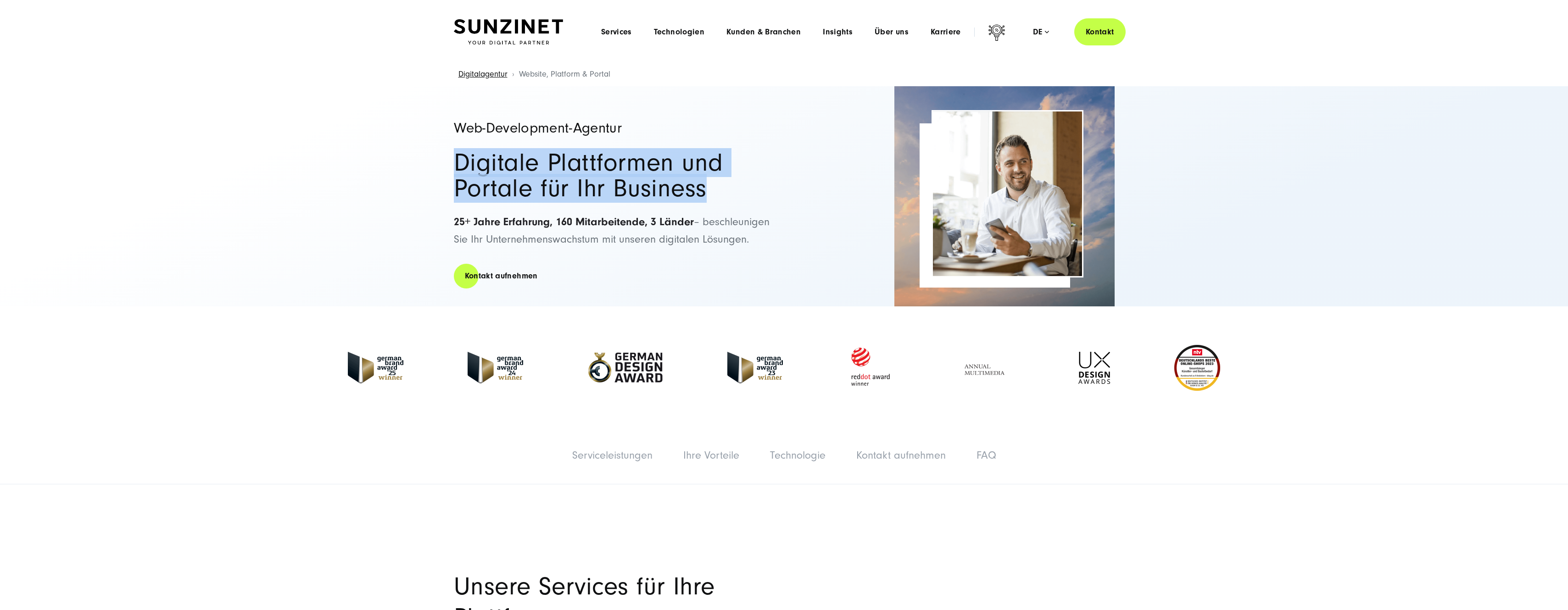
drag, startPoint x: 664, startPoint y: 193, endPoint x: 447, endPoint y: 172, distance: 218.0
click at [447, 172] on div "Web-Development-Agentur Digitale Plattformen und Portale für Ihr Business 25+ J…" at bounding box center [784, 196] width 697 height 220
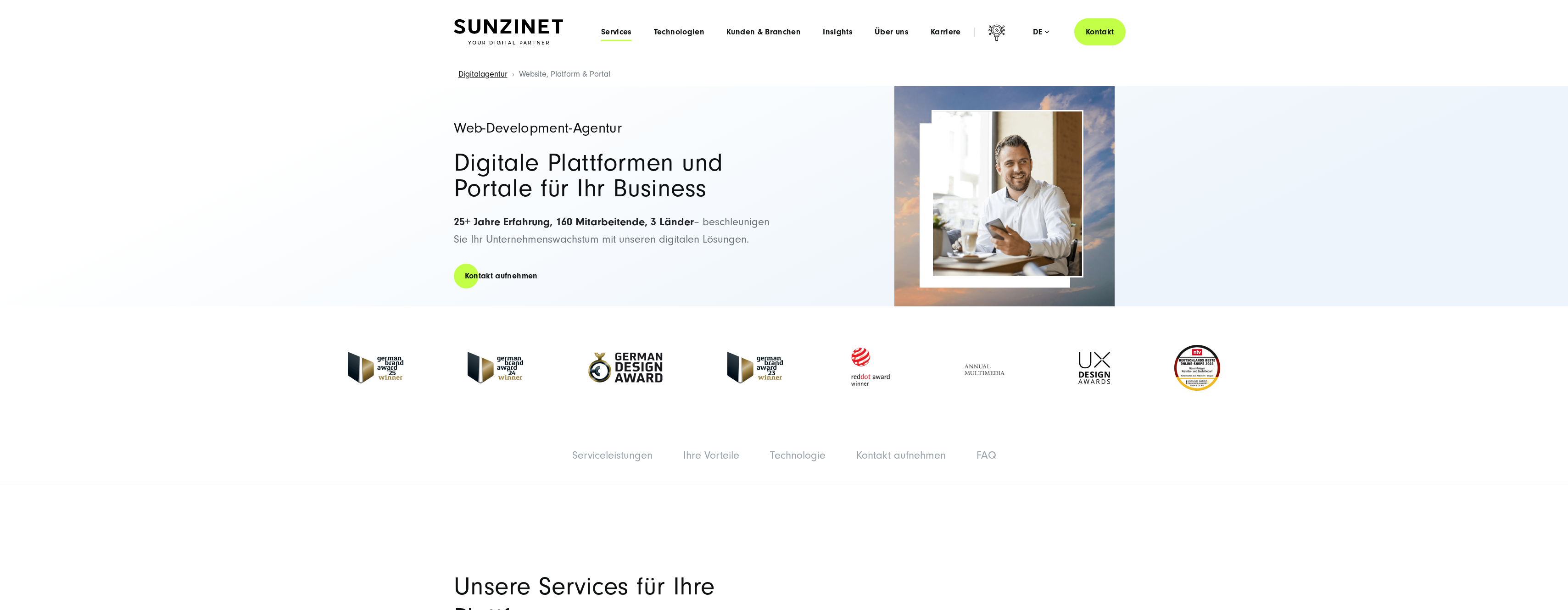
click at [609, 35] on span "Services" at bounding box center [616, 31] width 31 height 9
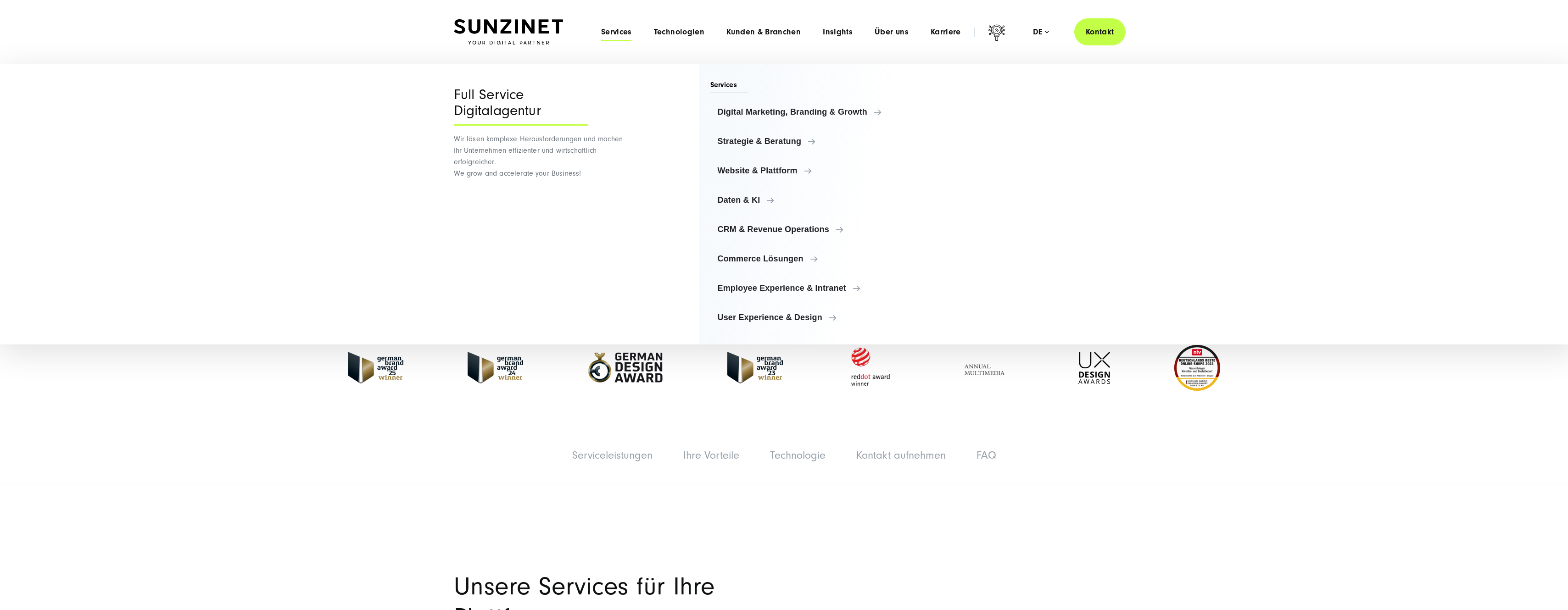
click at [609, 35] on span "Services" at bounding box center [616, 31] width 31 height 9
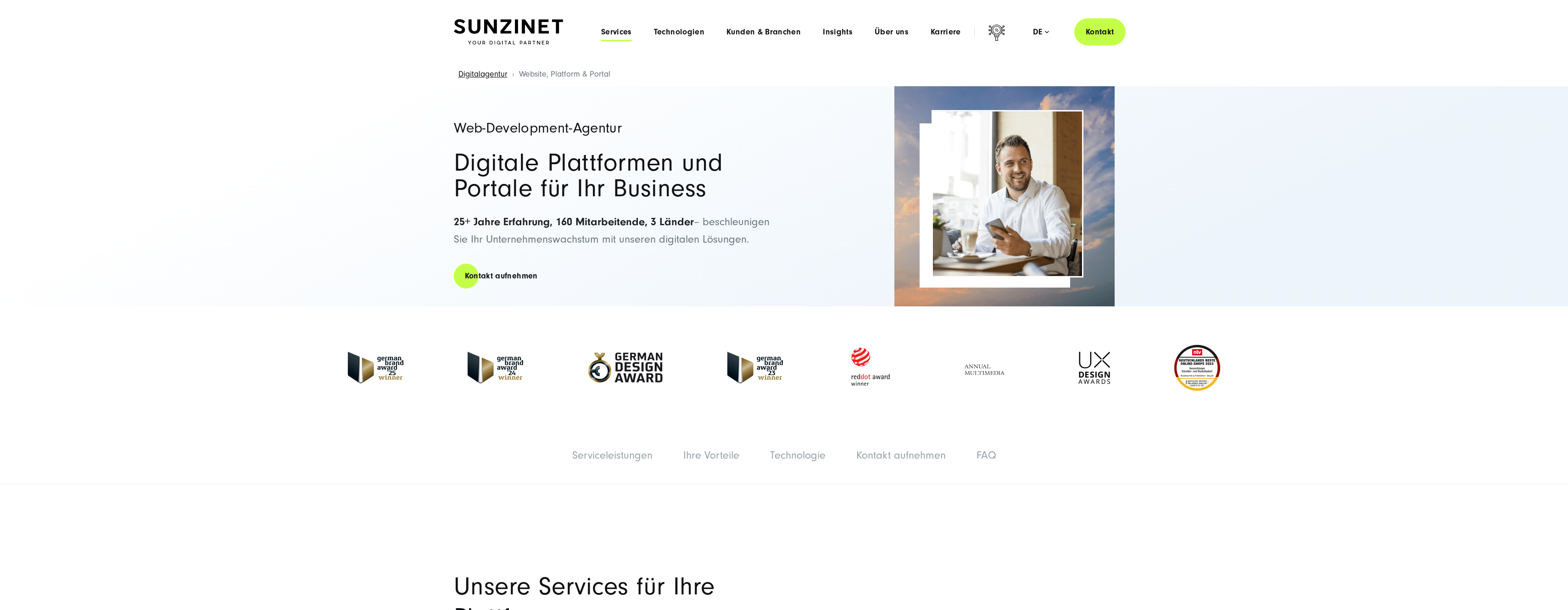
click at [609, 35] on span "Services" at bounding box center [616, 31] width 31 height 9
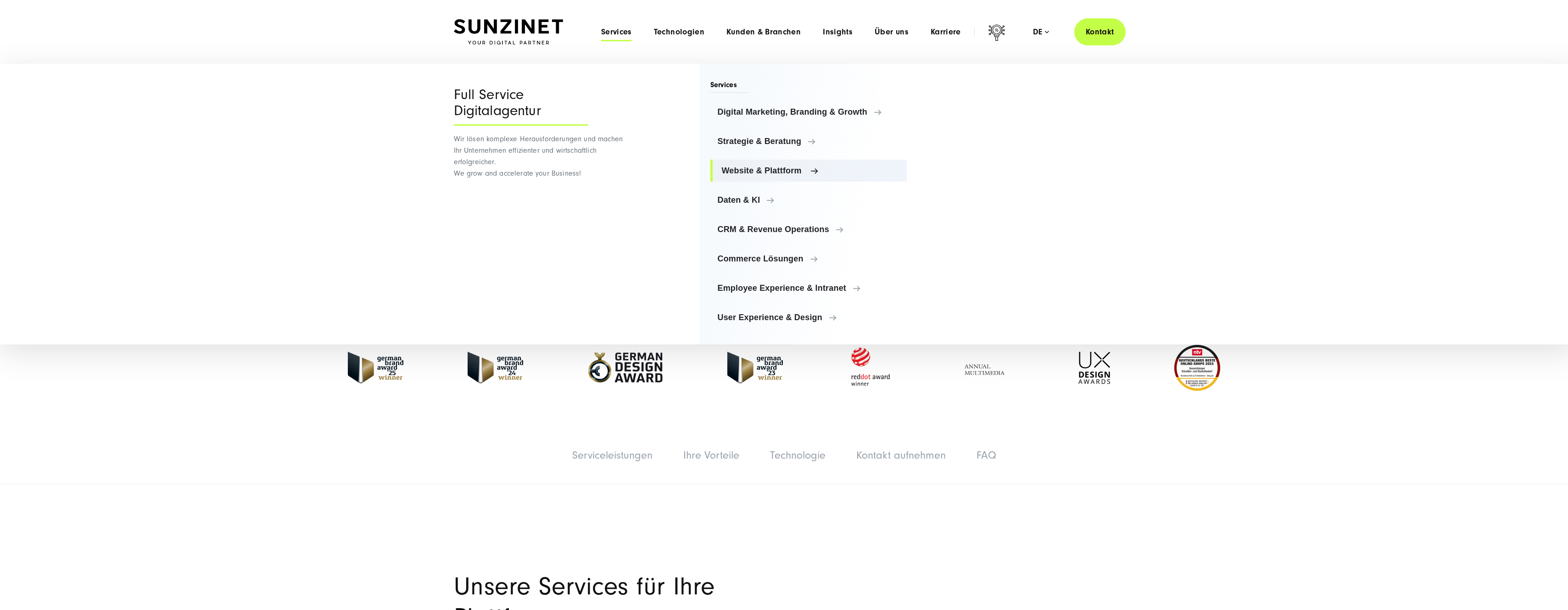
click at [758, 166] on link "Website & Plattform" at bounding box center [808, 171] width 197 height 22
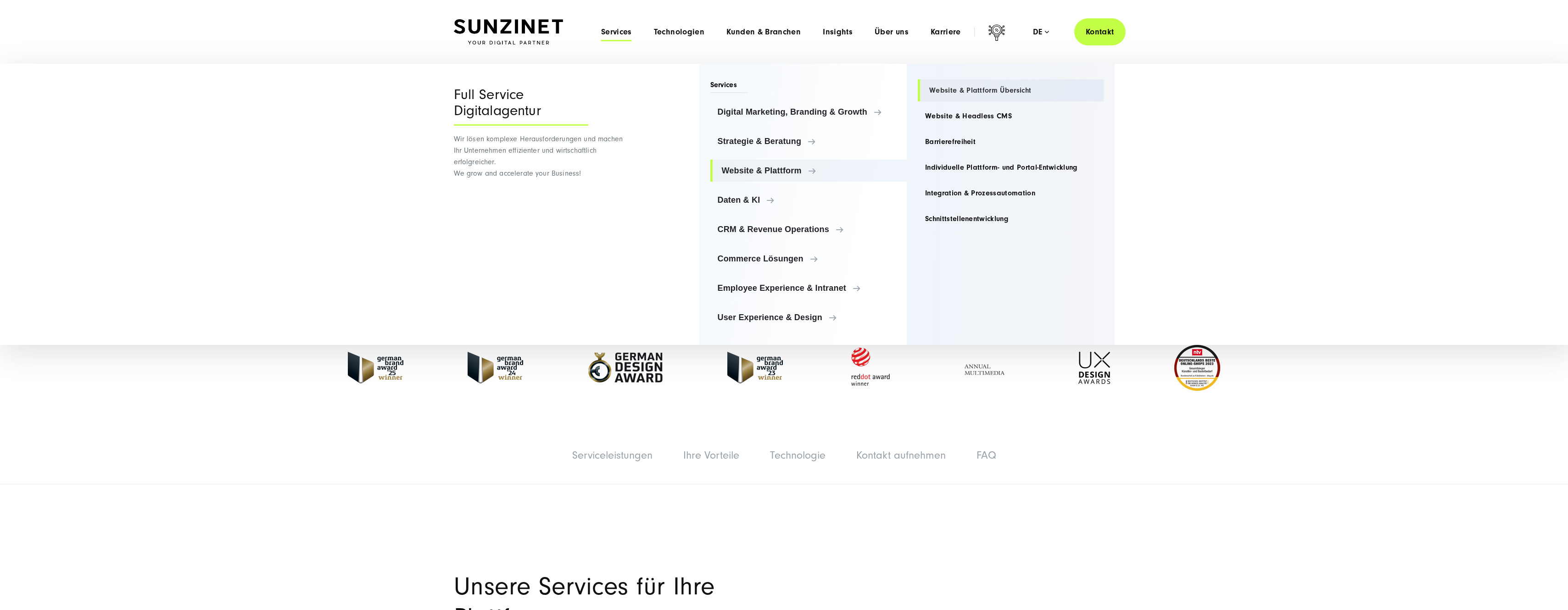
click at [1012, 89] on link "Website & Plattform Übersicht" at bounding box center [1011, 90] width 186 height 22
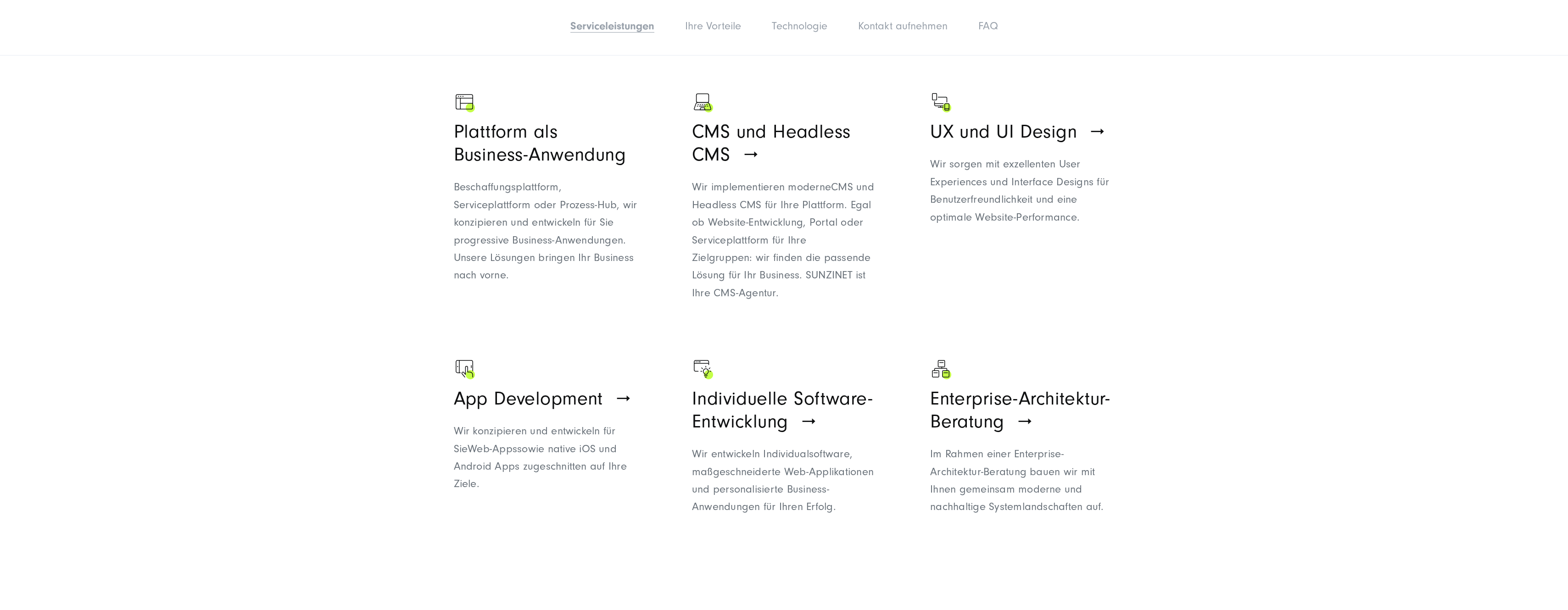
scroll to position [642, 0]
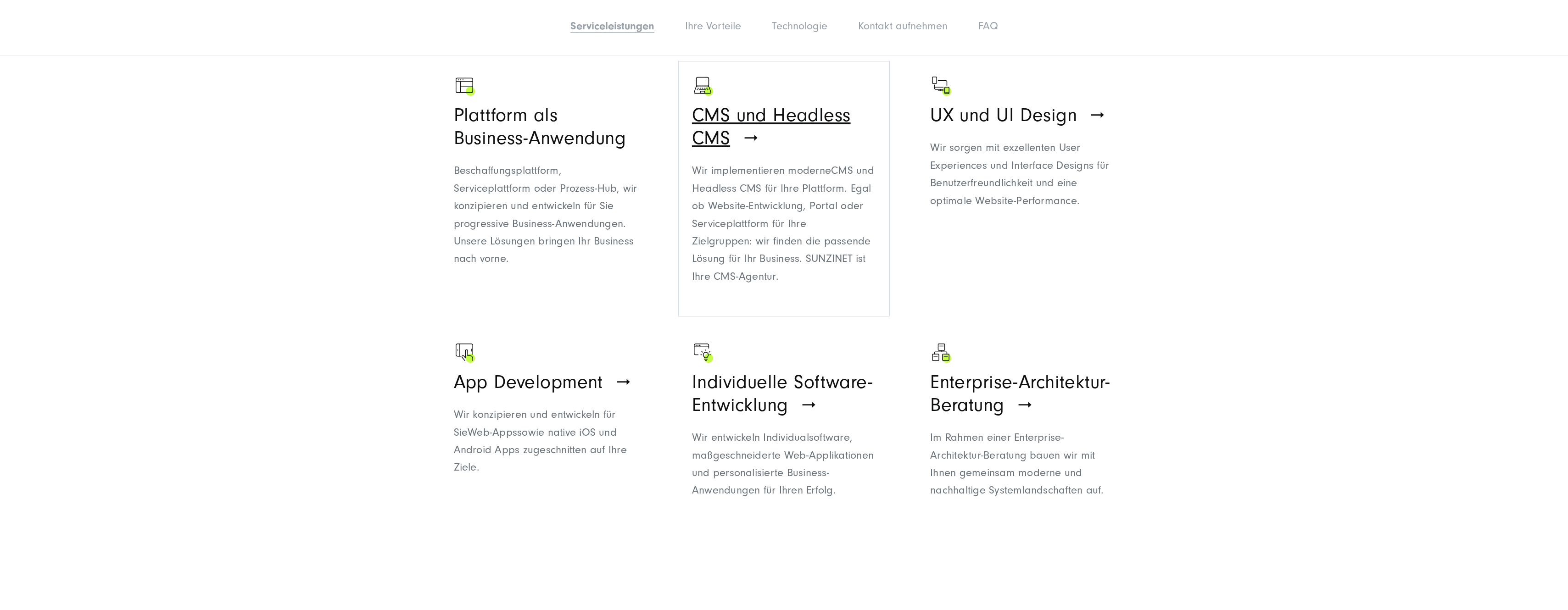
click at [766, 244] on p "Wir implementieren moderne CMS und Headless CMS für Ihre Plattform. Egal ob Web…" at bounding box center [784, 223] width 184 height 123
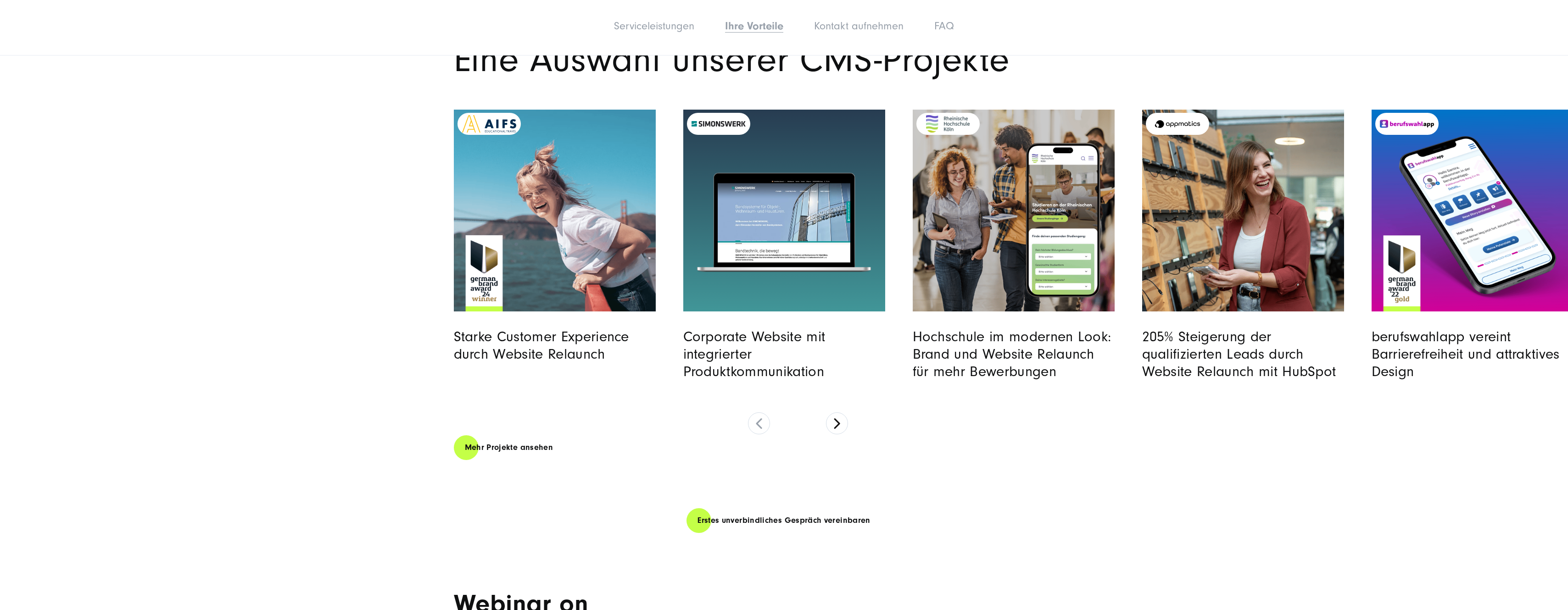
scroll to position [3532, 0]
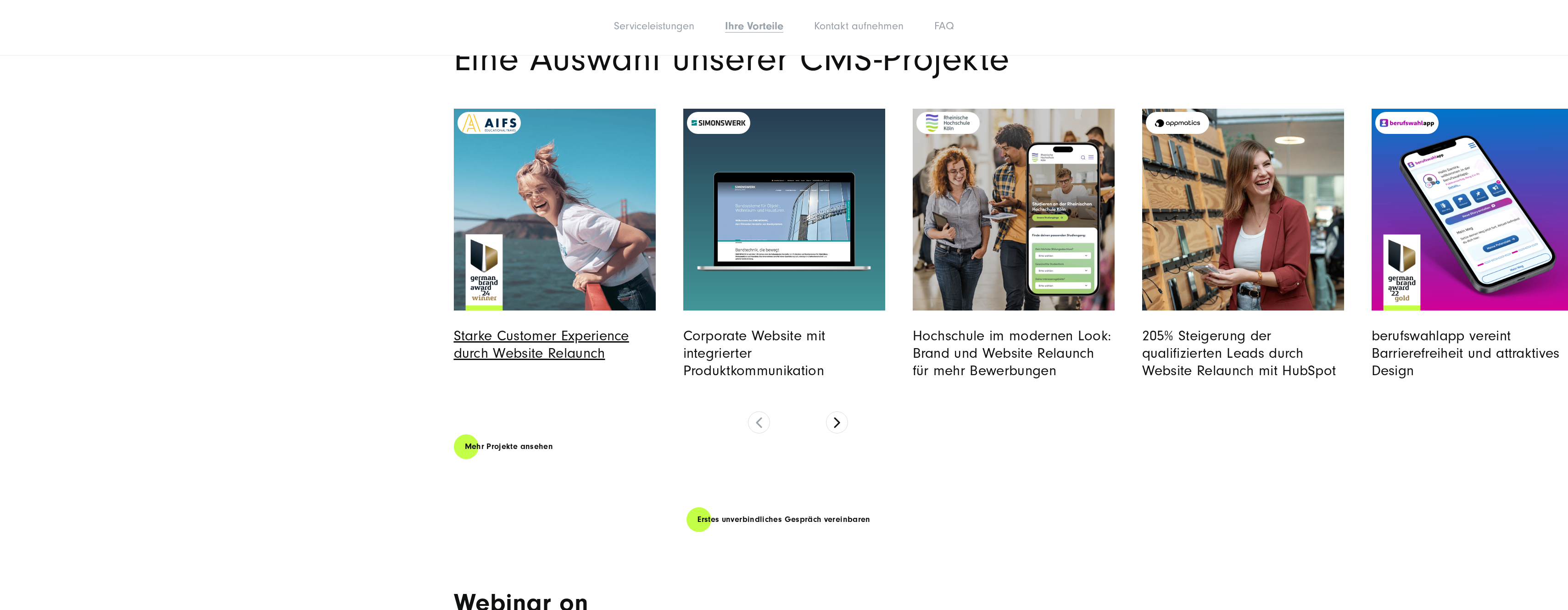
click at [586, 361] on link "Starke Customer Experience durch Website Relaunch" at bounding box center [541, 344] width 175 height 34
click at [842, 303] on link "Read full post: SIMONSWERK | Website Relaunch | SUNZINET" at bounding box center [784, 210] width 202 height 202
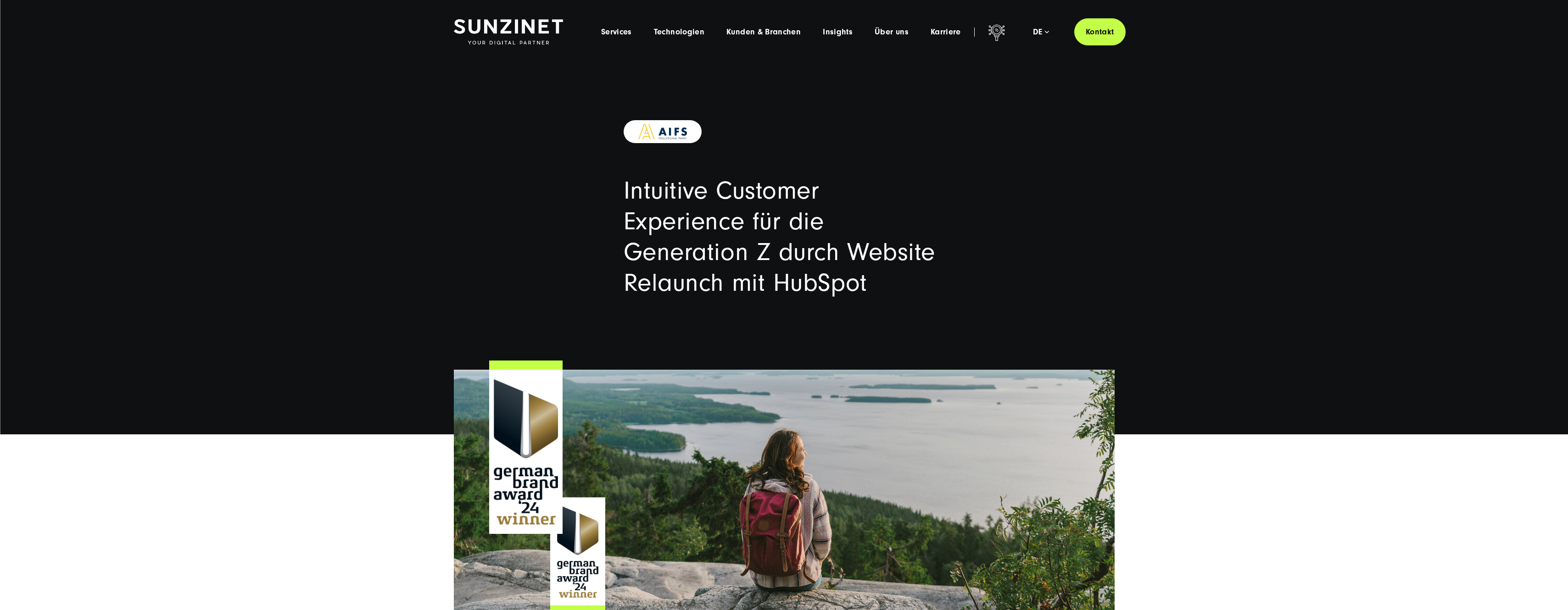
click at [674, 132] on img at bounding box center [663, 131] width 49 height 16
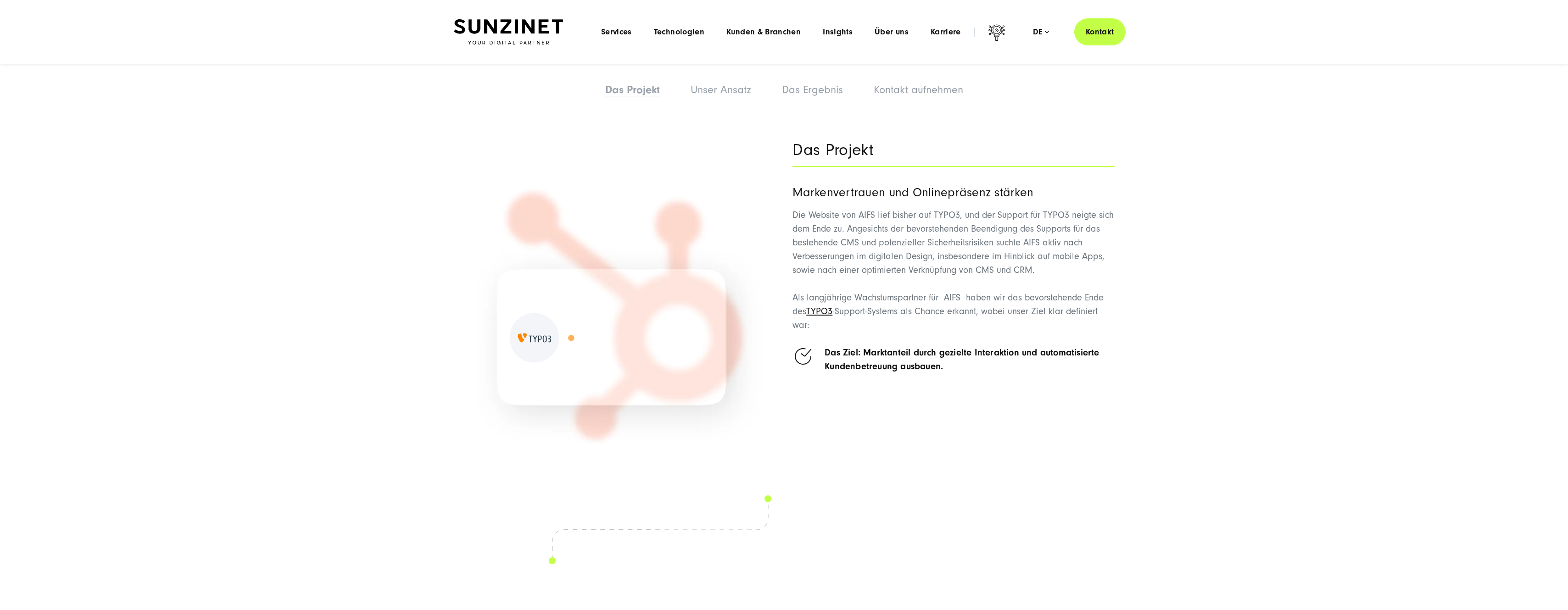
scroll to position [1009, 0]
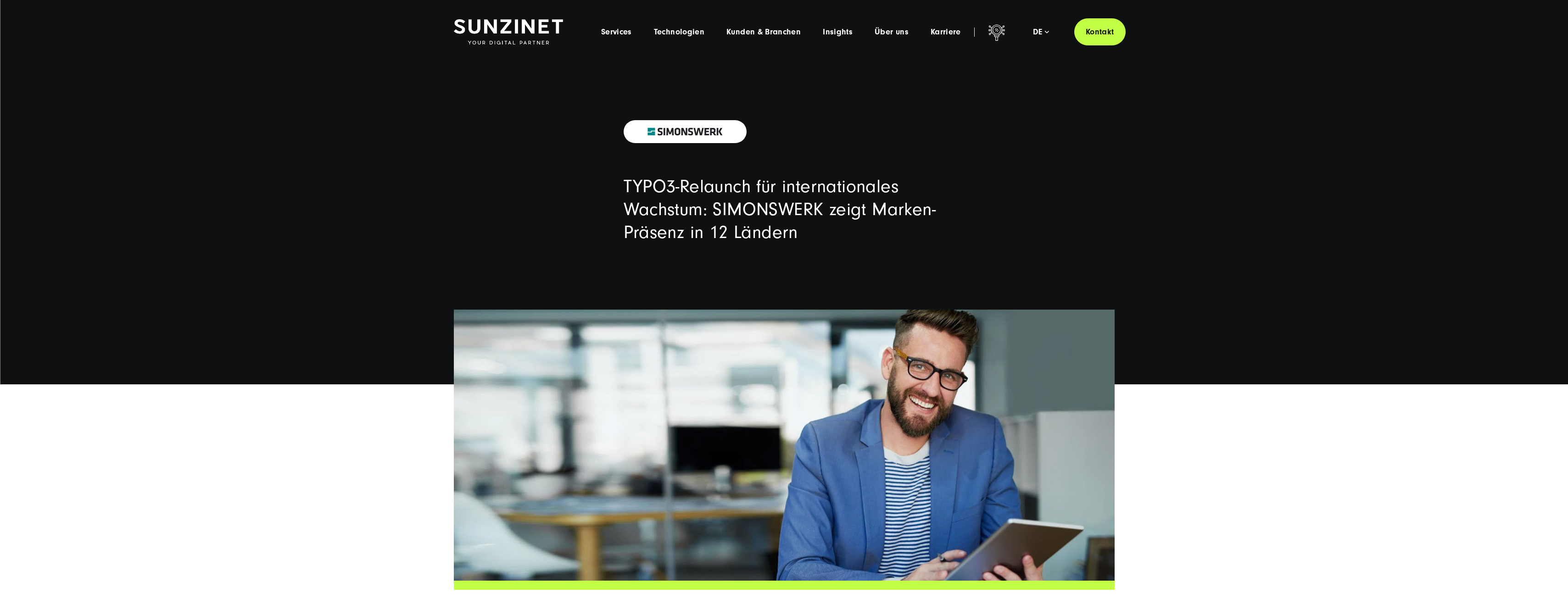
click at [784, 210] on h1 "TYPO3-Relaunch für internationales Wachstum: SIMONSWERK zeigt Marken-Präsenz in…" at bounding box center [784, 209] width 321 height 69
copy h1 "SIMONSWERK"
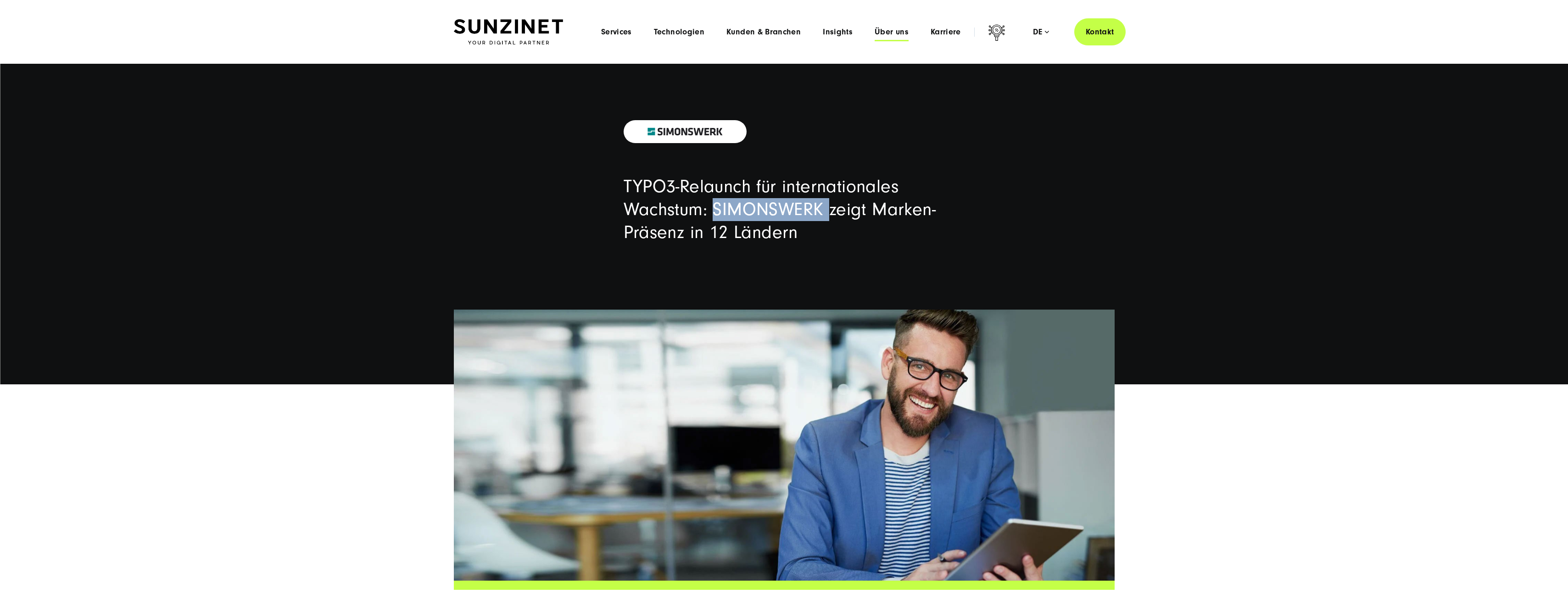
click at [893, 31] on span "Über uns" at bounding box center [891, 31] width 34 height 9
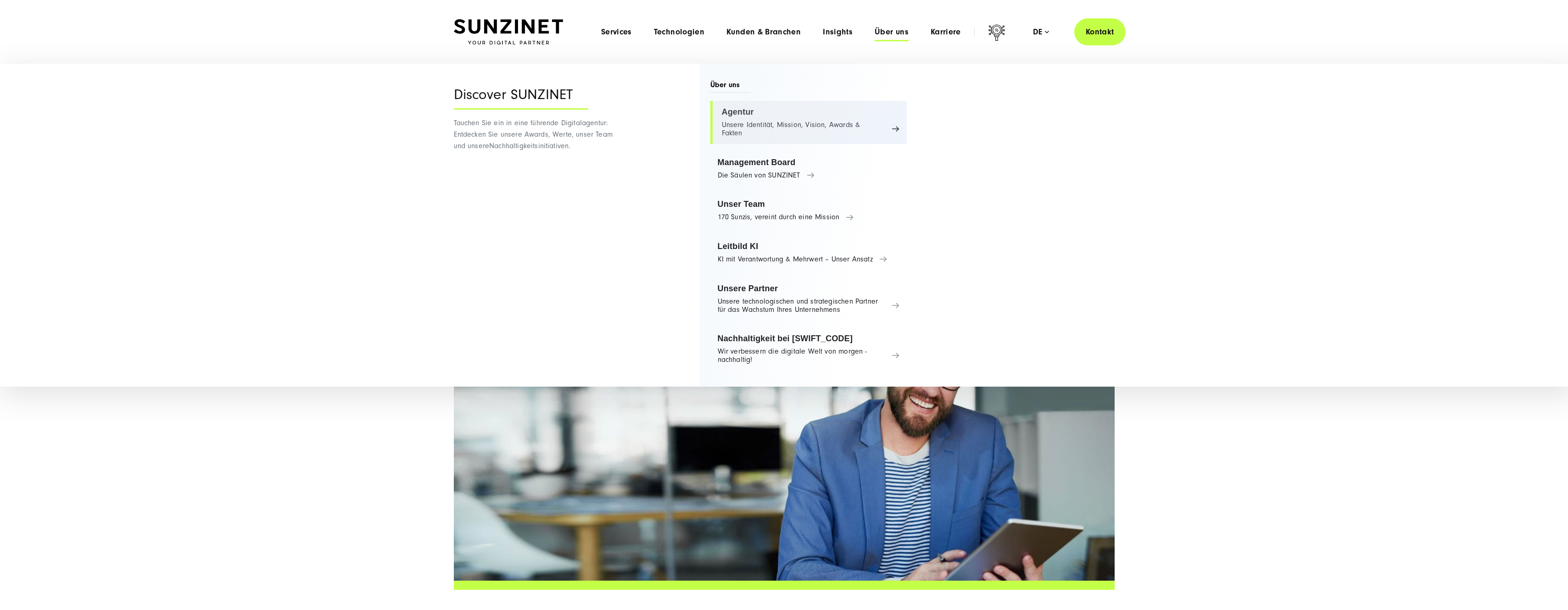
click at [748, 114] on link "Agentur Unsere Identität, Mission, Vision, Awards & Fakten" at bounding box center [808, 123] width 197 height 43
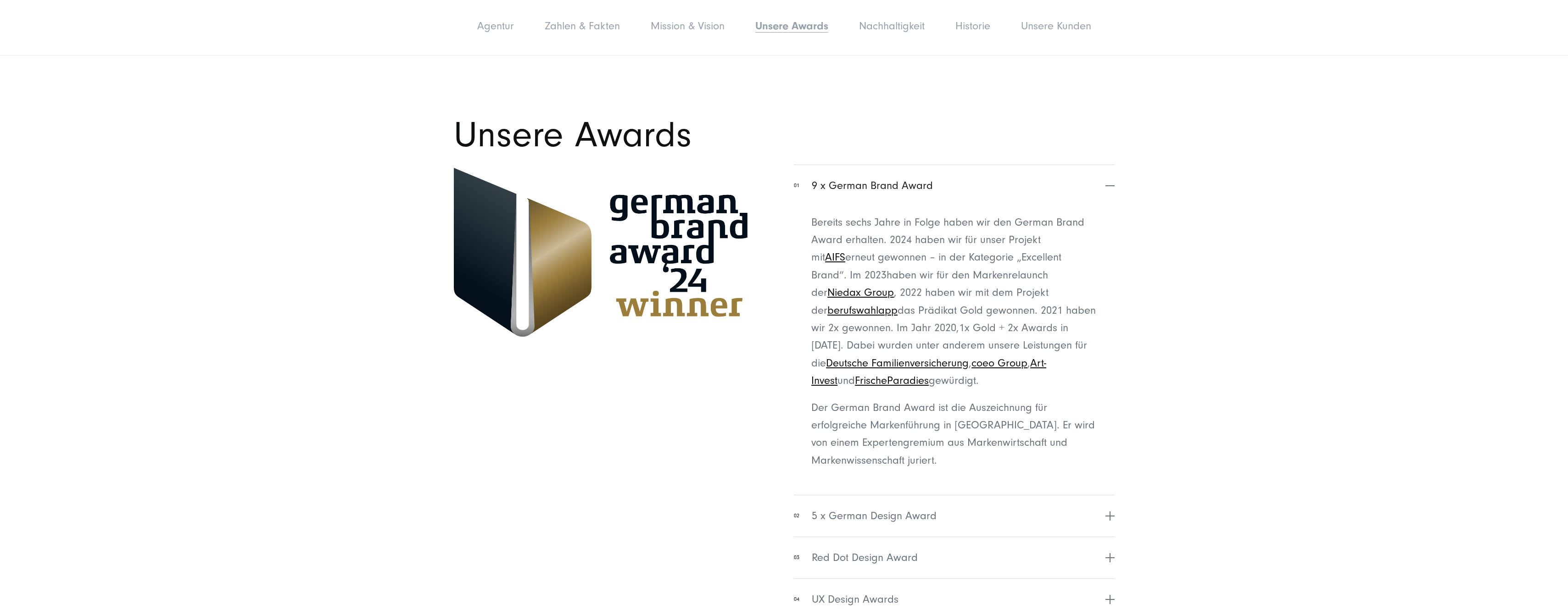
scroll to position [2844, 0]
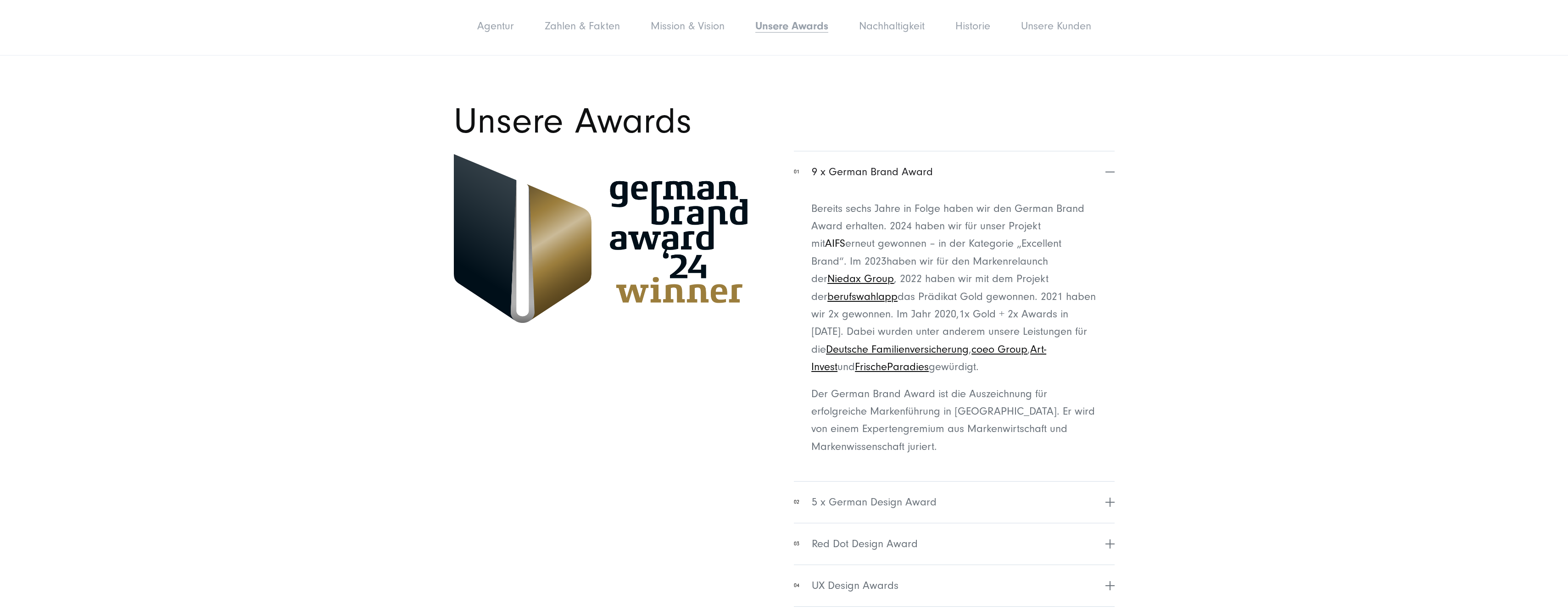
click at [846, 237] on link "AIFS" at bounding box center [835, 243] width 20 height 12
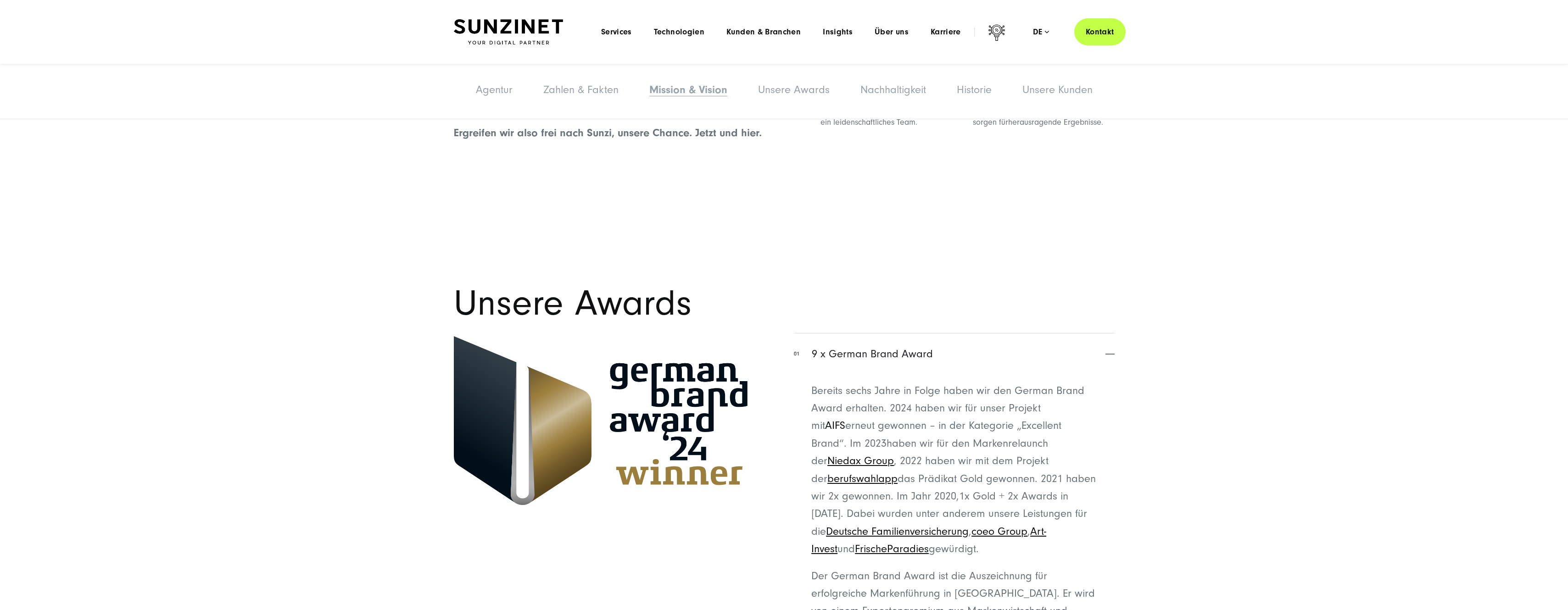
scroll to position [2660, 0]
click at [890, 31] on span "Über uns" at bounding box center [891, 31] width 34 height 9
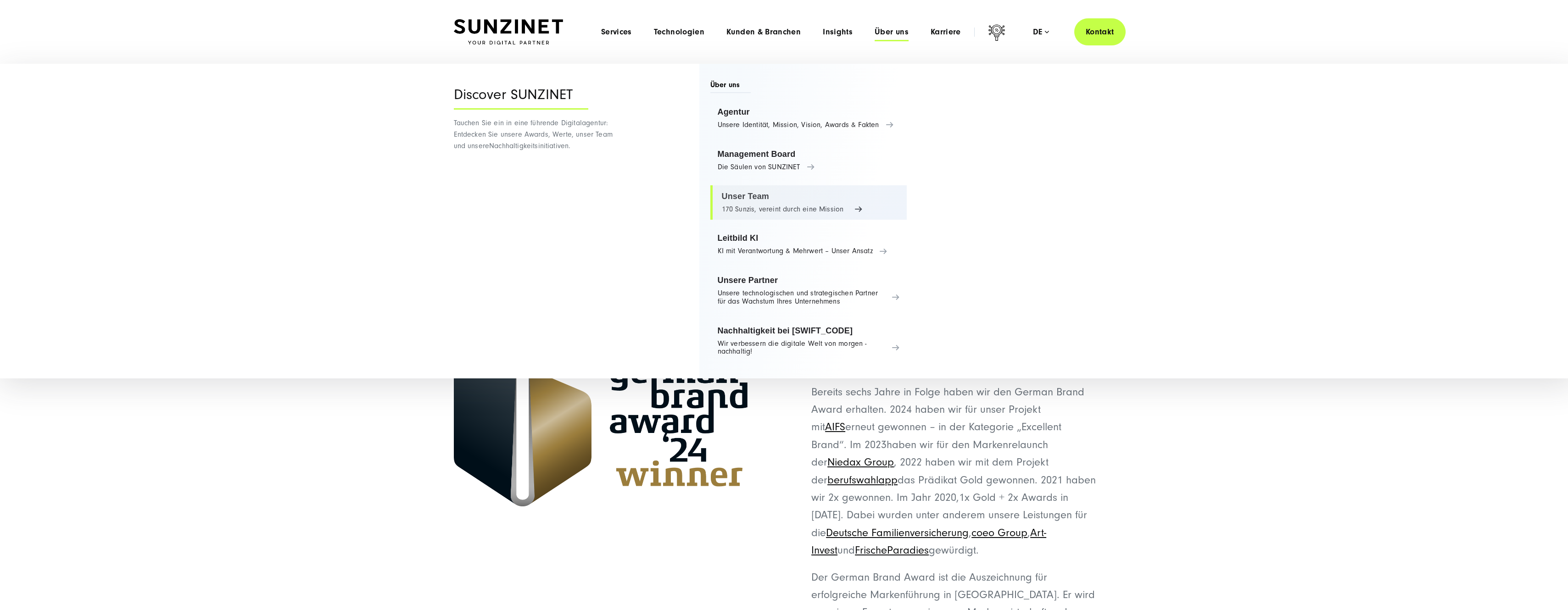
click at [762, 196] on link "Unser Team 170 Sunzis, vereint durch eine Mission" at bounding box center [808, 203] width 197 height 35
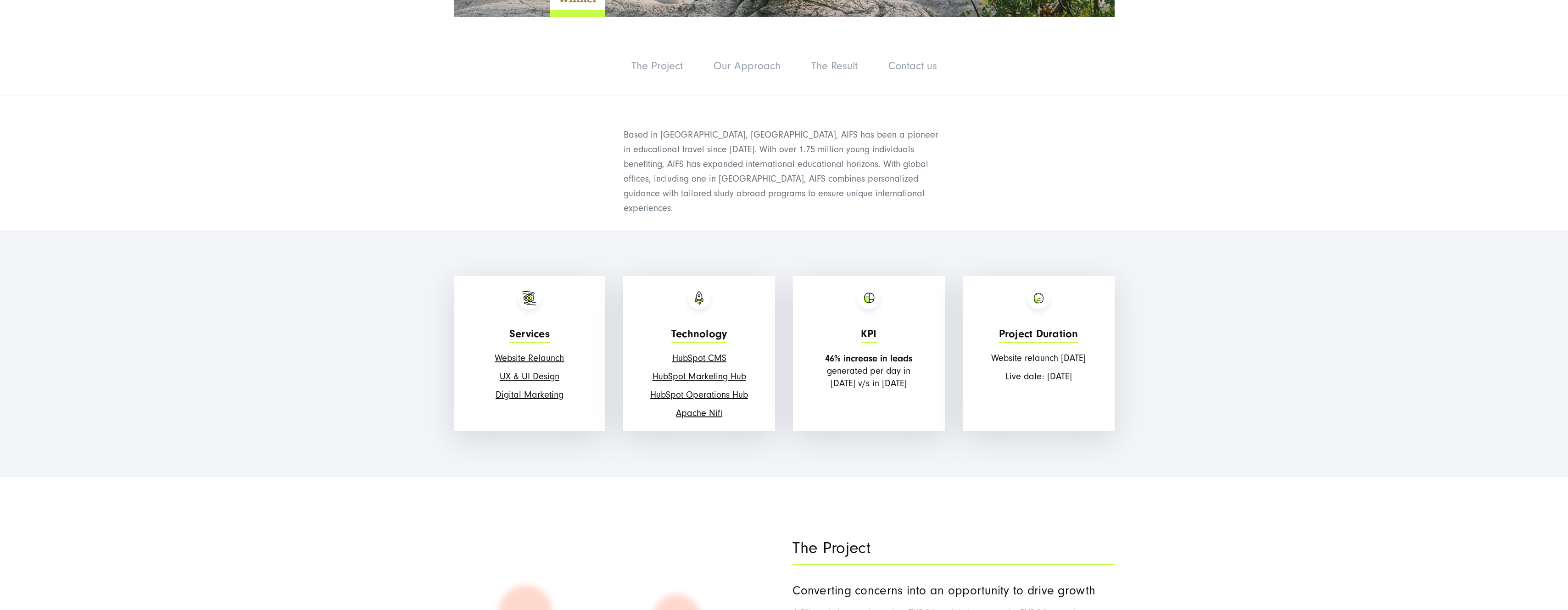
scroll to position [597, 0]
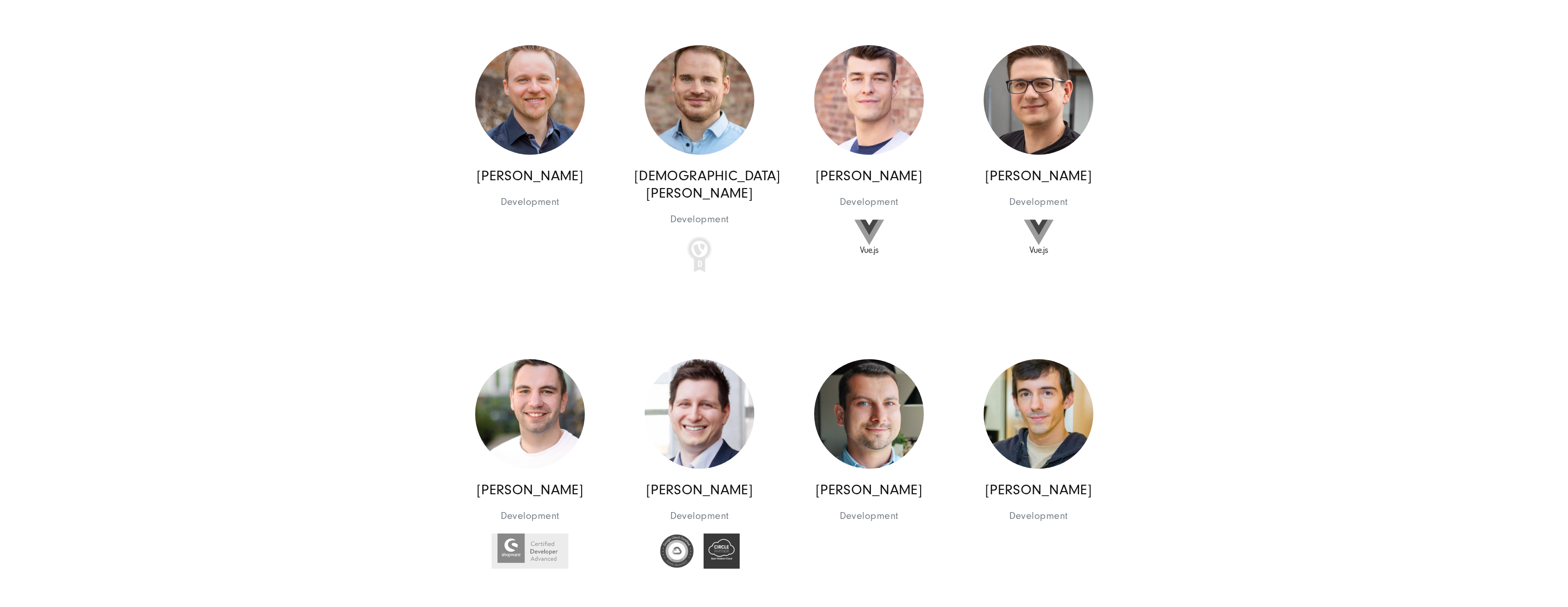
scroll to position [8126, 0]
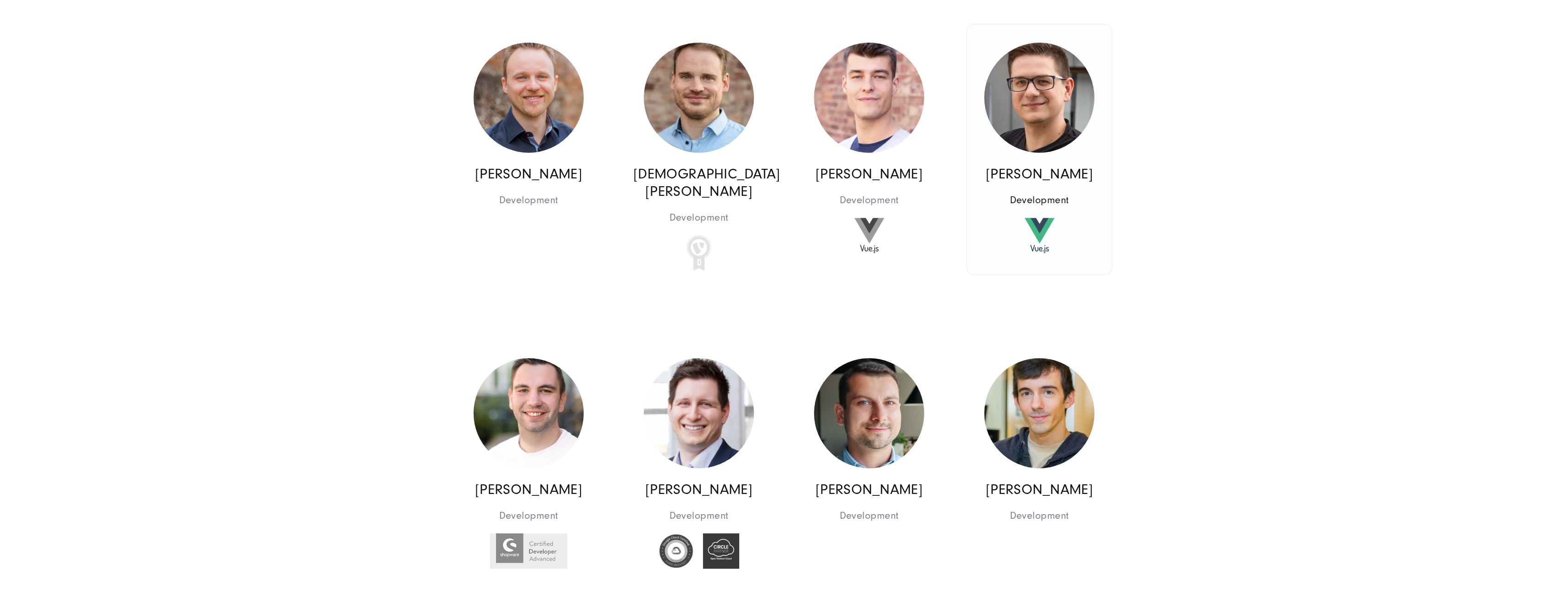
click at [1050, 147] on img at bounding box center [1039, 97] width 110 height 110
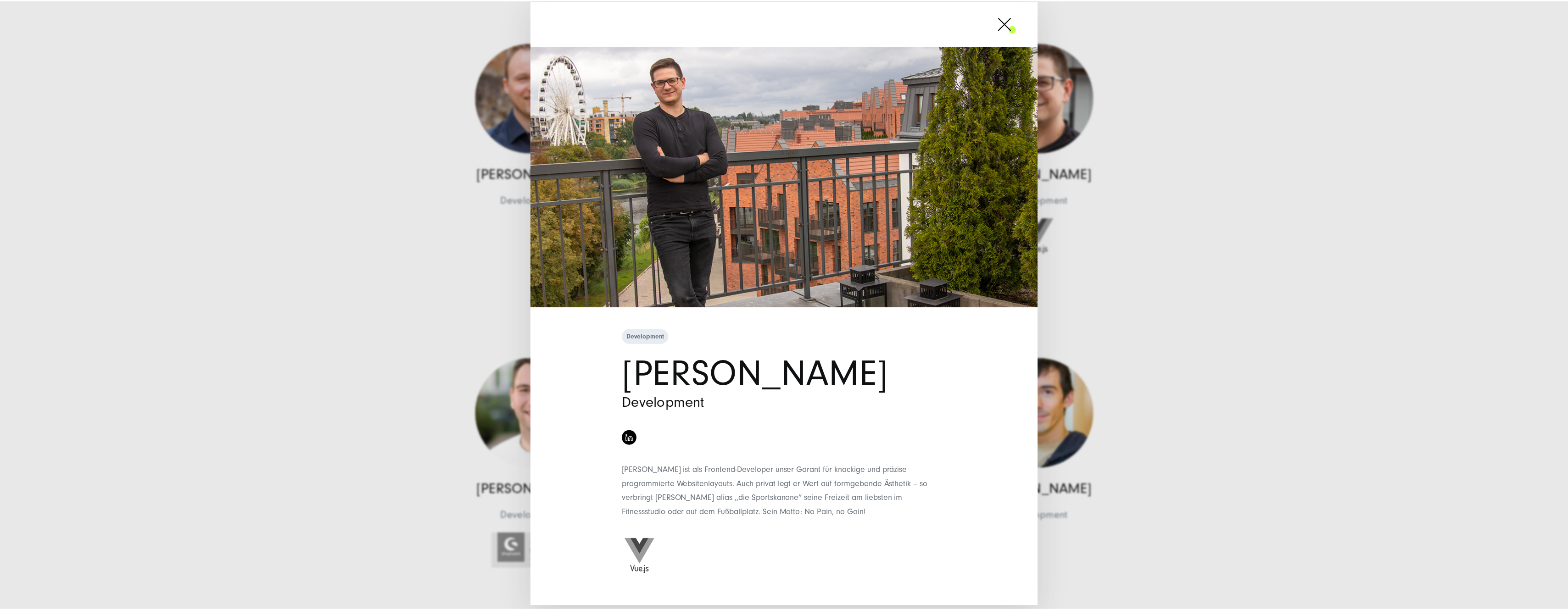
scroll to position [5, 0]
click at [1189, 495] on div "Development [PERSON_NAME] Development" at bounding box center [788, 305] width 1575 height 610
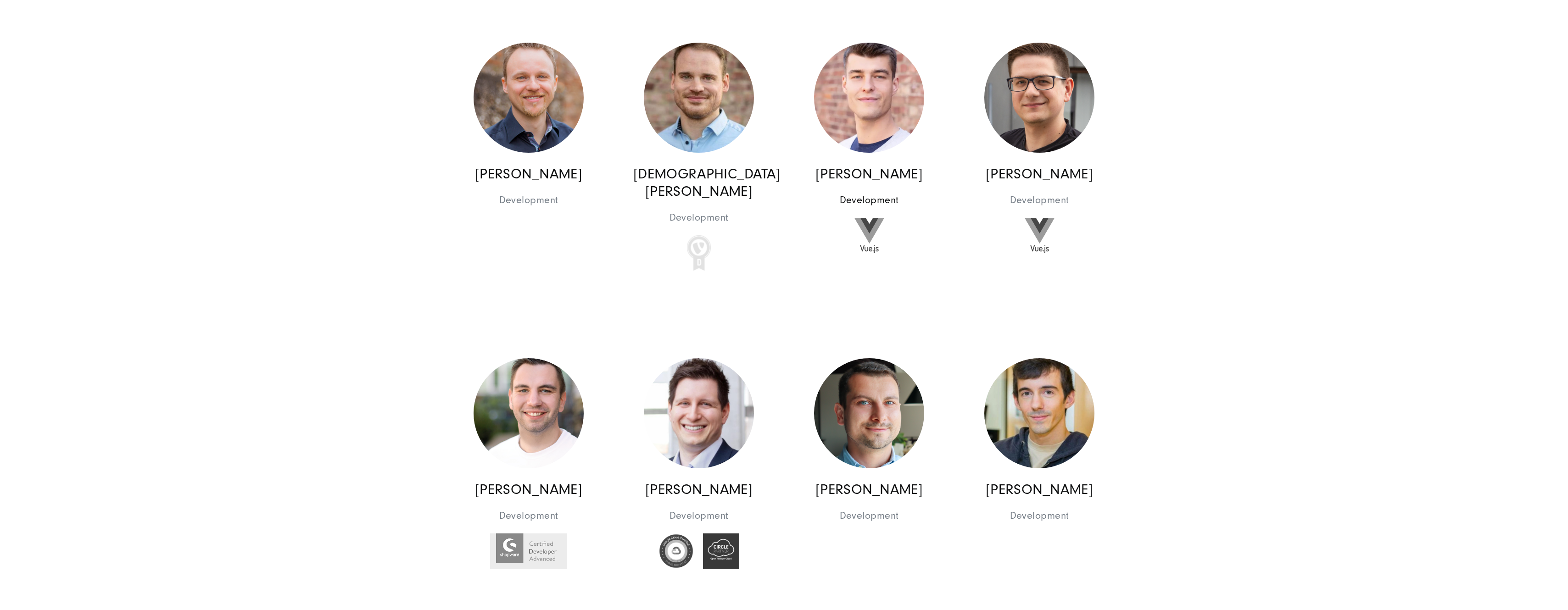
click at [890, 114] on img at bounding box center [869, 97] width 110 height 110
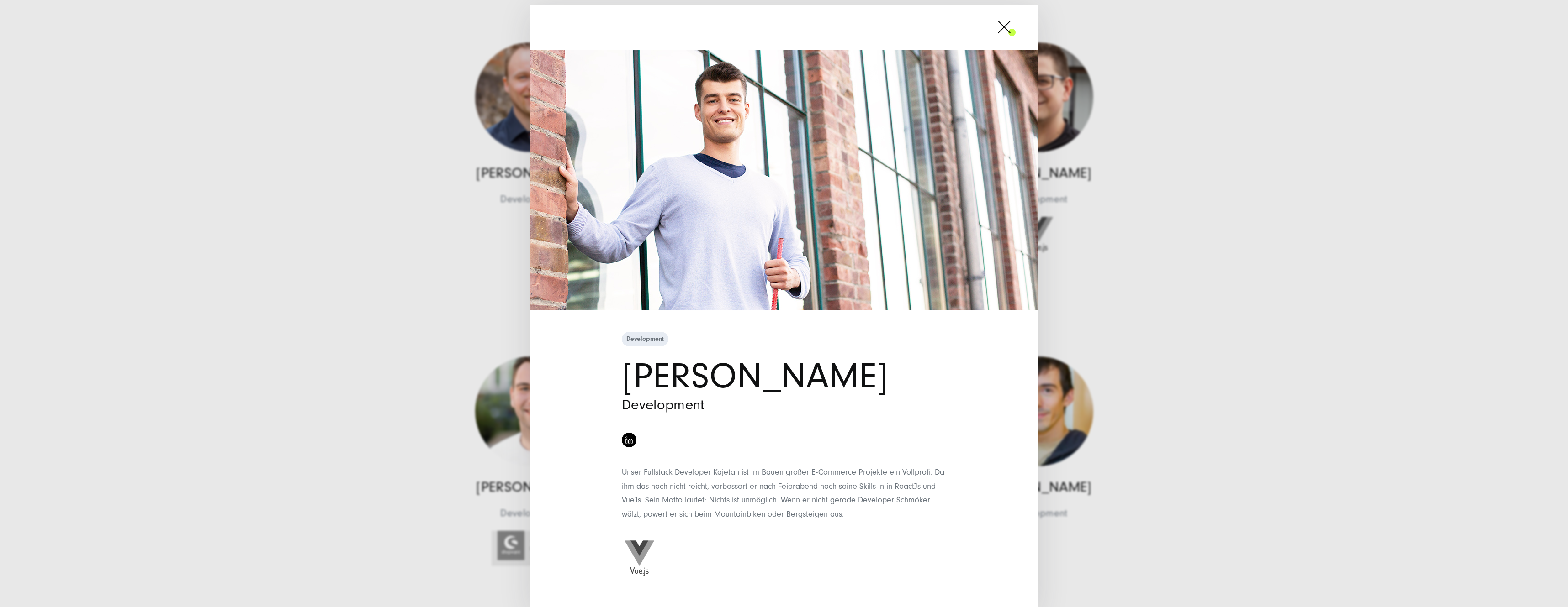
click at [1016, 28] on span at bounding box center [1016, 27] width 0 height 23
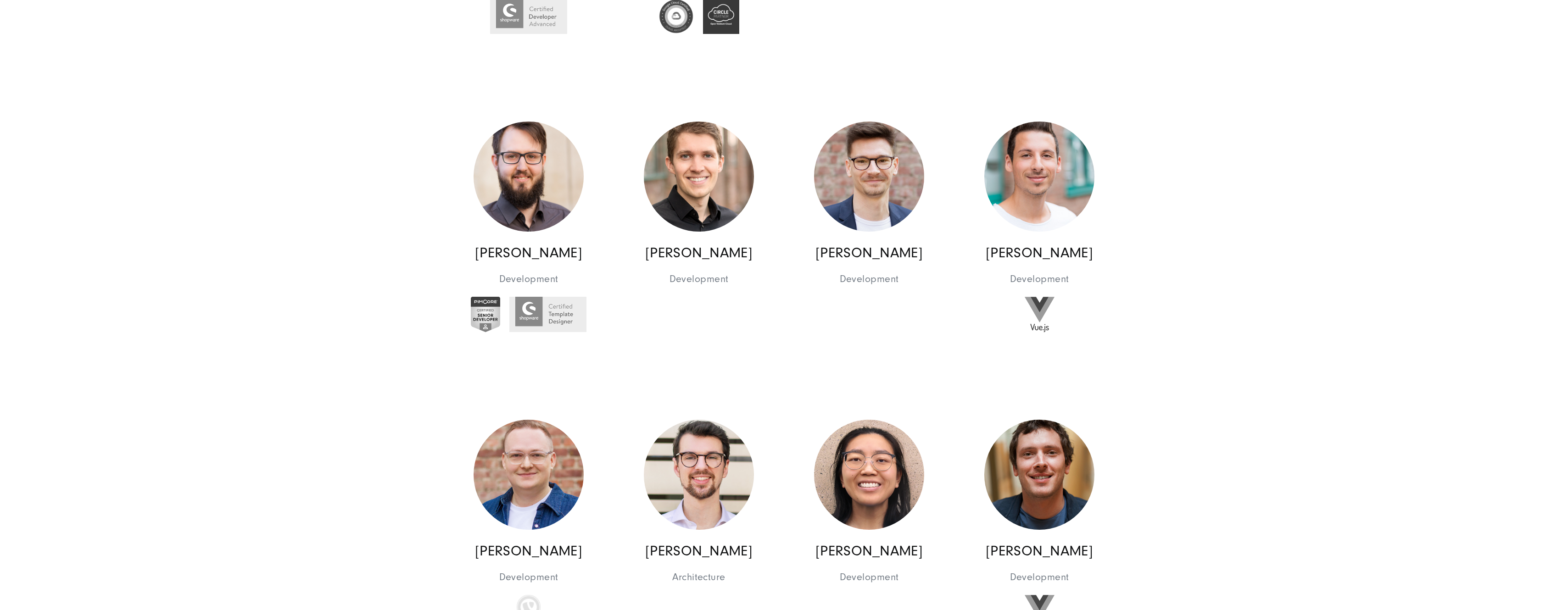
scroll to position [8717, 0]
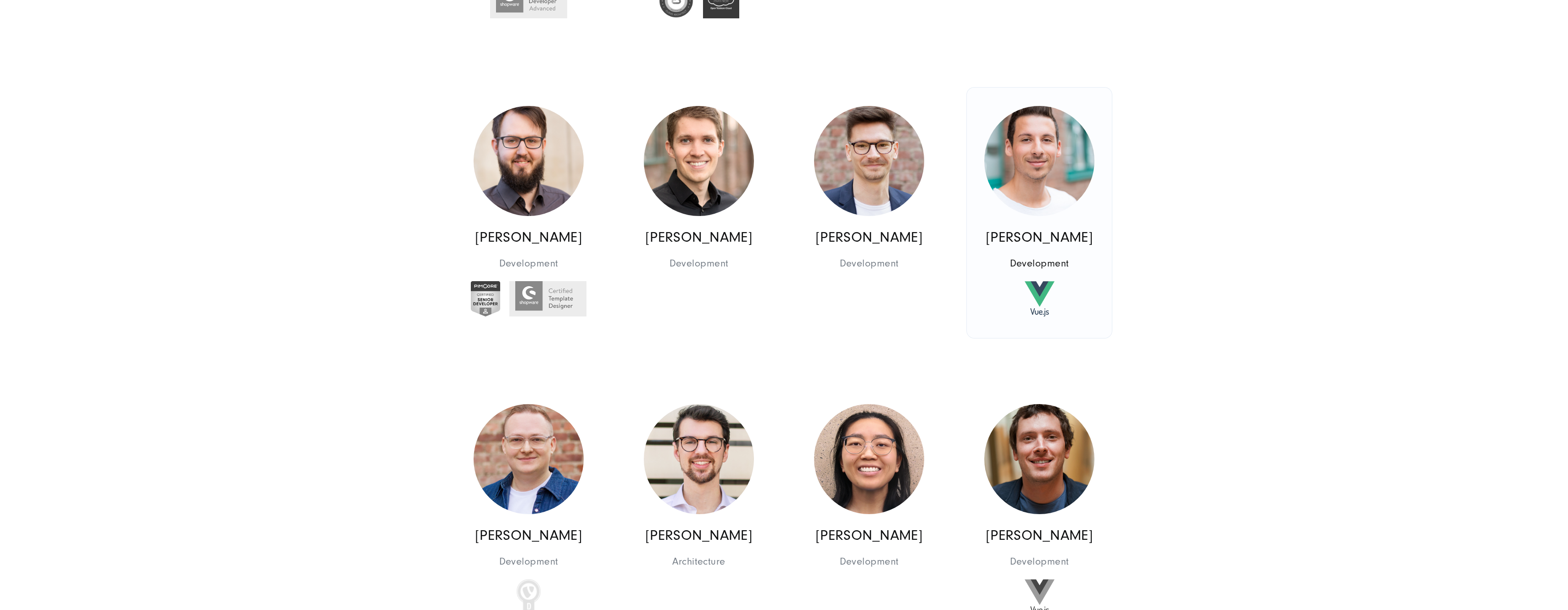
click at [1061, 168] on img at bounding box center [1039, 161] width 110 height 110
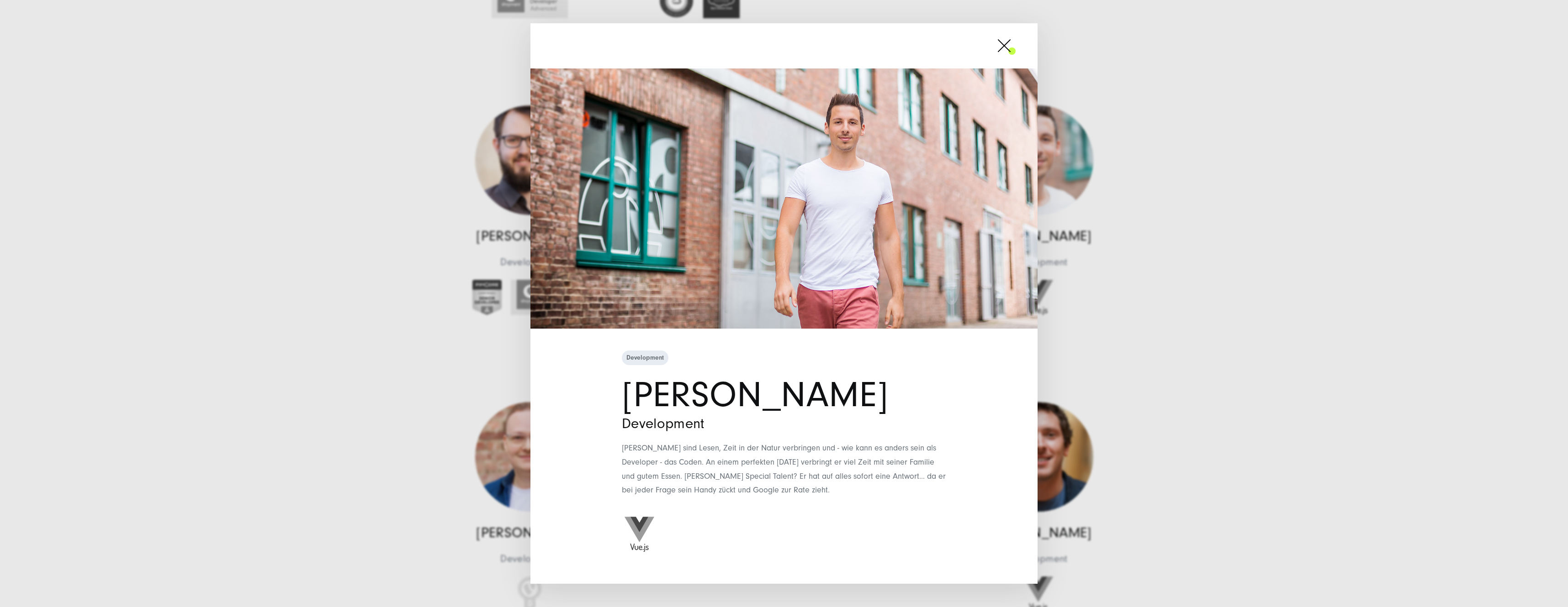
click at [1016, 45] on span at bounding box center [1016, 46] width 0 height 23
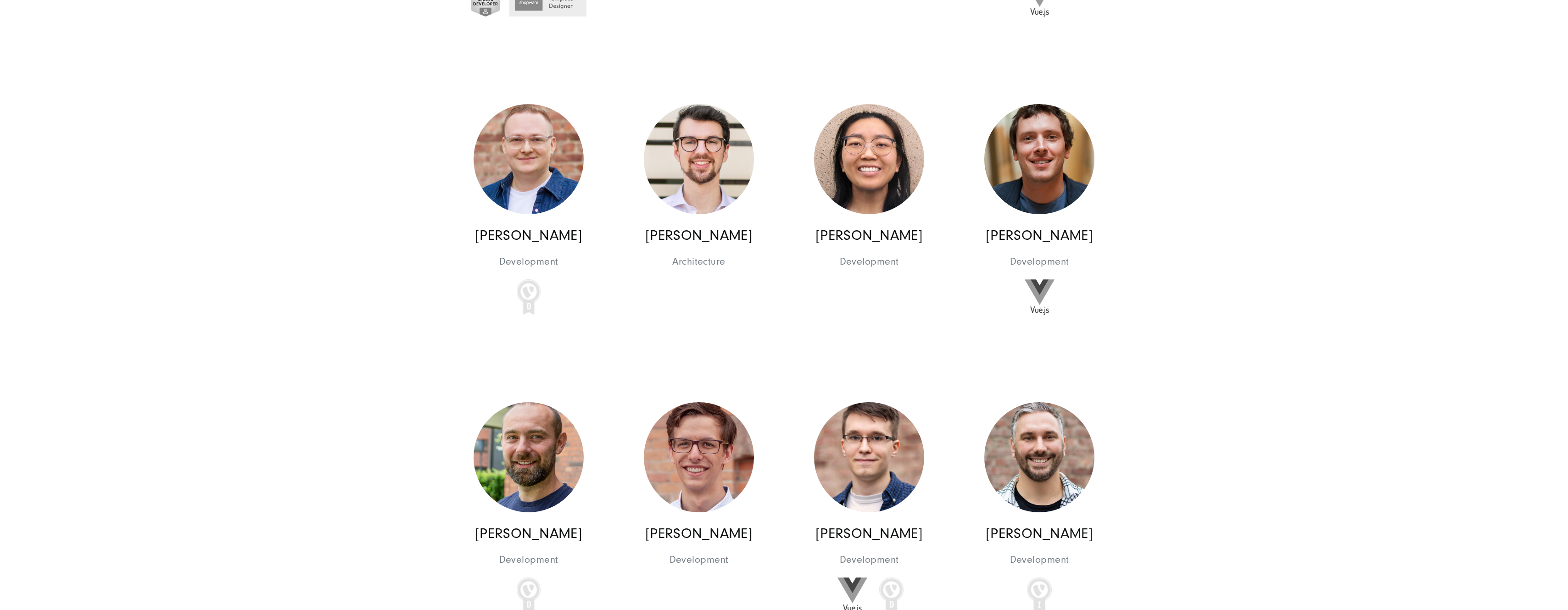
scroll to position [9038, 0]
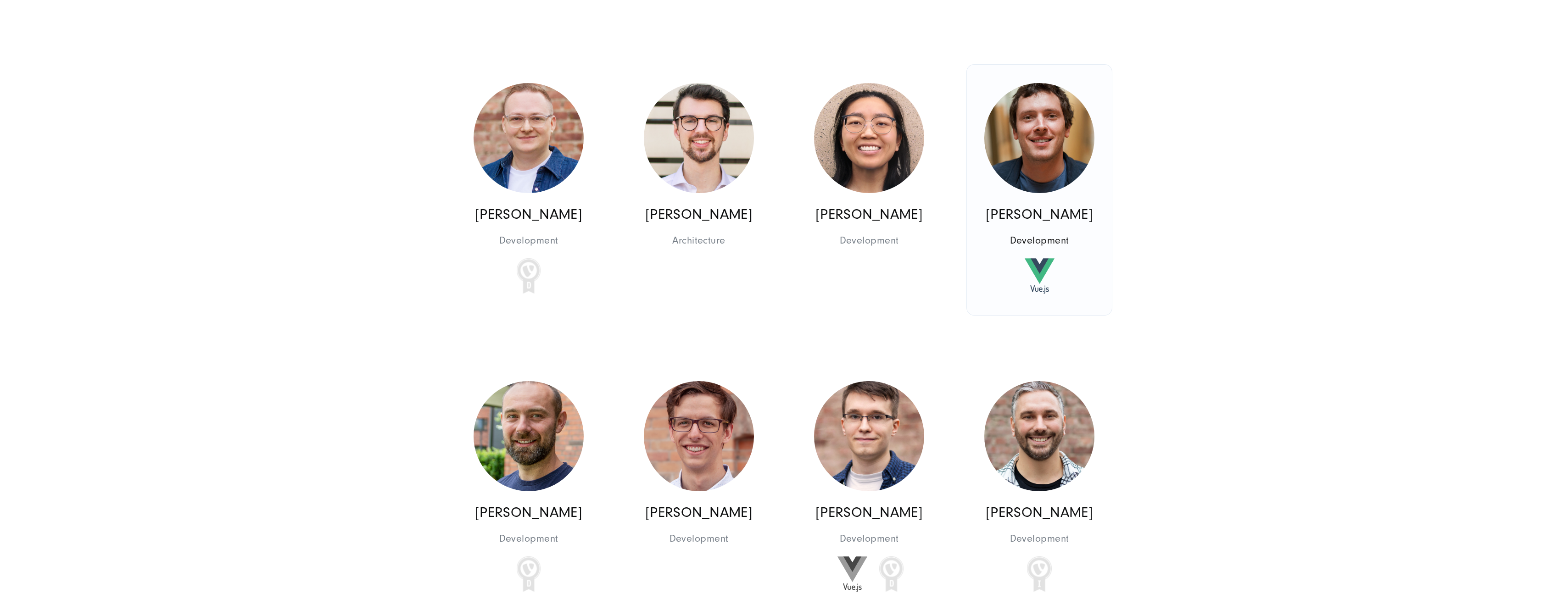
click at [1065, 175] on img at bounding box center [1039, 138] width 110 height 110
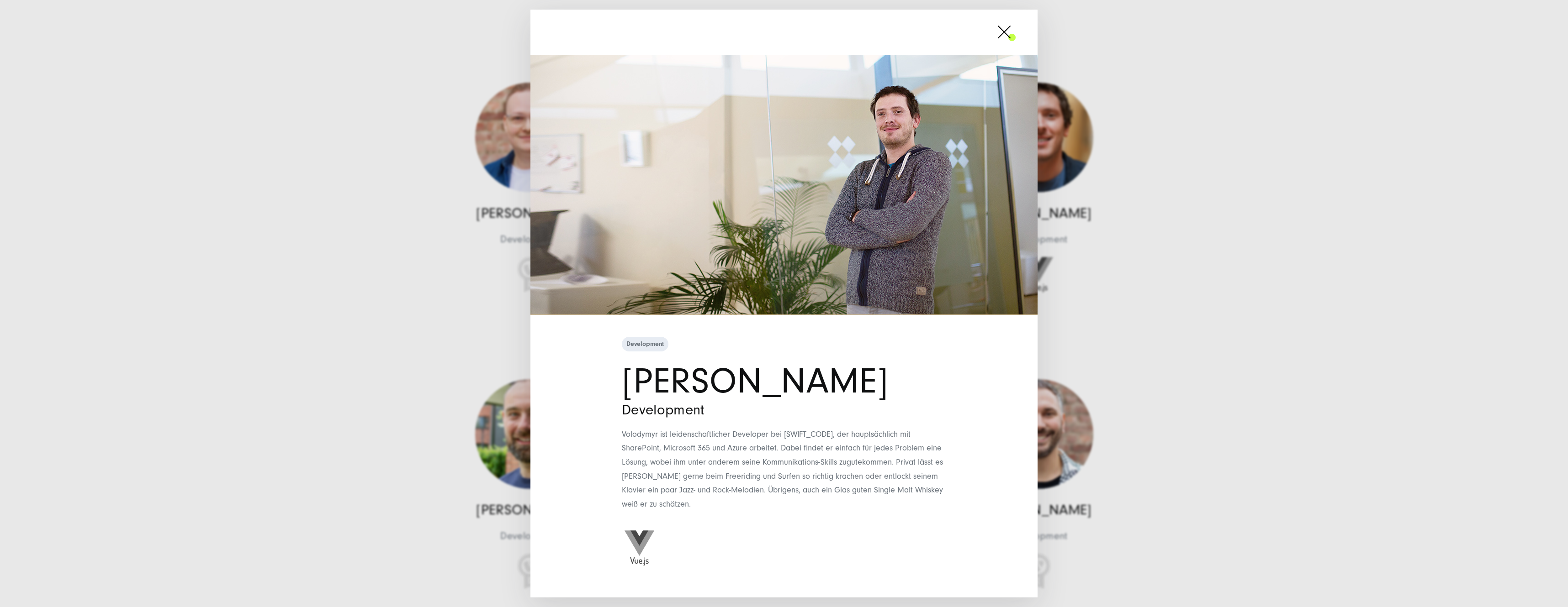
click at [1016, 40] on span at bounding box center [1016, 32] width 0 height 23
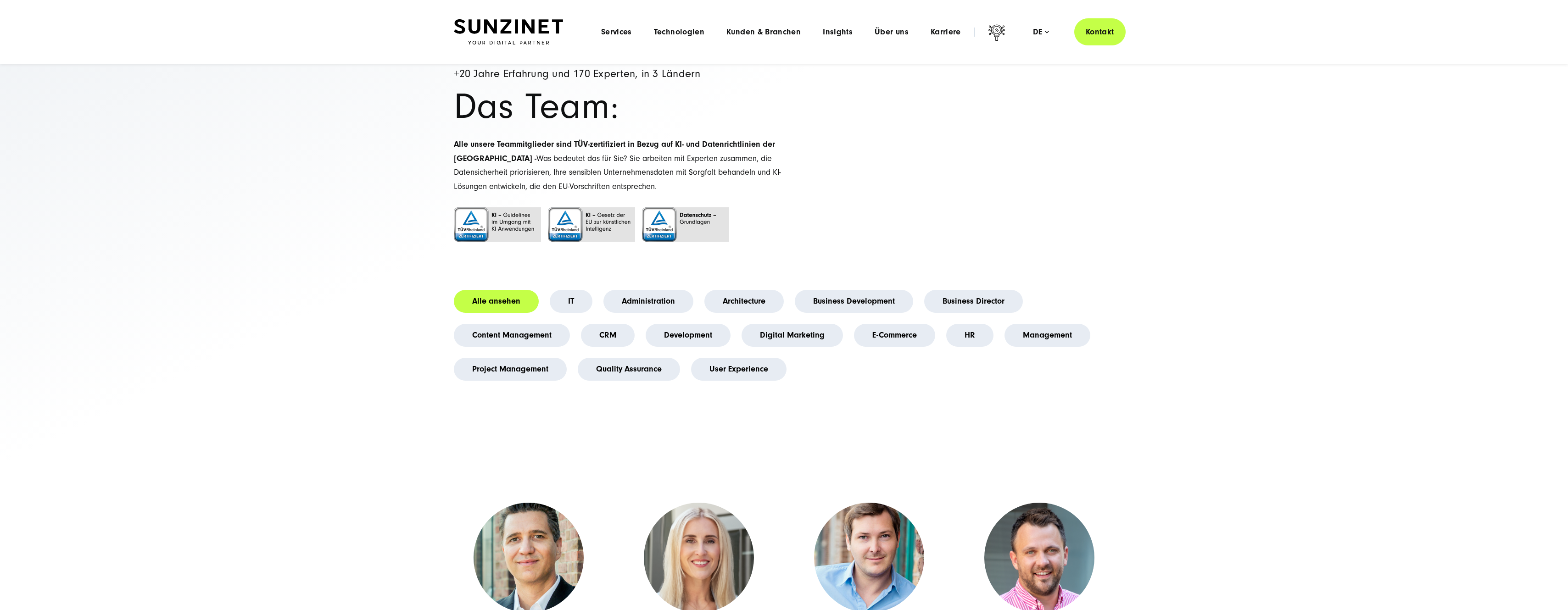
scroll to position [0, 0]
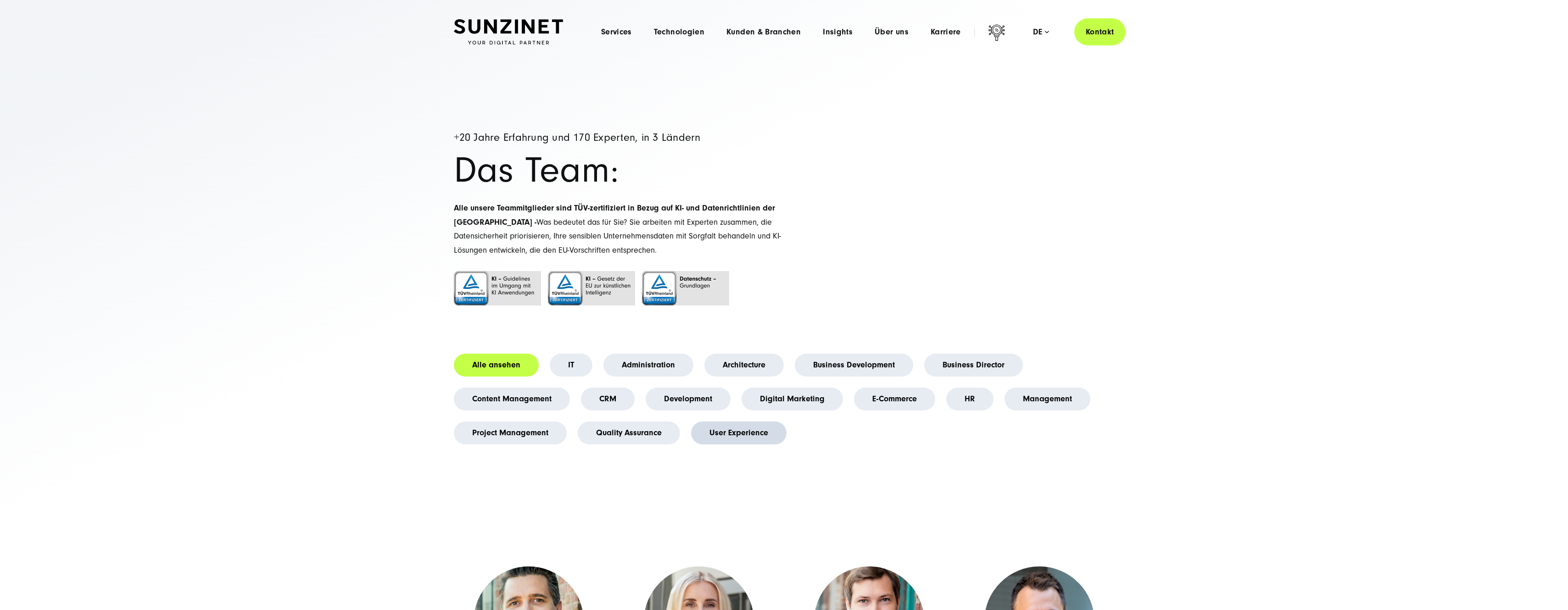
click at [734, 431] on link "User Experience" at bounding box center [739, 433] width 95 height 23
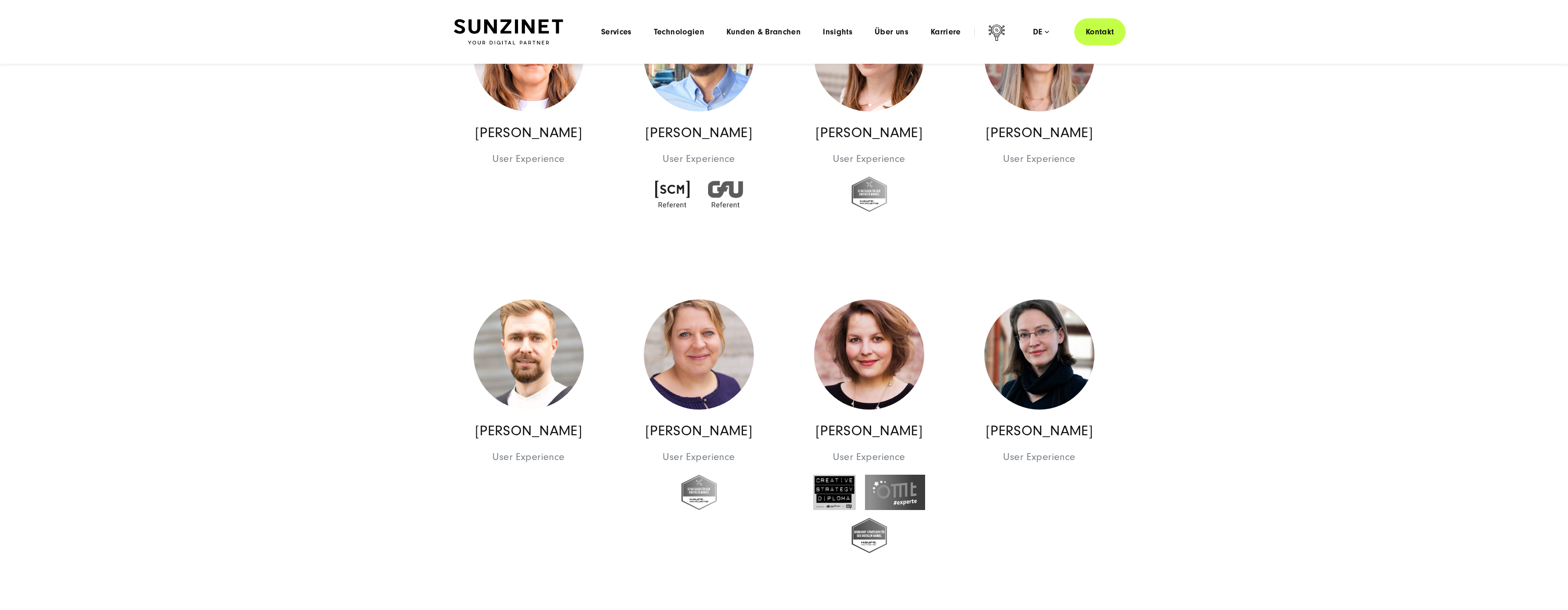
scroll to position [550, 0]
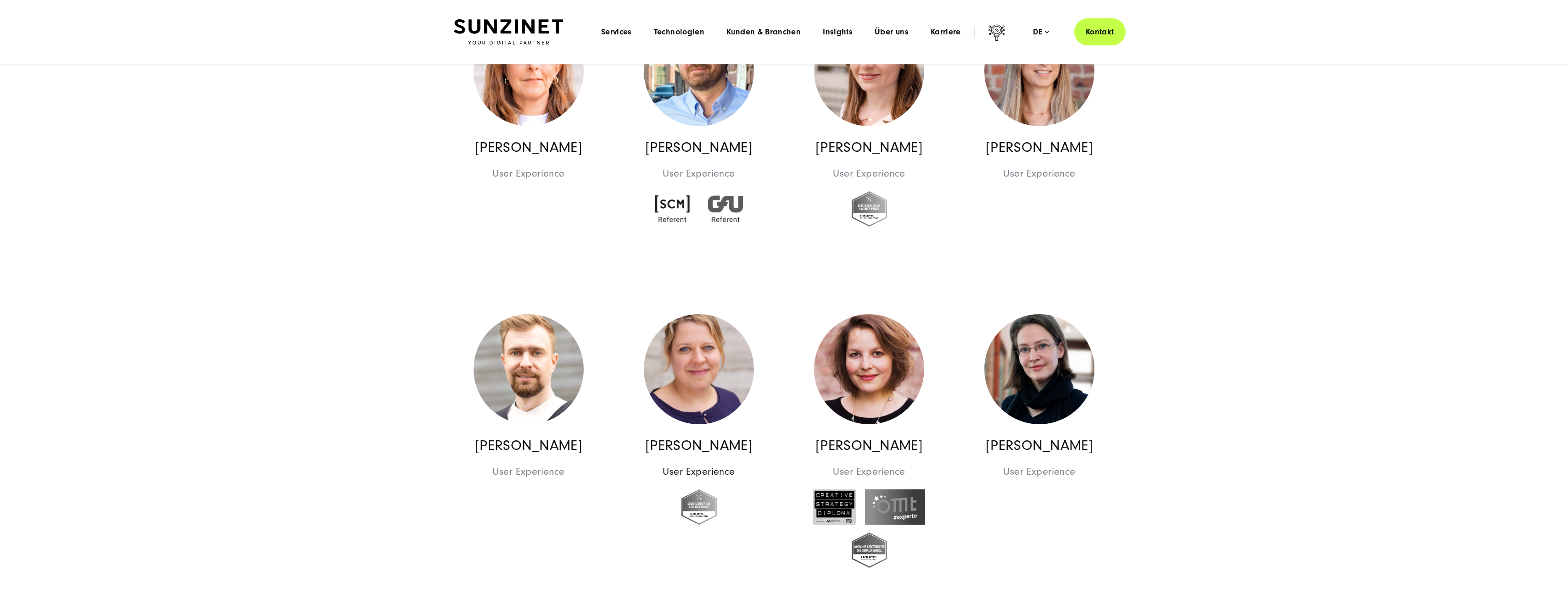
click at [734, 431] on link "[PERSON_NAME] User Experience User Experience" at bounding box center [699, 421] width 145 height 250
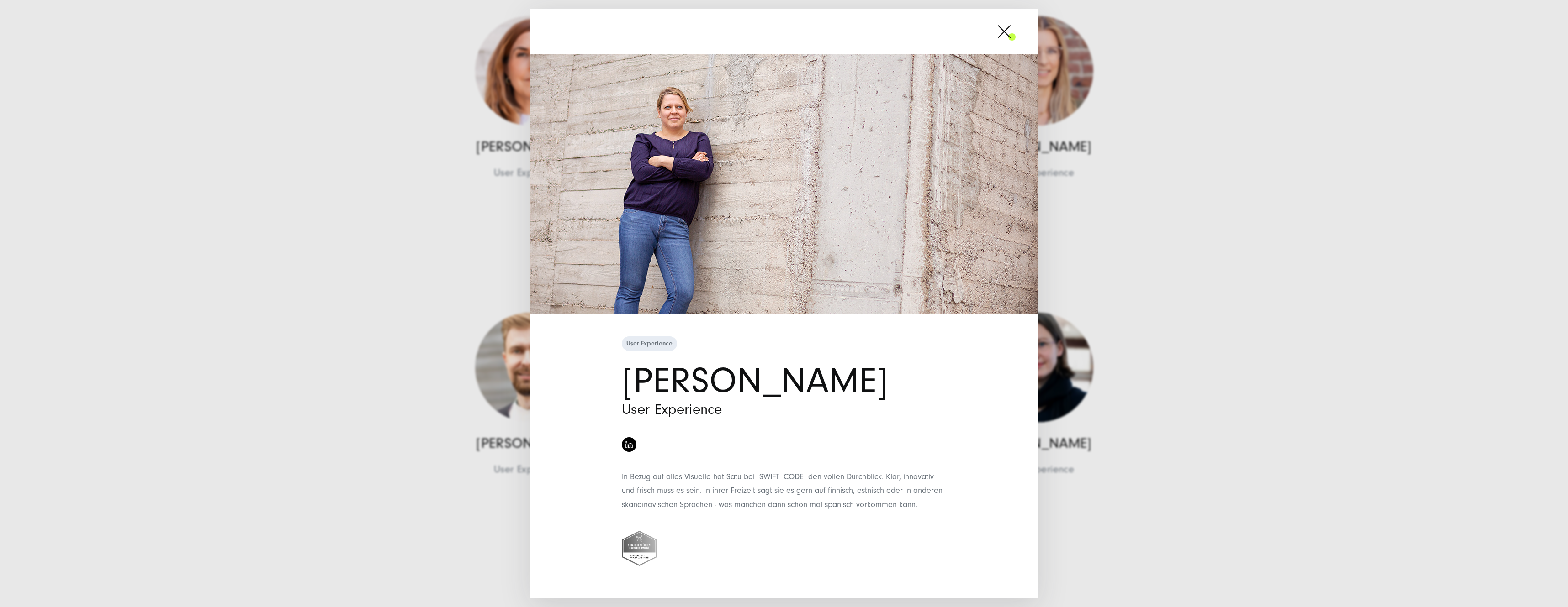
click at [1016, 31] on span at bounding box center [1016, 31] width 0 height 23
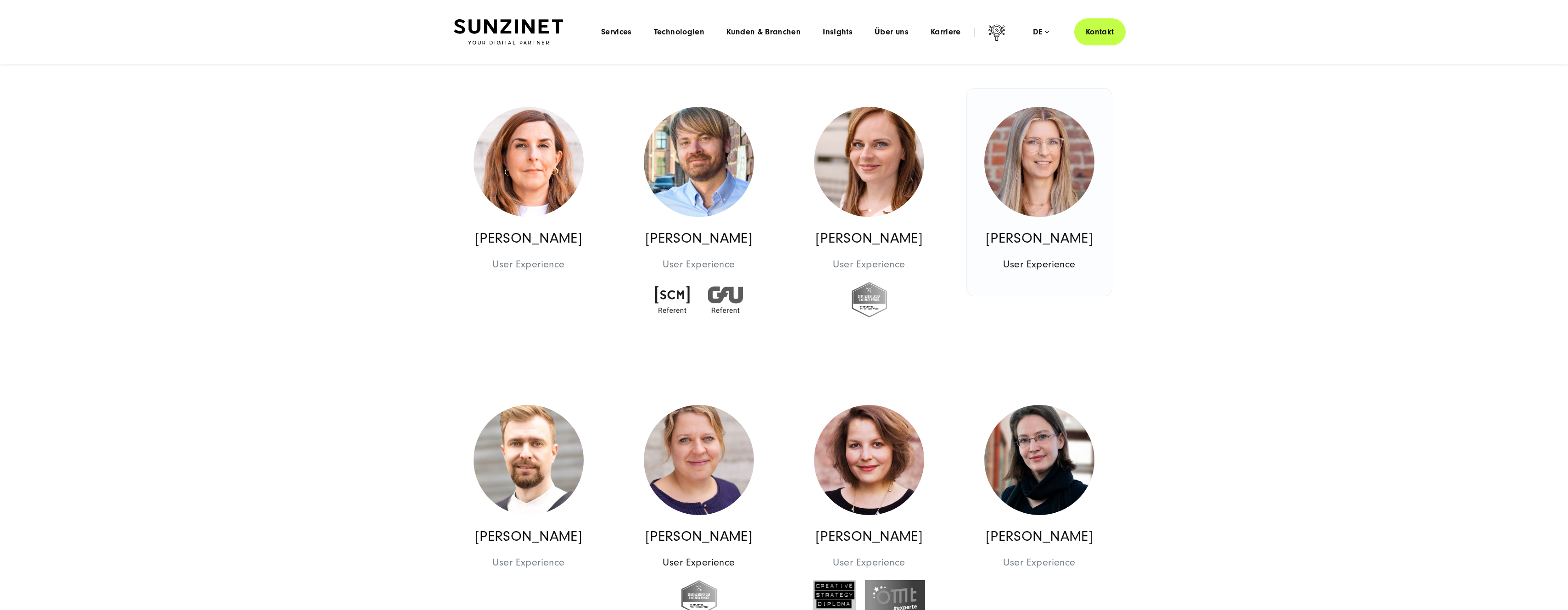
scroll to position [459, 0]
click at [891, 187] on img at bounding box center [869, 162] width 110 height 110
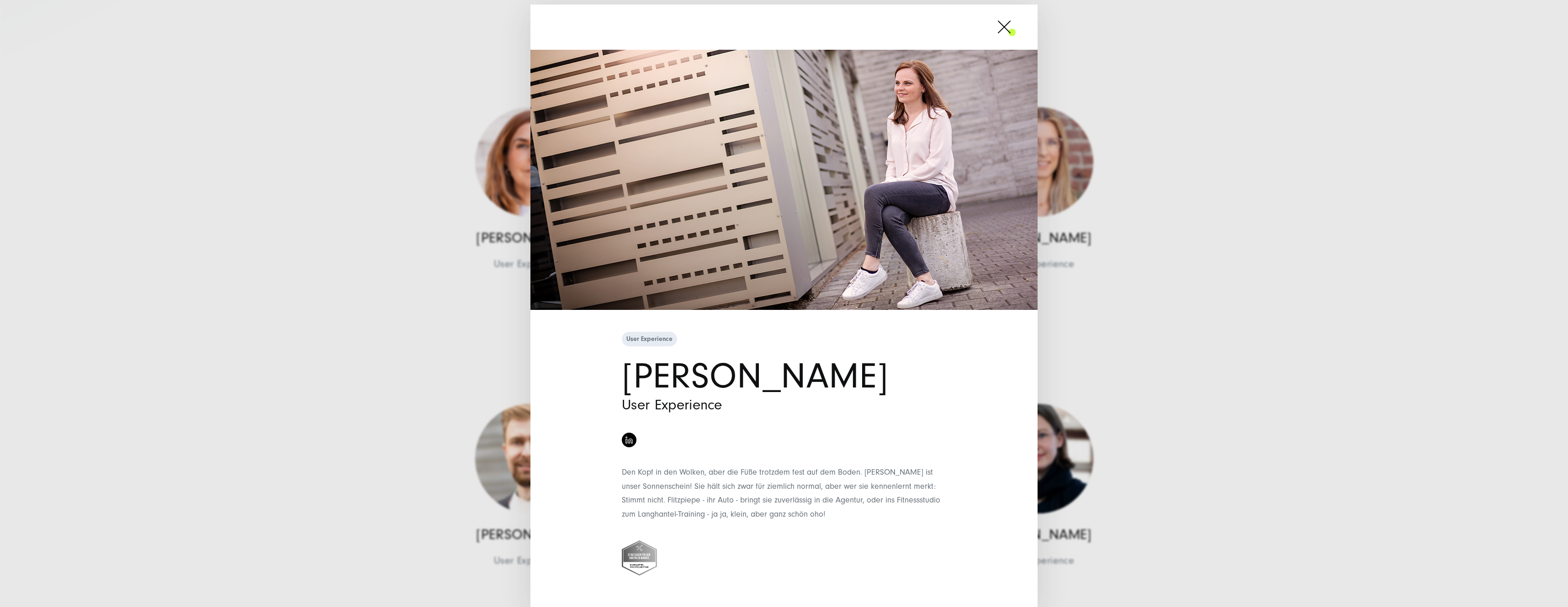
click at [1016, 31] on span at bounding box center [1016, 27] width 0 height 23
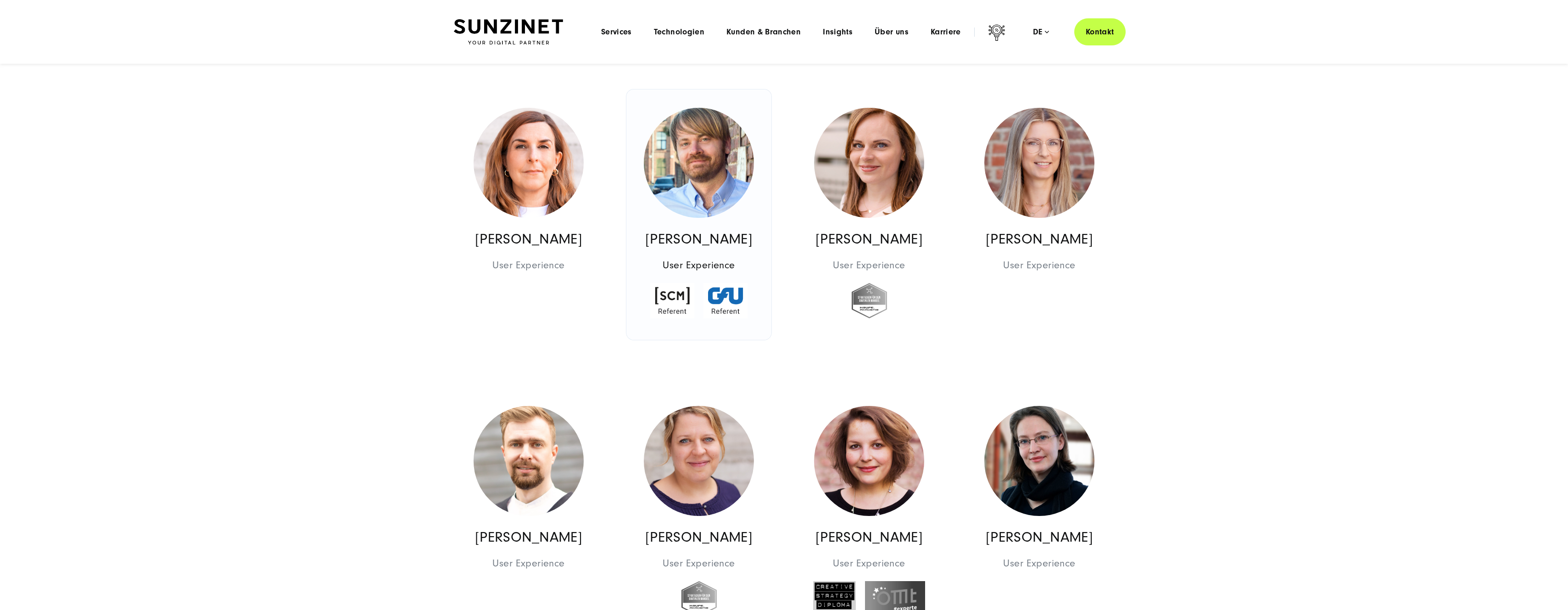
click at [716, 167] on img at bounding box center [699, 162] width 110 height 110
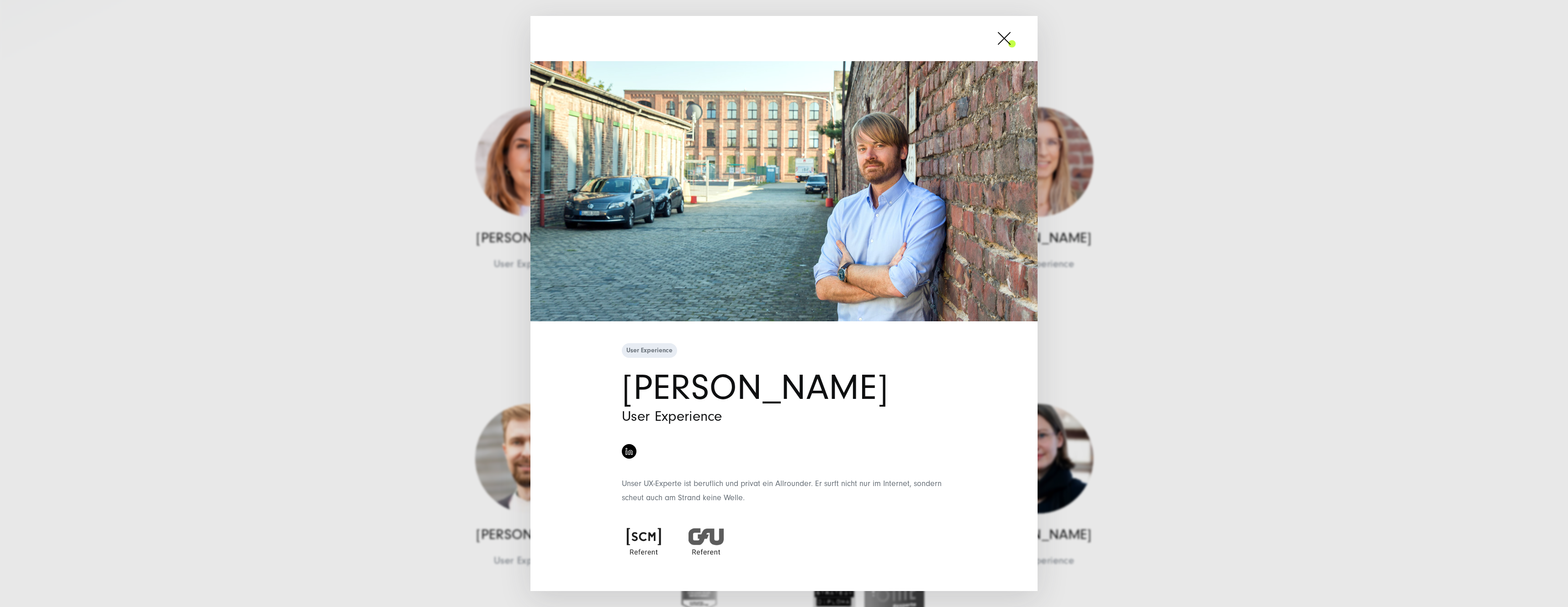
click at [1016, 44] on span at bounding box center [1016, 39] width 0 height 23
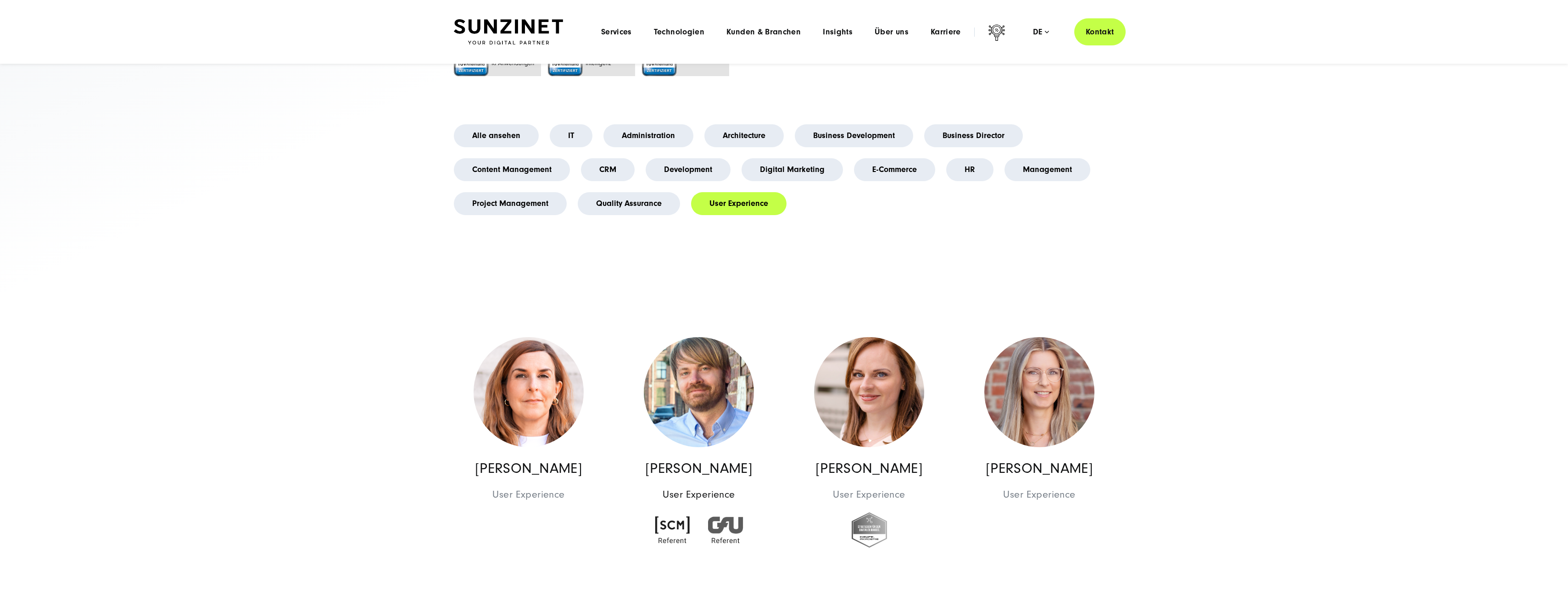
scroll to position [0, 0]
